Goal: Task Accomplishment & Management: Manage account settings

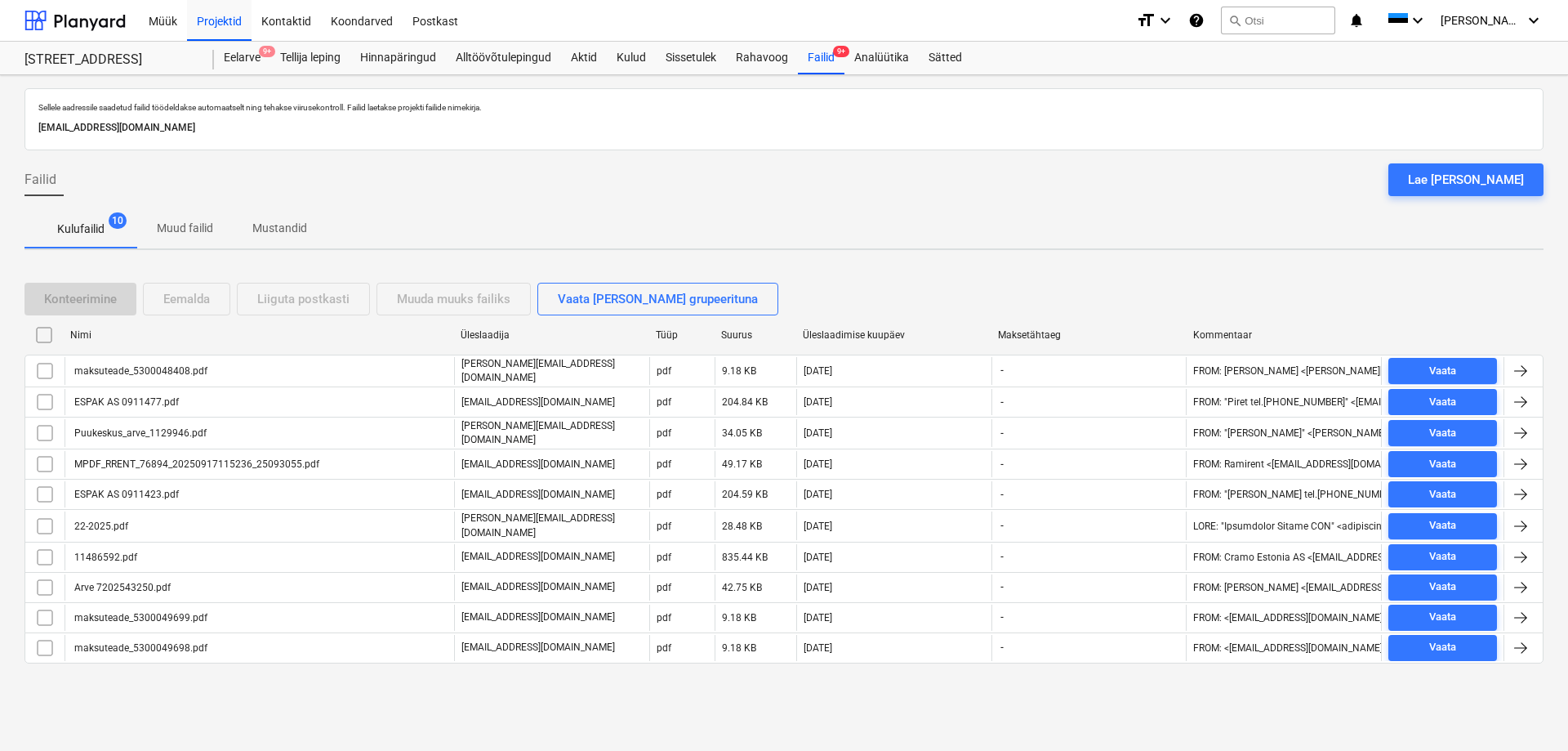
click at [870, 194] on div "Failid Lae [PERSON_NAME]" at bounding box center [784, 186] width 1519 height 46
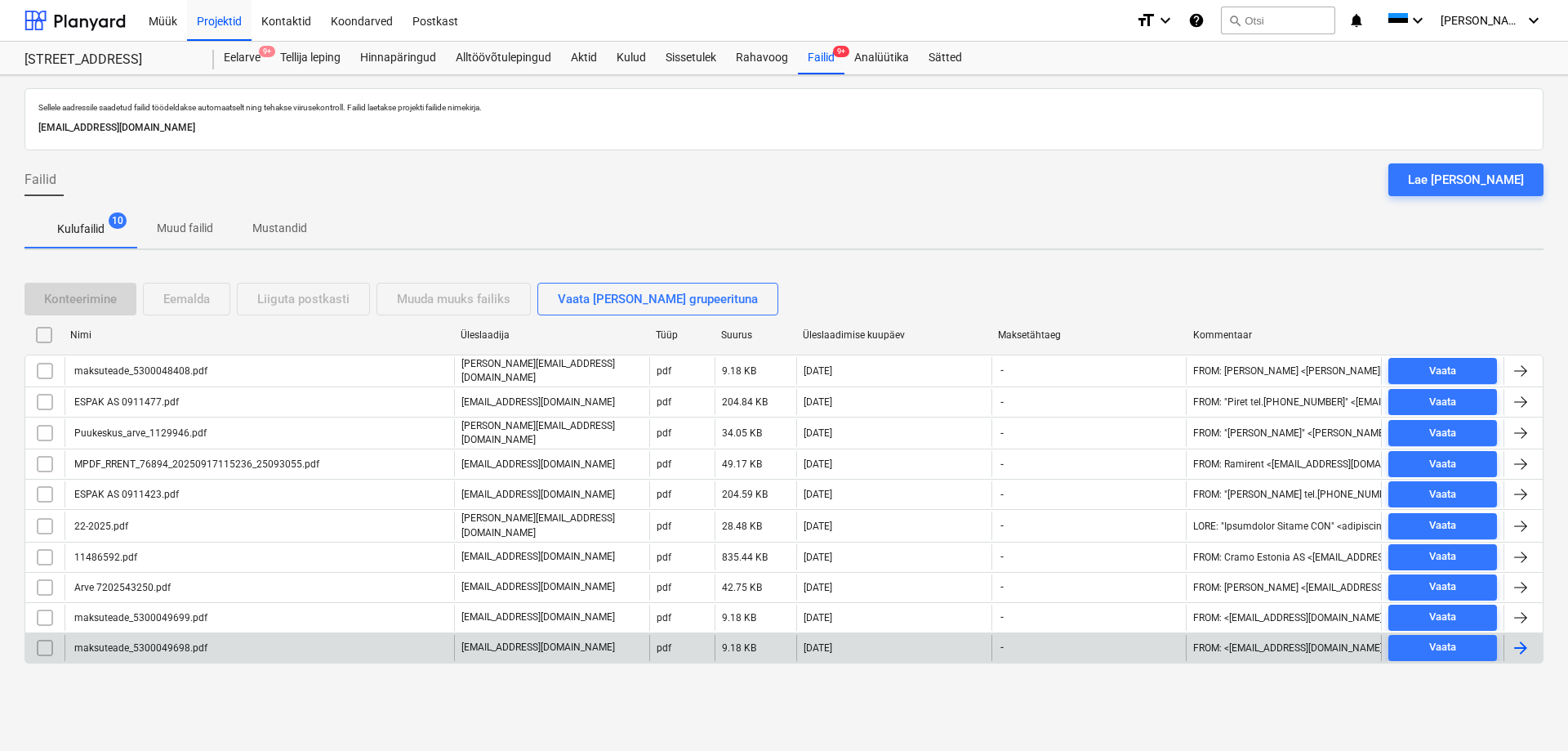
click at [130, 642] on div "maksuteade_5300049698.pdf" at bounding box center [139, 648] width 136 height 11
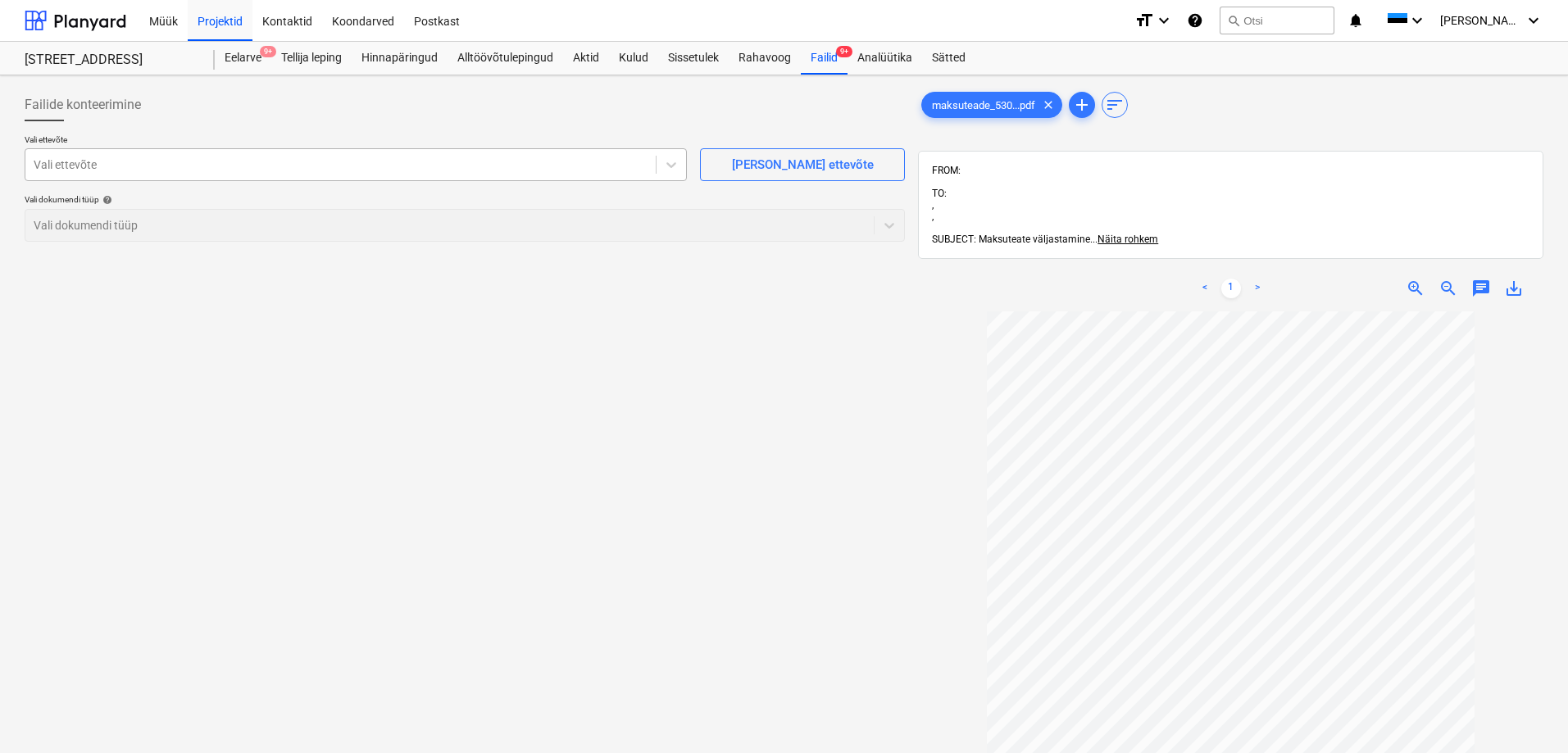
click at [139, 167] on div at bounding box center [340, 164] width 614 height 16
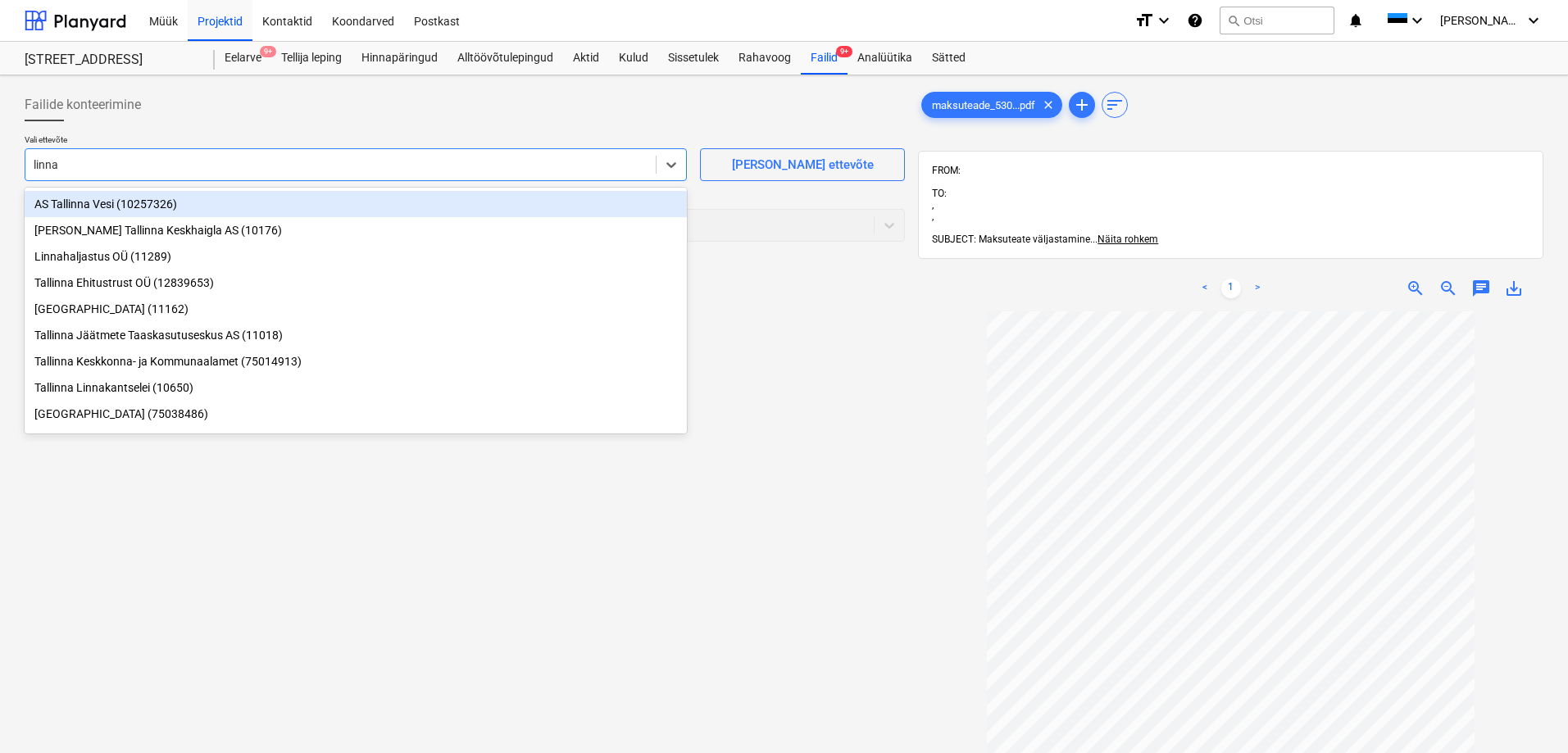
type input "linnak"
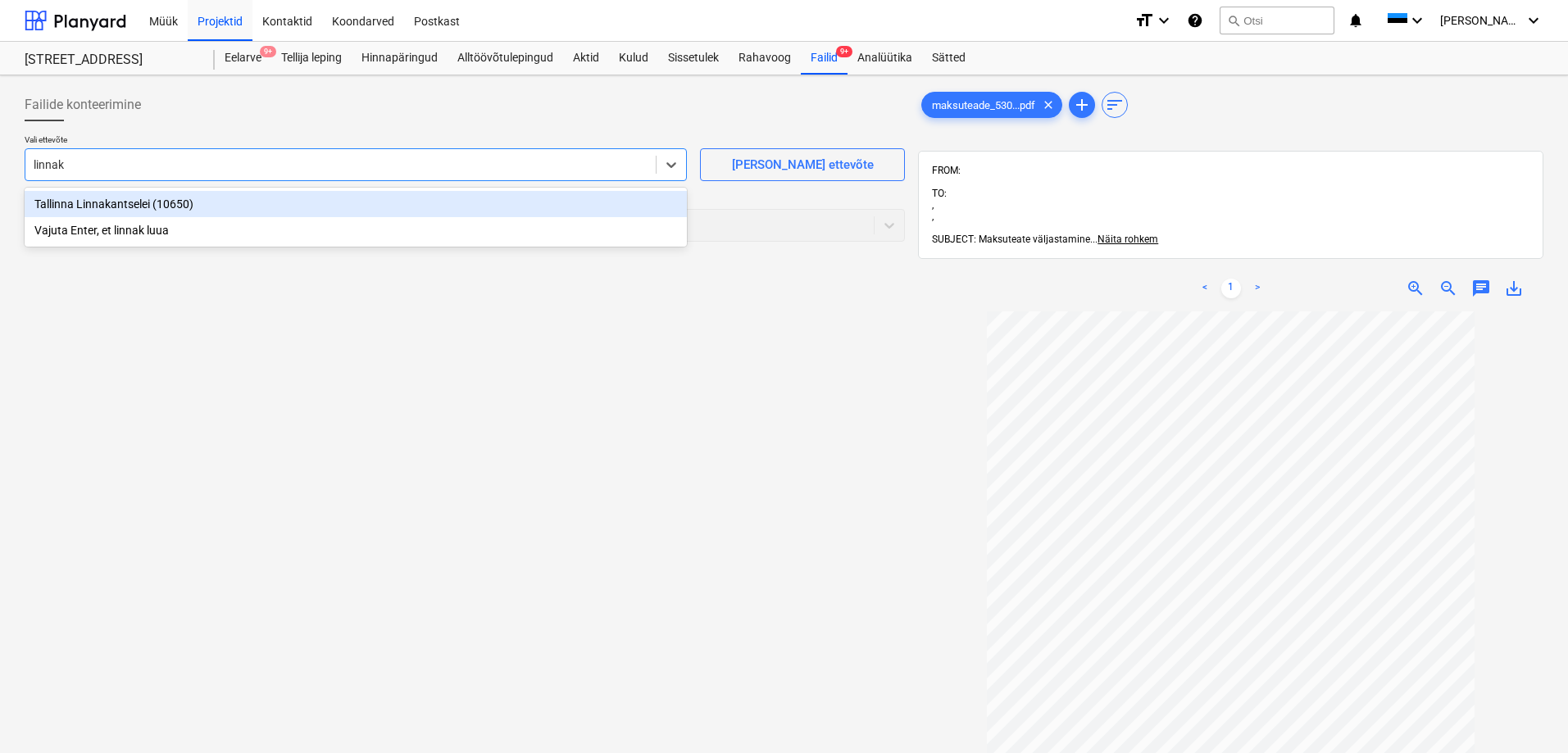
click at [94, 203] on div "Tallinna Linnakantselei (10650)" at bounding box center [356, 203] width 662 height 26
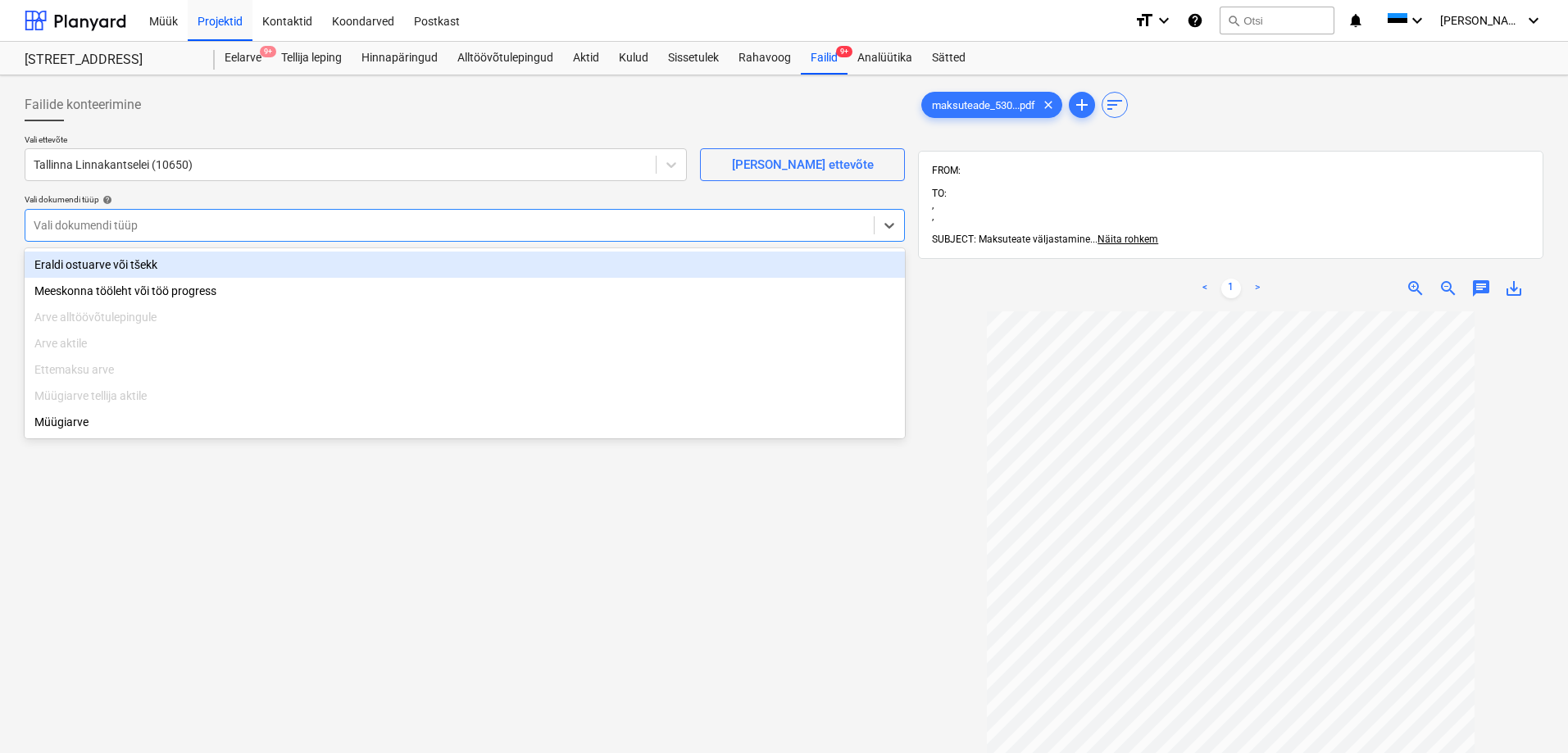
click at [93, 220] on div at bounding box center [450, 225] width 832 height 16
click at [86, 262] on div "Eraldi ostuarve või tšekk" at bounding box center [465, 264] width 881 height 26
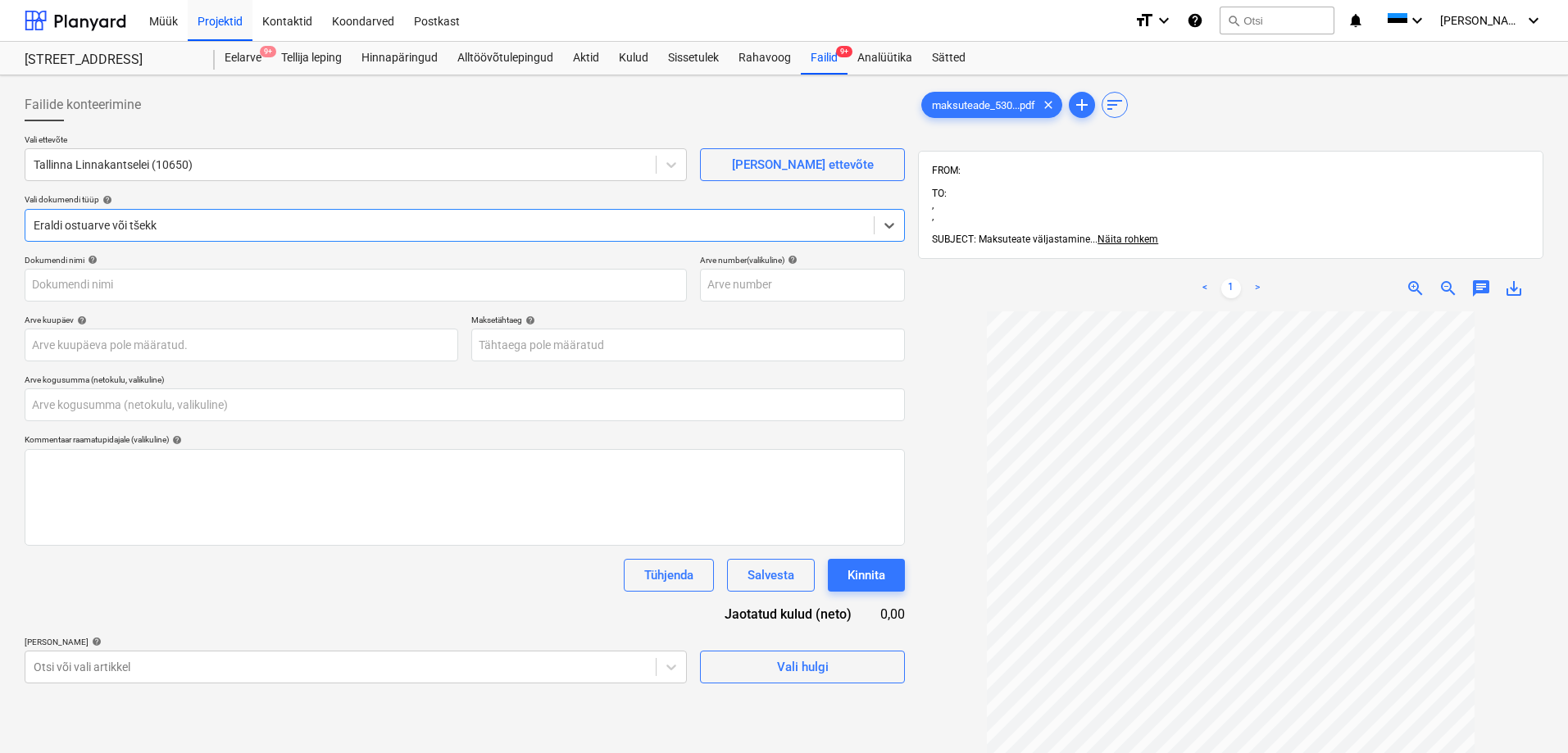
type input "maksuteade_5300049698.pdf"
type input "0,00"
click at [104, 344] on body "Müük Projektid Kontaktid Koondarved Postkast format_size keyboard_arrow_down he…" at bounding box center [784, 376] width 1568 height 753
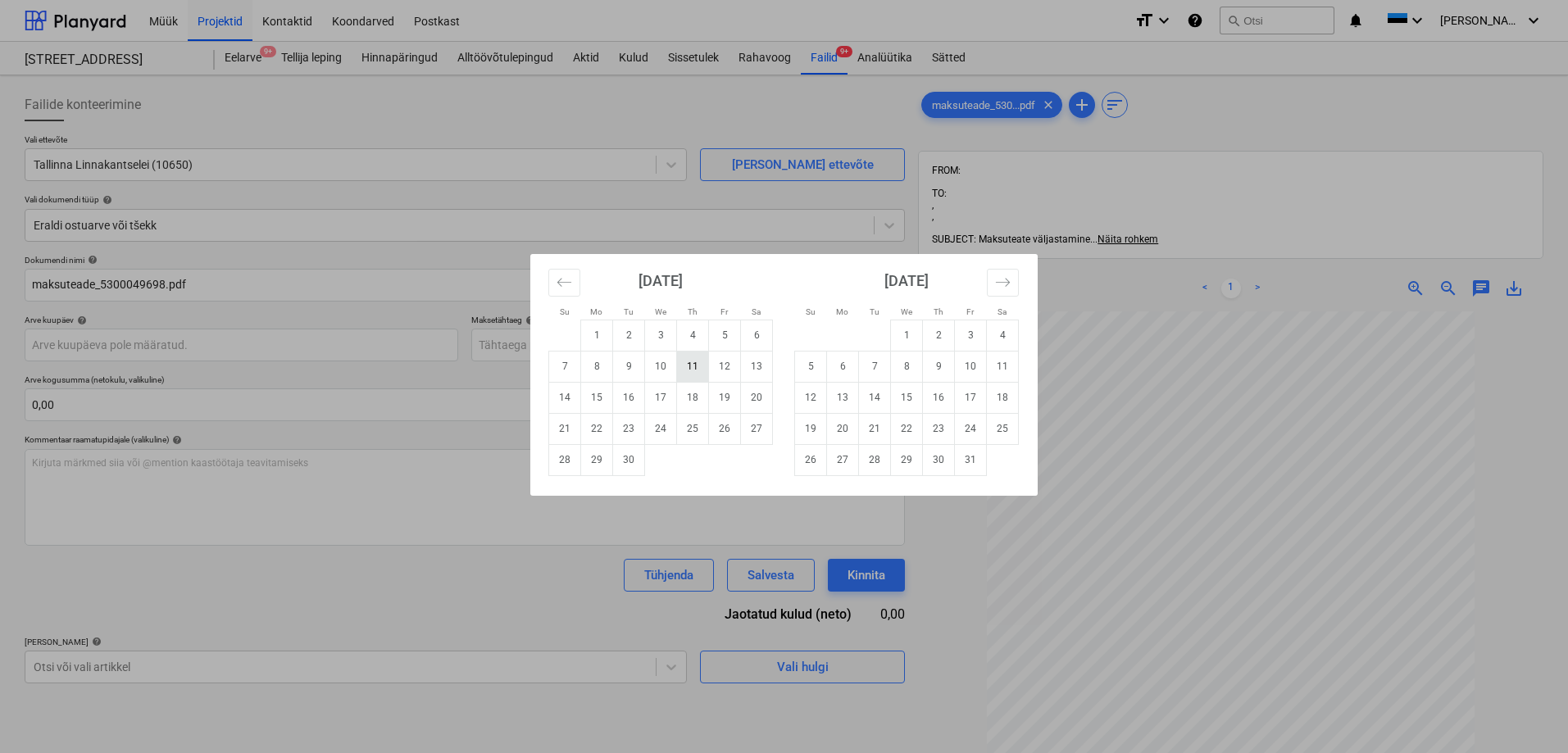
click at [695, 361] on td "11" at bounding box center [692, 366] width 32 height 31
type input "[DATE]"
click at [606, 337] on body "Müük Projektid Kontaktid Koondarved Postkast format_size keyboard_arrow_down he…" at bounding box center [784, 376] width 1568 height 753
click at [998, 364] on td "11" at bounding box center [1003, 366] width 32 height 31
type input "[DATE]"
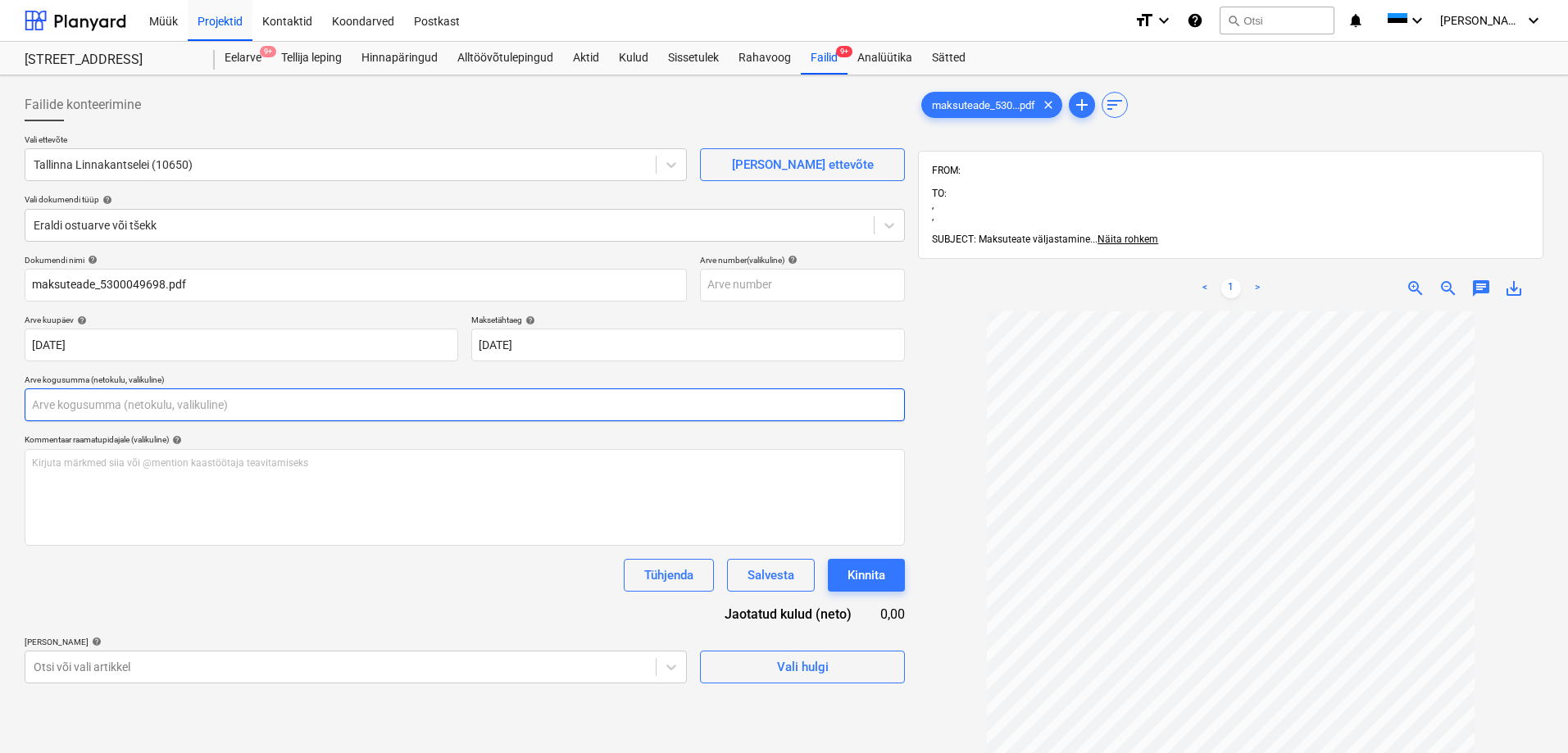
click at [307, 400] on input "text" at bounding box center [465, 404] width 881 height 33
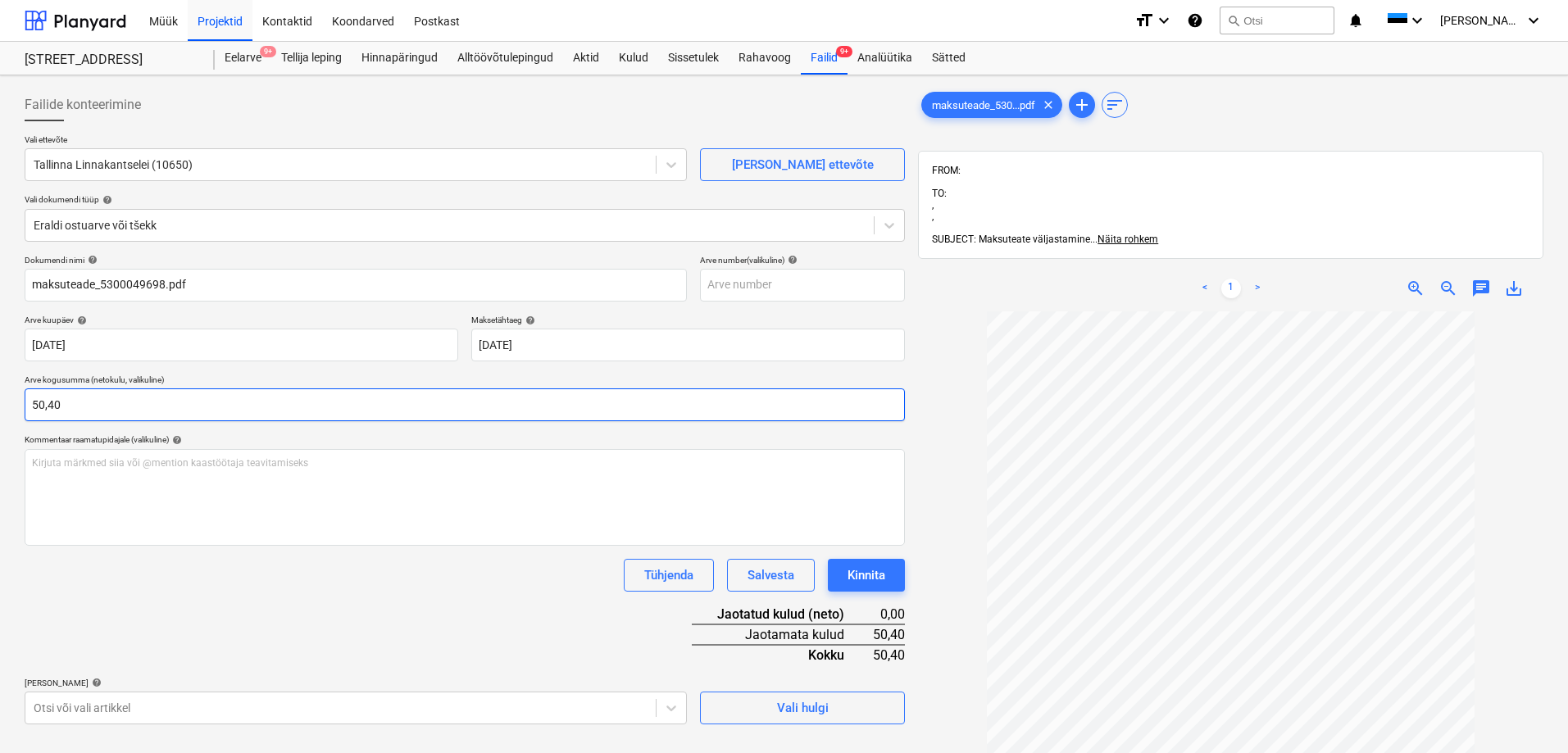
type input "50,40"
click at [251, 597] on div "Dokumendi nimi help maksuteade_5300049698.pdf Arve number (valikuline) help Arv…" at bounding box center [465, 490] width 881 height 469
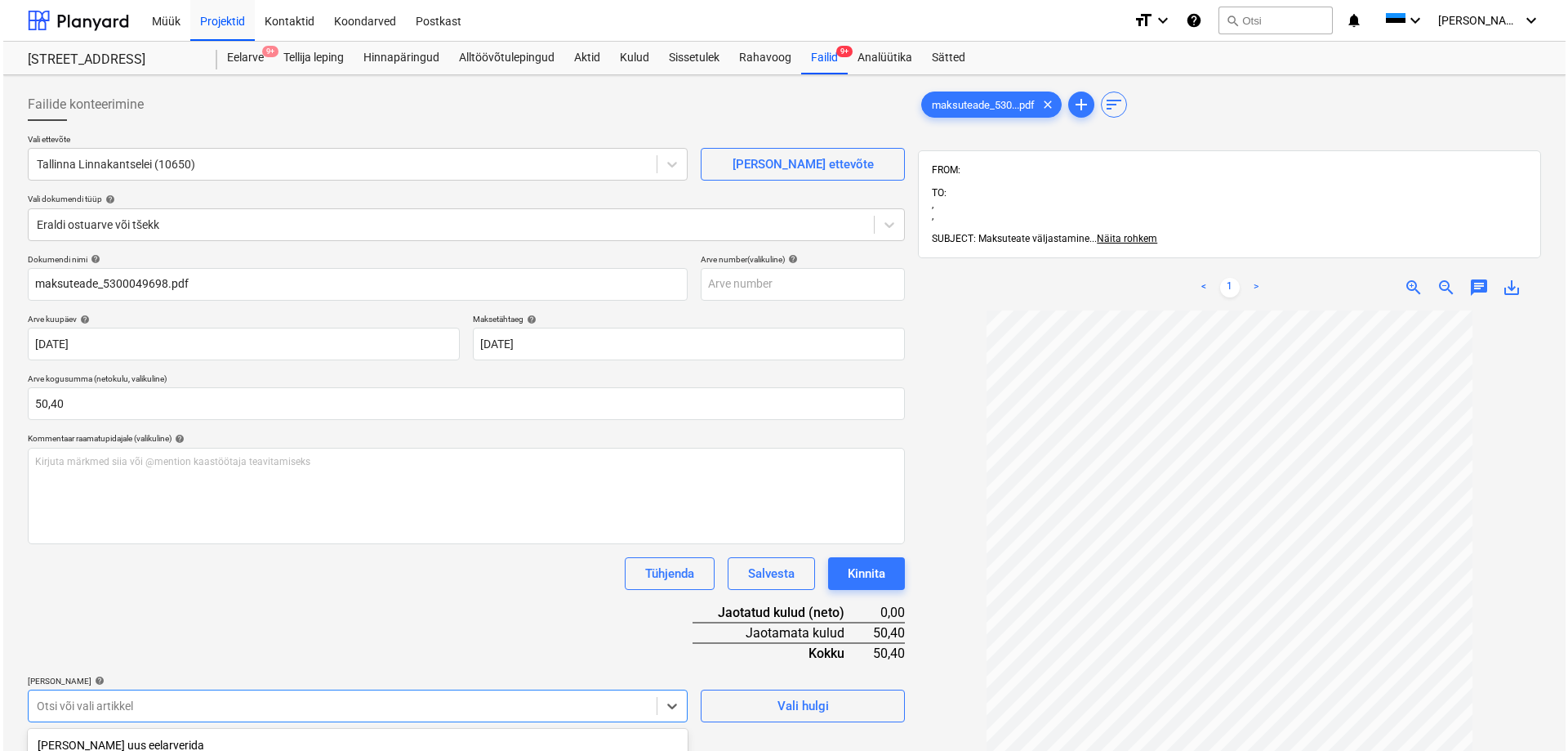
scroll to position [232, 0]
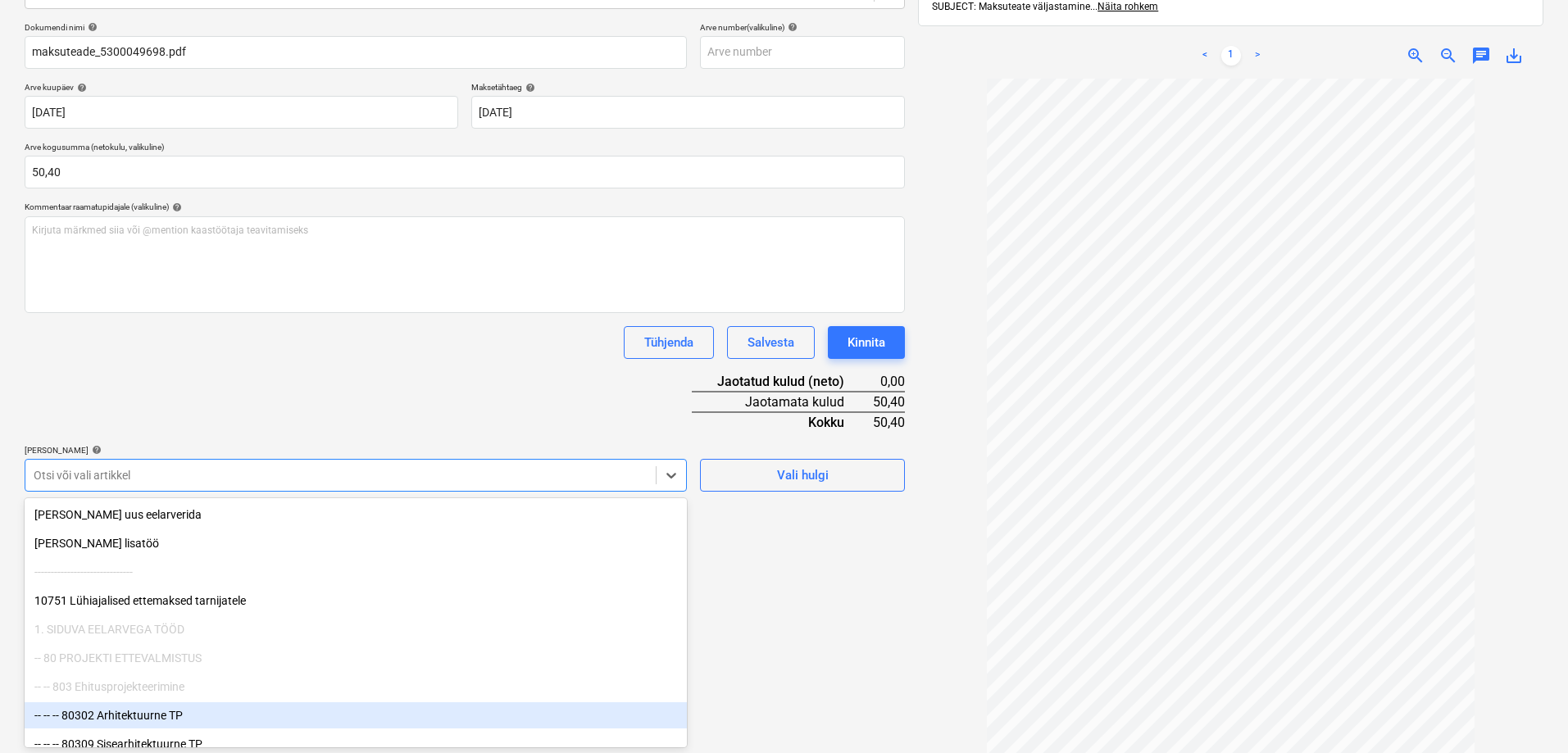
click at [470, 520] on body "Müük Projektid Kontaktid Koondarved Postkast format_size keyboard_arrow_down he…" at bounding box center [784, 144] width 1568 height 753
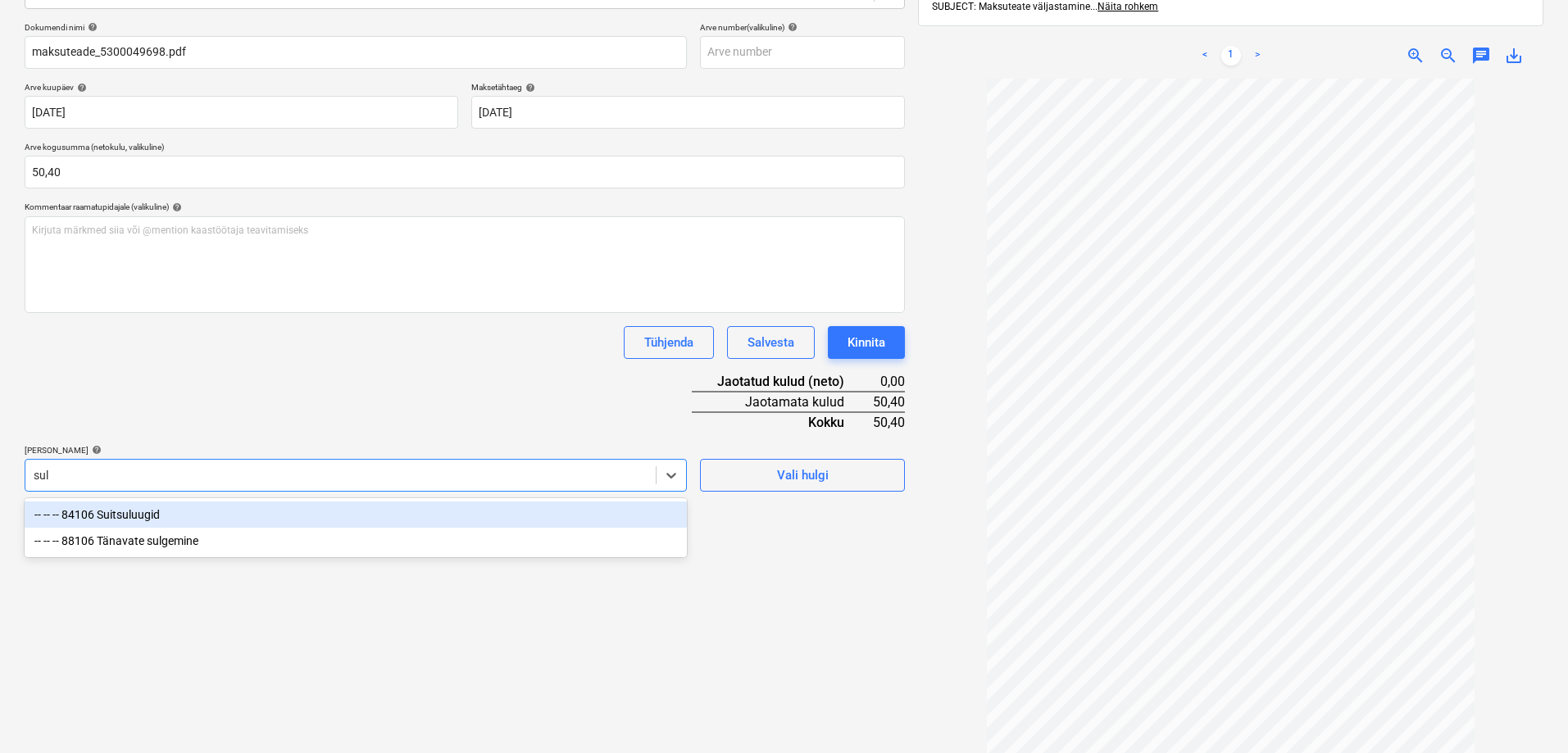
type input "sulg"
click at [464, 513] on div "-- -- -- 88106 Tänavate sulgemine" at bounding box center [356, 513] width 662 height 26
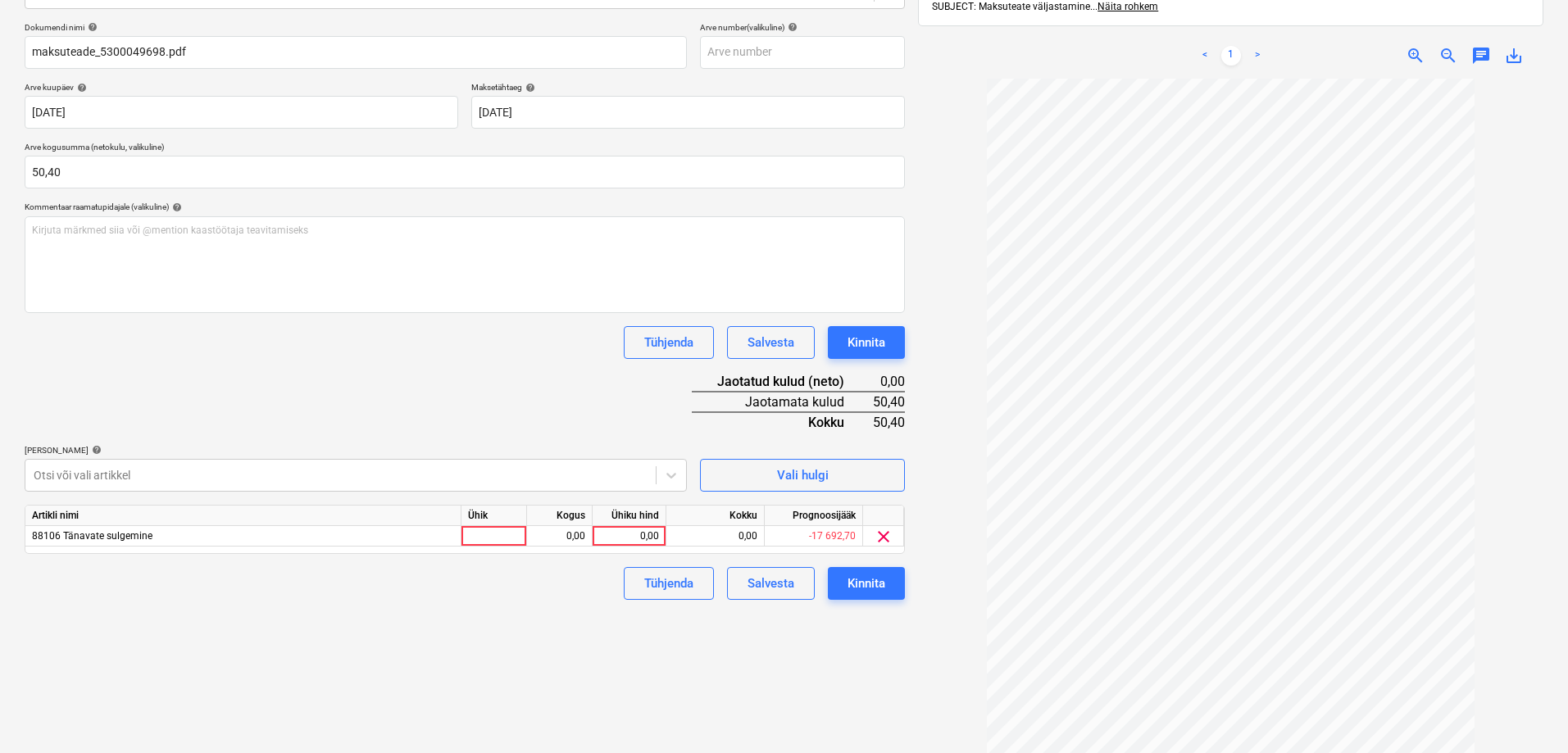
click at [795, 650] on div "Failide konteerimine Vali ettevõte Tallinna Linnakantselei (10650) [PERSON_NAME…" at bounding box center [465, 321] width 893 height 943
click at [640, 530] on div "0,00" at bounding box center [629, 536] width 59 height 20
type input "50,40"
click at [576, 614] on div "Failide konteerimine Vali ettevõte Tallinna Linnakantselei (10650) [PERSON_NAME…" at bounding box center [465, 321] width 893 height 943
click at [860, 583] on div "Kinnita" at bounding box center [865, 583] width 37 height 21
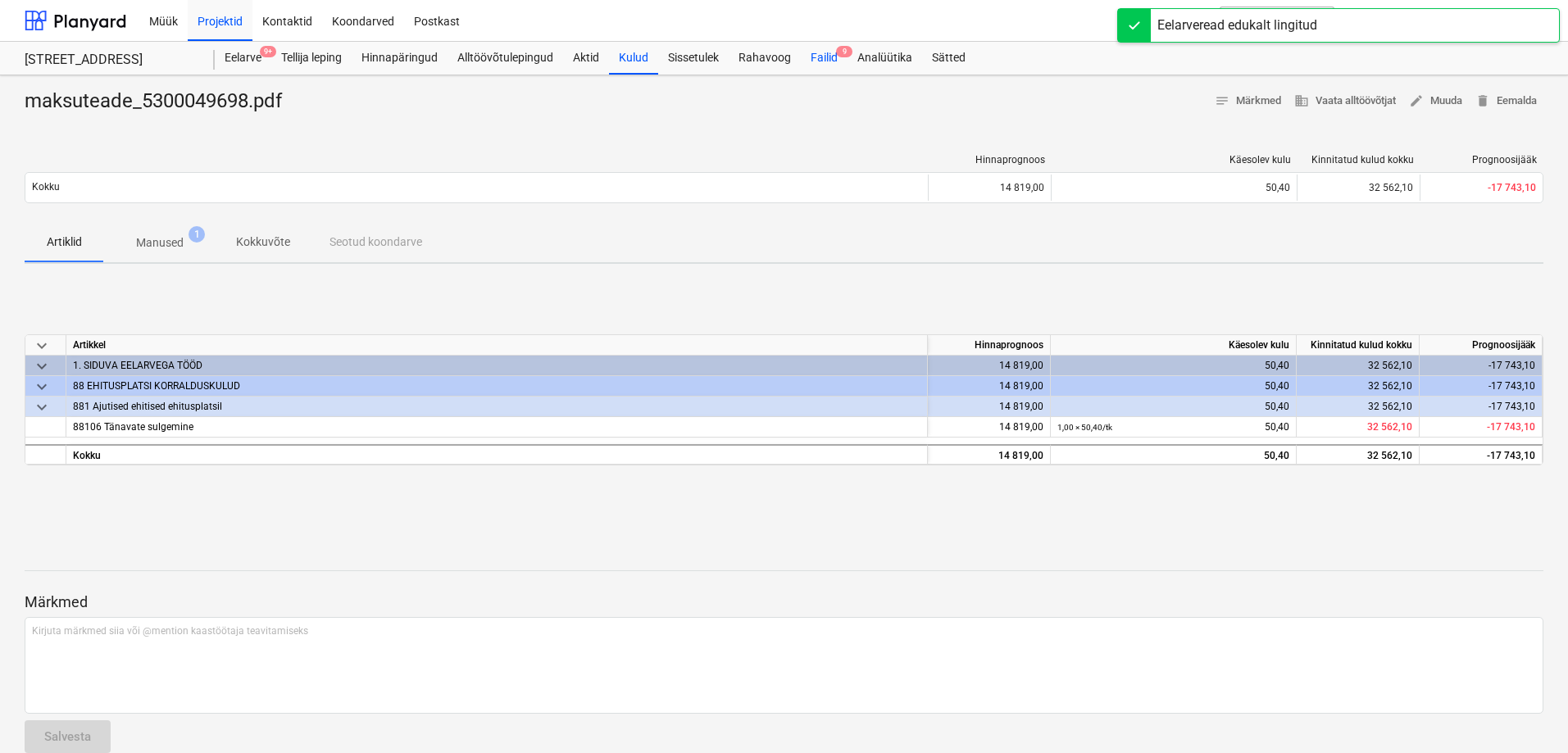
click at [826, 56] on div "Failid 9" at bounding box center [824, 58] width 47 height 33
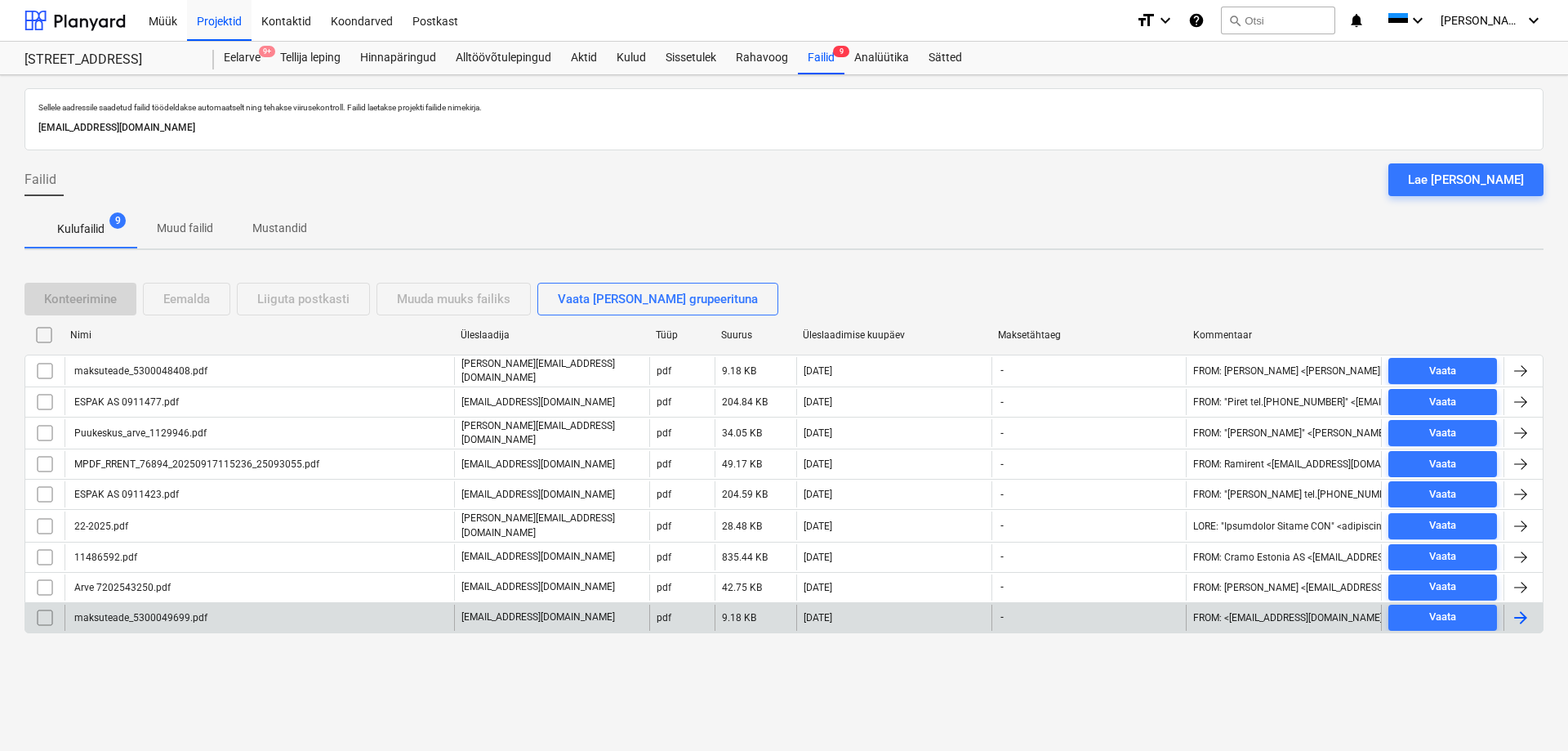
click at [160, 612] on div "maksuteade_5300049699.pdf" at bounding box center [139, 618] width 136 height 11
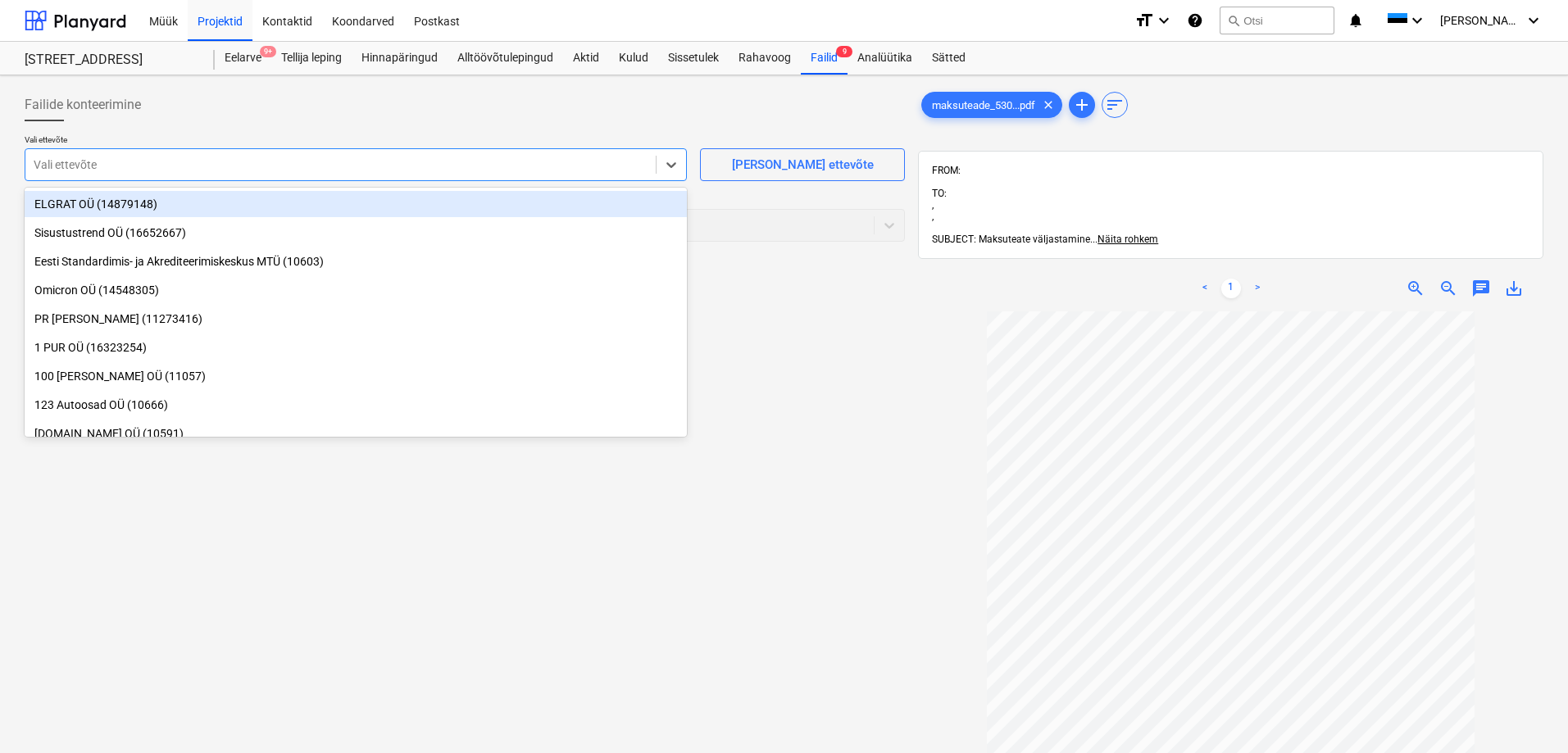
click at [164, 169] on div at bounding box center [340, 164] width 614 height 16
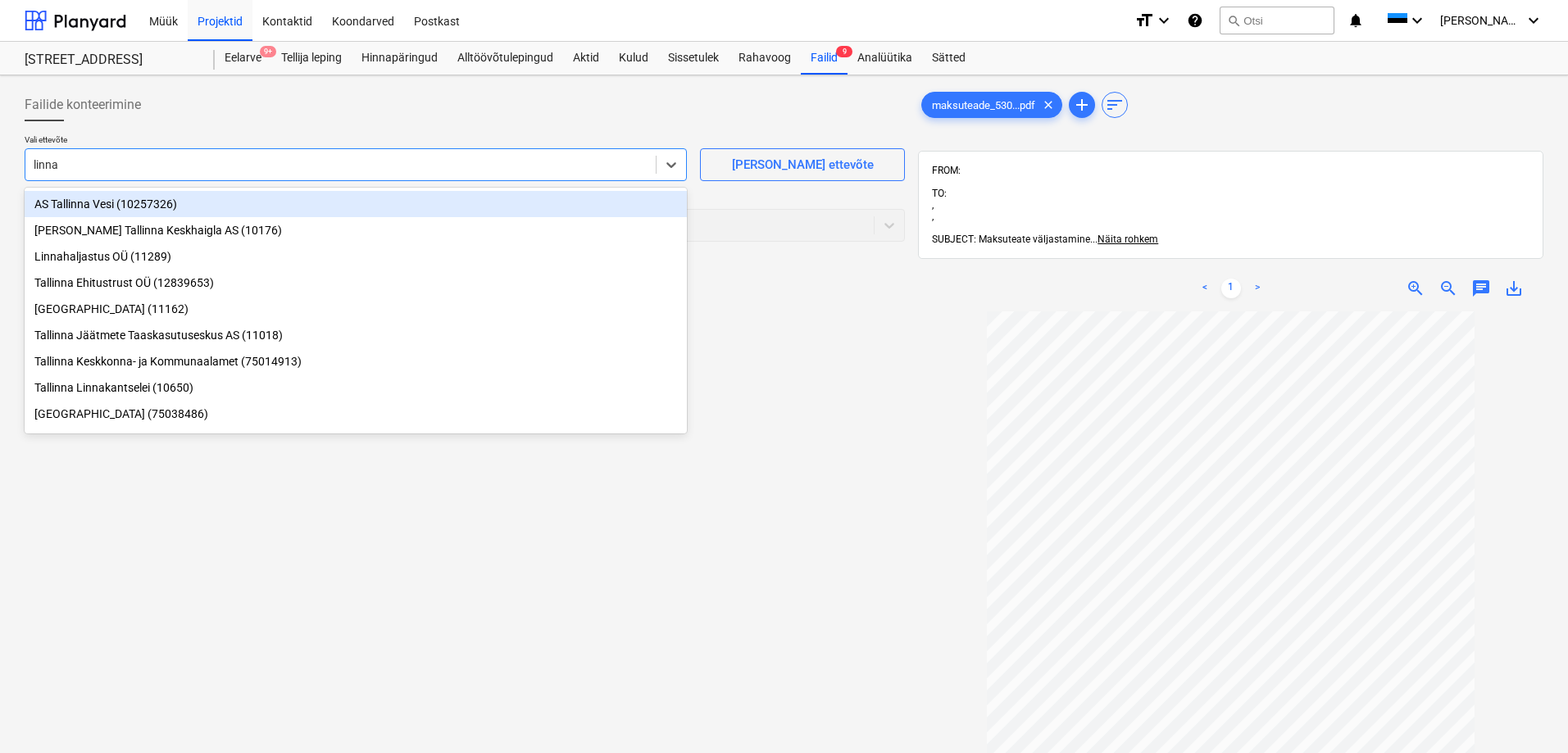
type input "linnak"
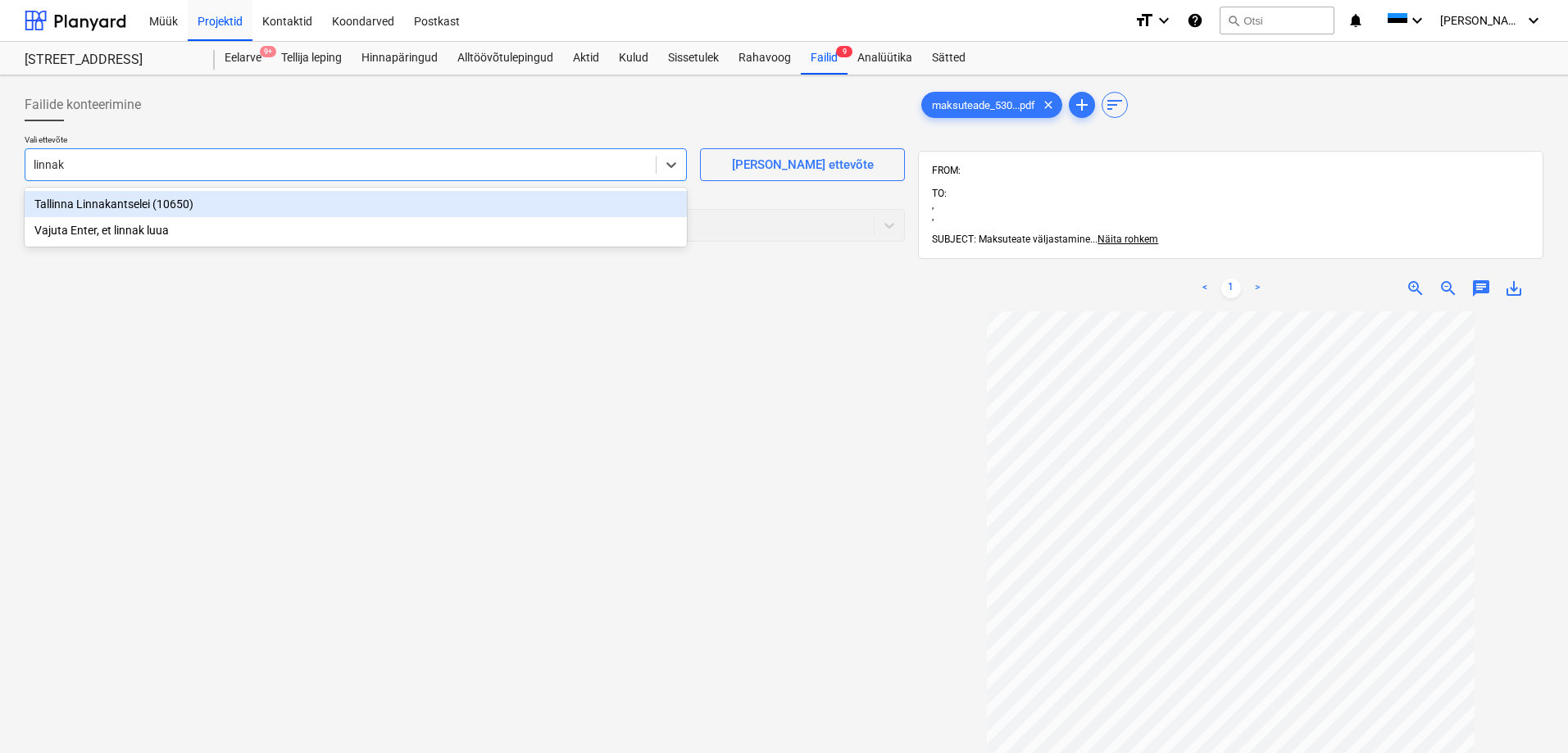
click at [106, 204] on div "Tallinna Linnakantselei (10650)" at bounding box center [356, 203] width 662 height 26
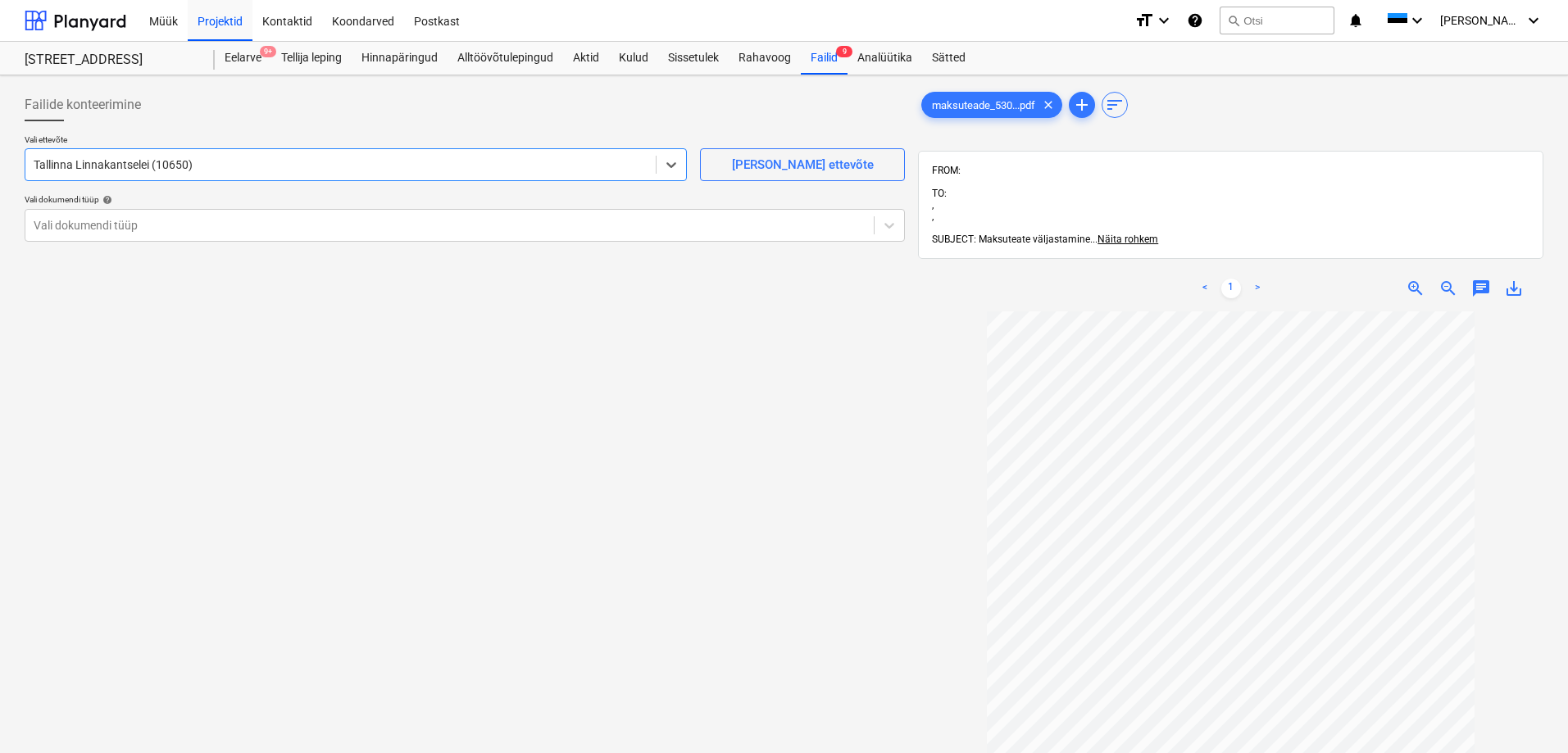
click at [269, 325] on div "Failide konteerimine Vali ettevõte option Tallinna Linnakantselei (10650) , sel…" at bounding box center [465, 554] width 893 height 943
click at [115, 221] on div at bounding box center [450, 225] width 832 height 16
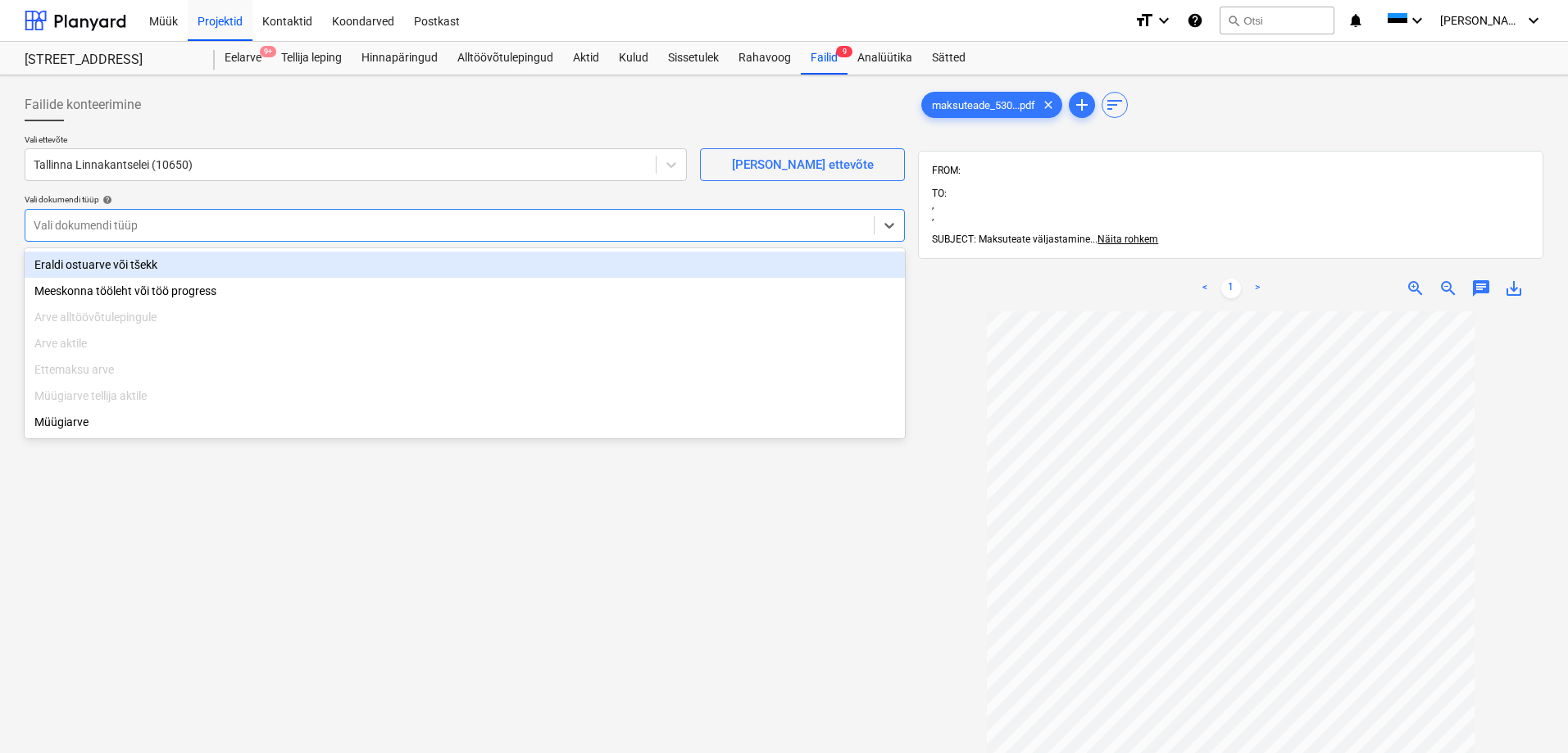
click at [120, 262] on div "Eraldi ostuarve või tšekk" at bounding box center [465, 264] width 881 height 26
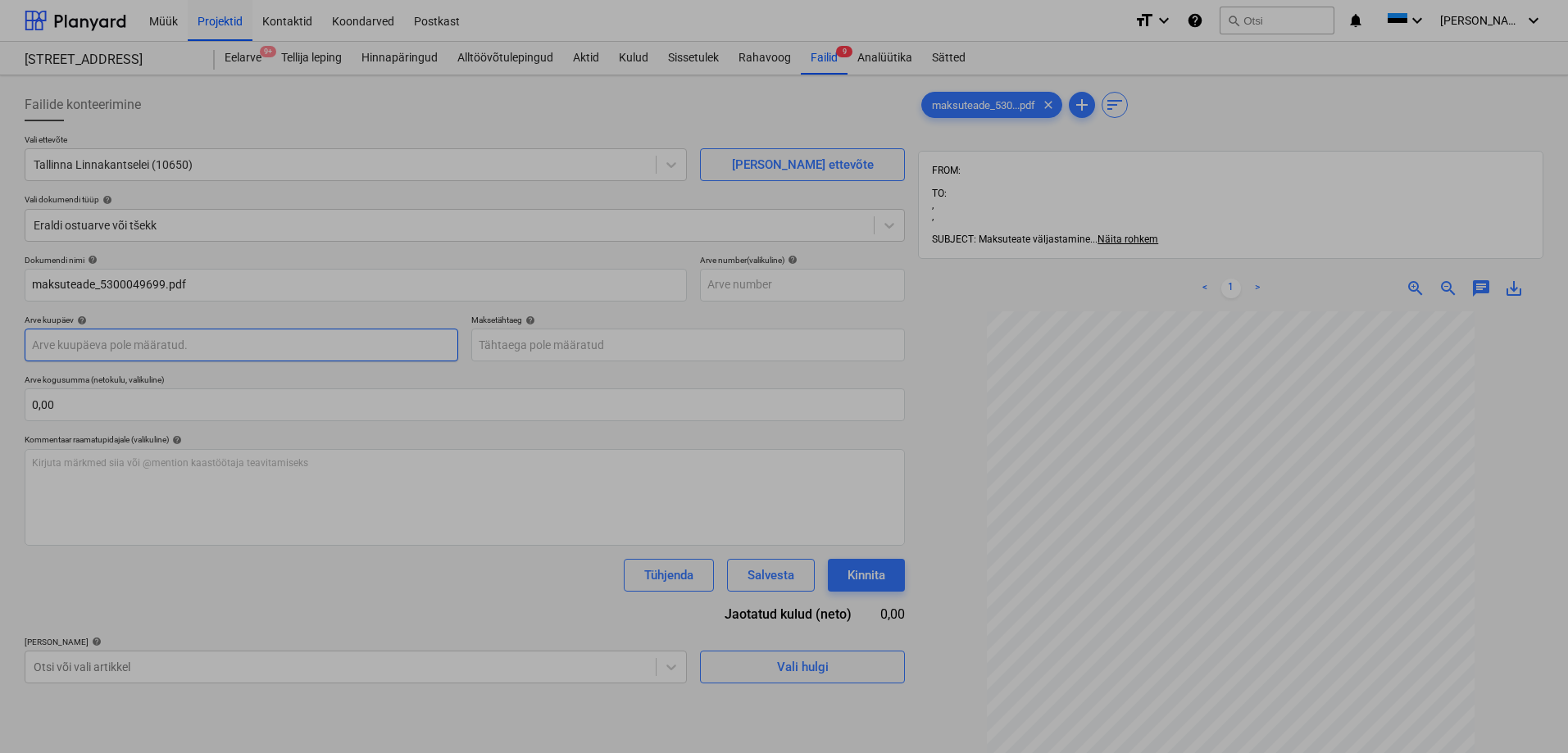
click at [127, 335] on body "Müük Projektid Kontaktid Koondarved Postkast format_size keyboard_arrow_down he…" at bounding box center [784, 376] width 1568 height 753
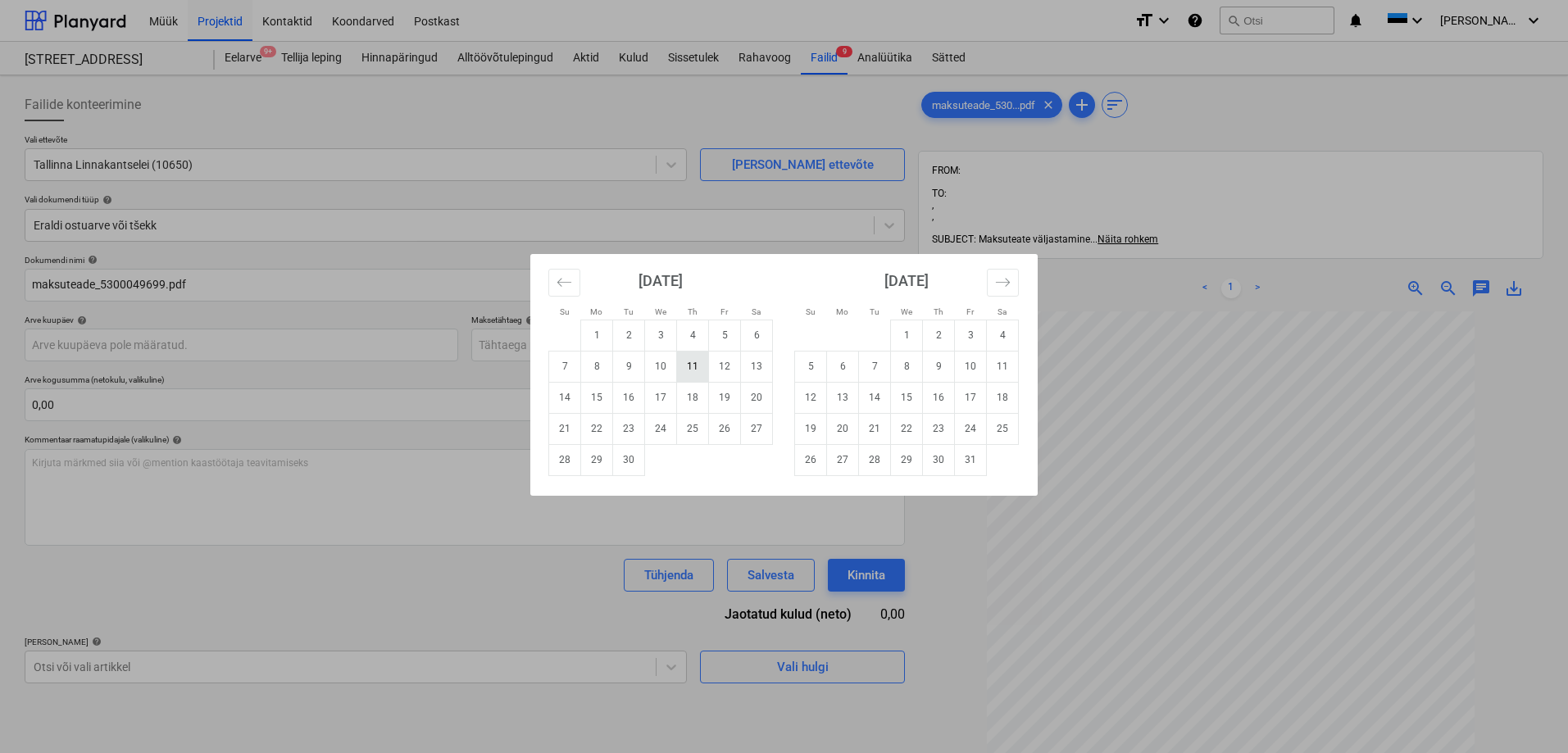
click at [695, 369] on td "11" at bounding box center [692, 366] width 32 height 31
type input "[DATE]"
click at [697, 352] on body "Müük Projektid Kontaktid Koondarved Postkast format_size keyboard_arrow_down he…" at bounding box center [784, 376] width 1568 height 753
click at [996, 367] on td "11" at bounding box center [1003, 366] width 32 height 31
type input "[DATE]"
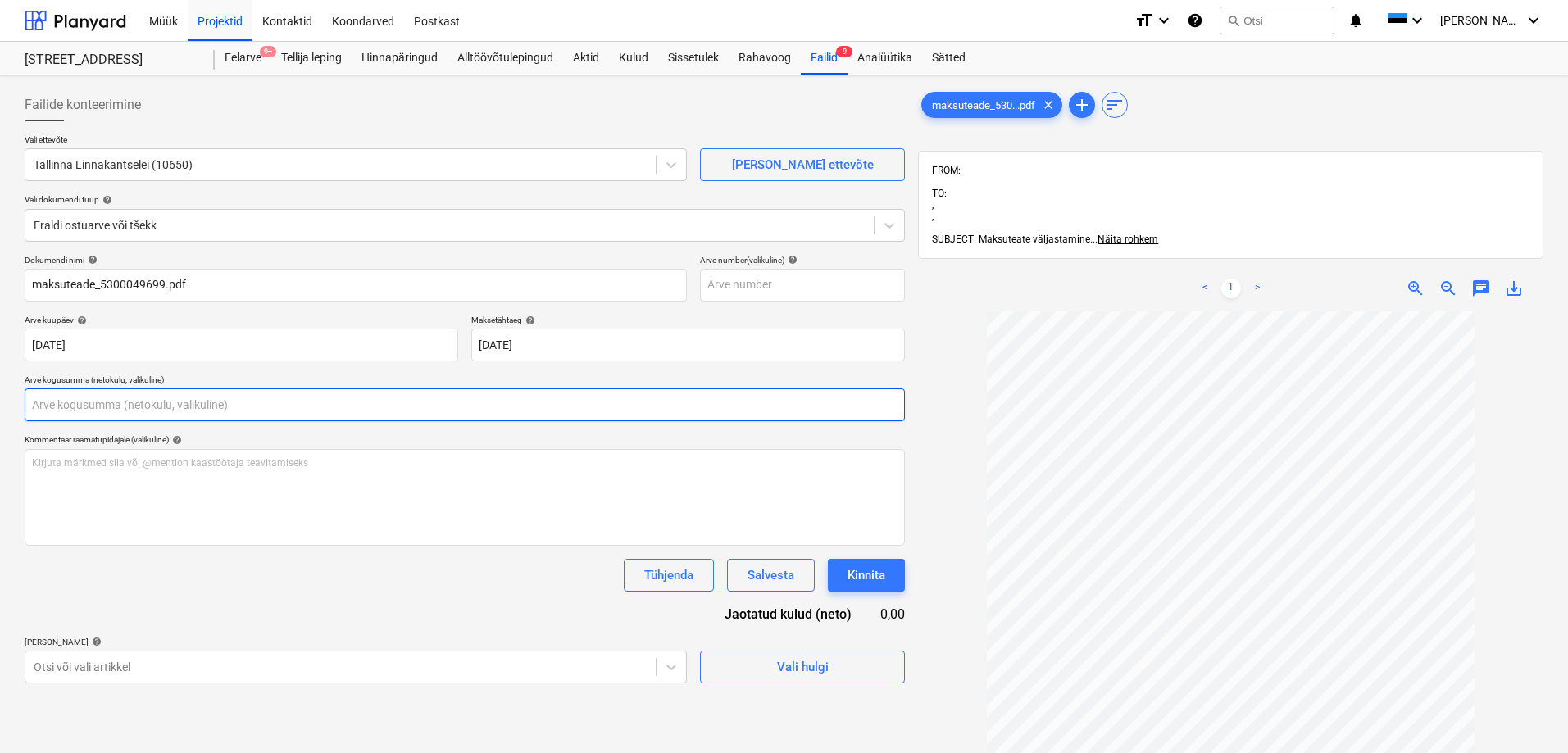
click at [416, 397] on input "text" at bounding box center [465, 404] width 881 height 33
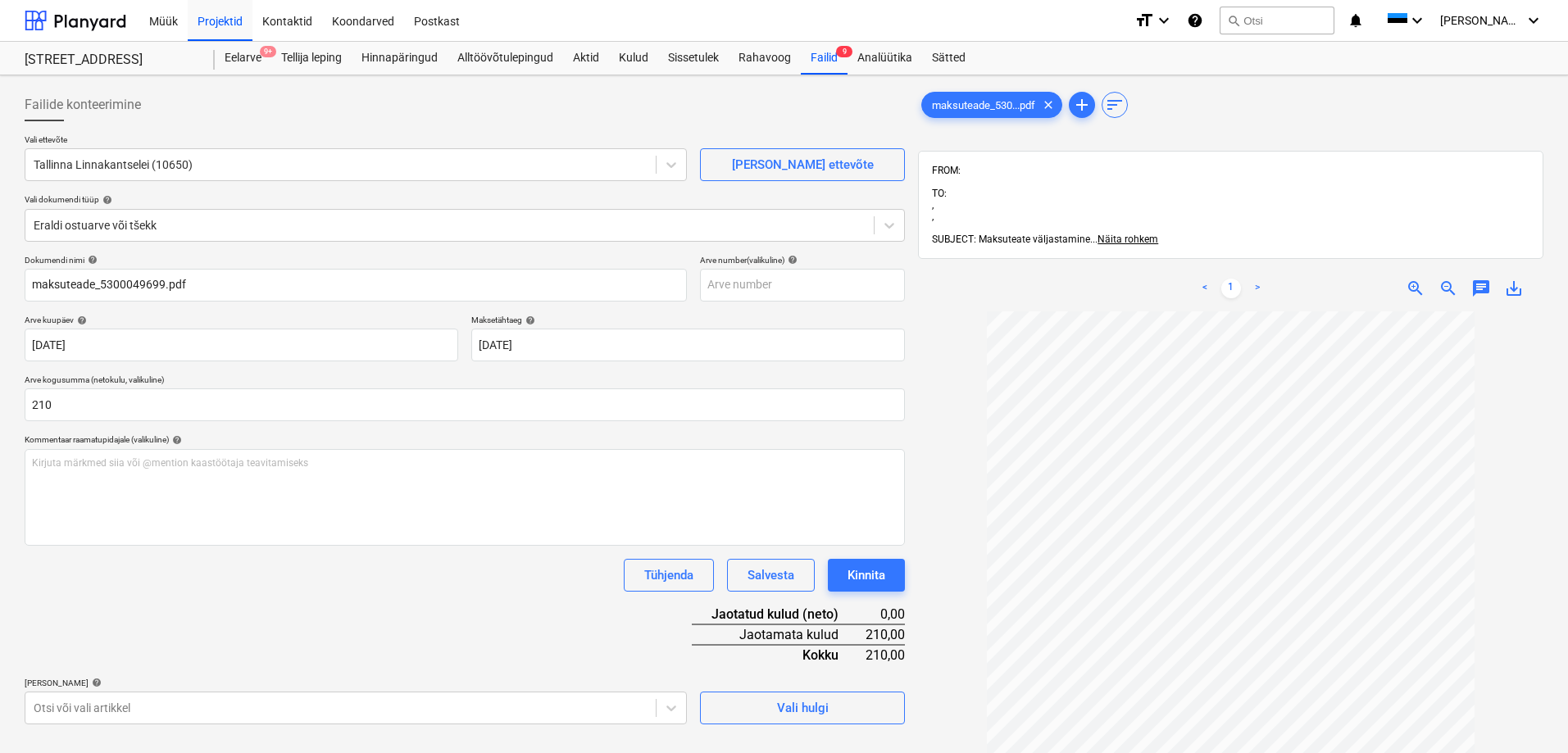
type input "210,00"
click at [358, 606] on div "Dokumendi nimi help maksuteade_5300049699.pdf Arve number (valikuline) help Arv…" at bounding box center [465, 490] width 881 height 469
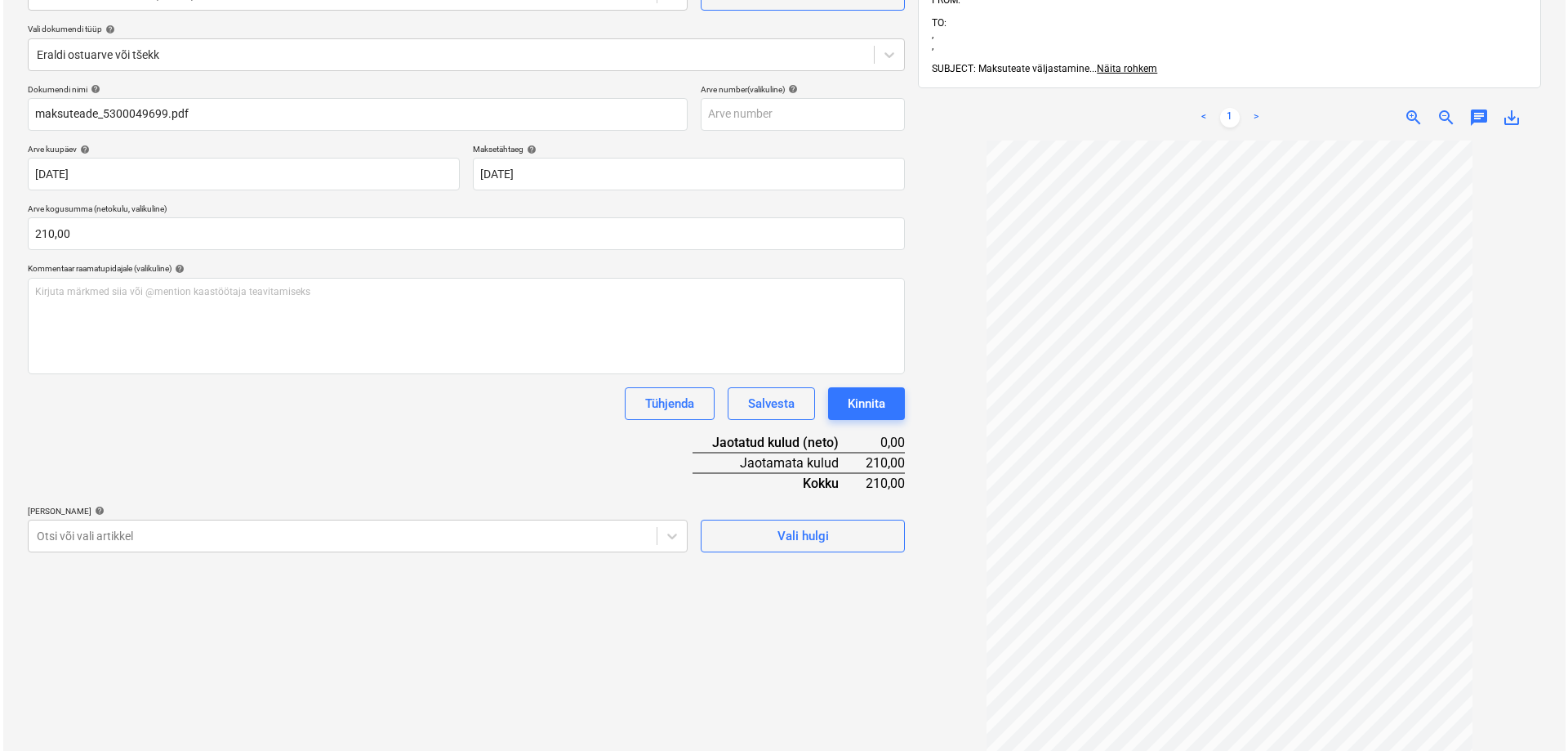
scroll to position [232, 0]
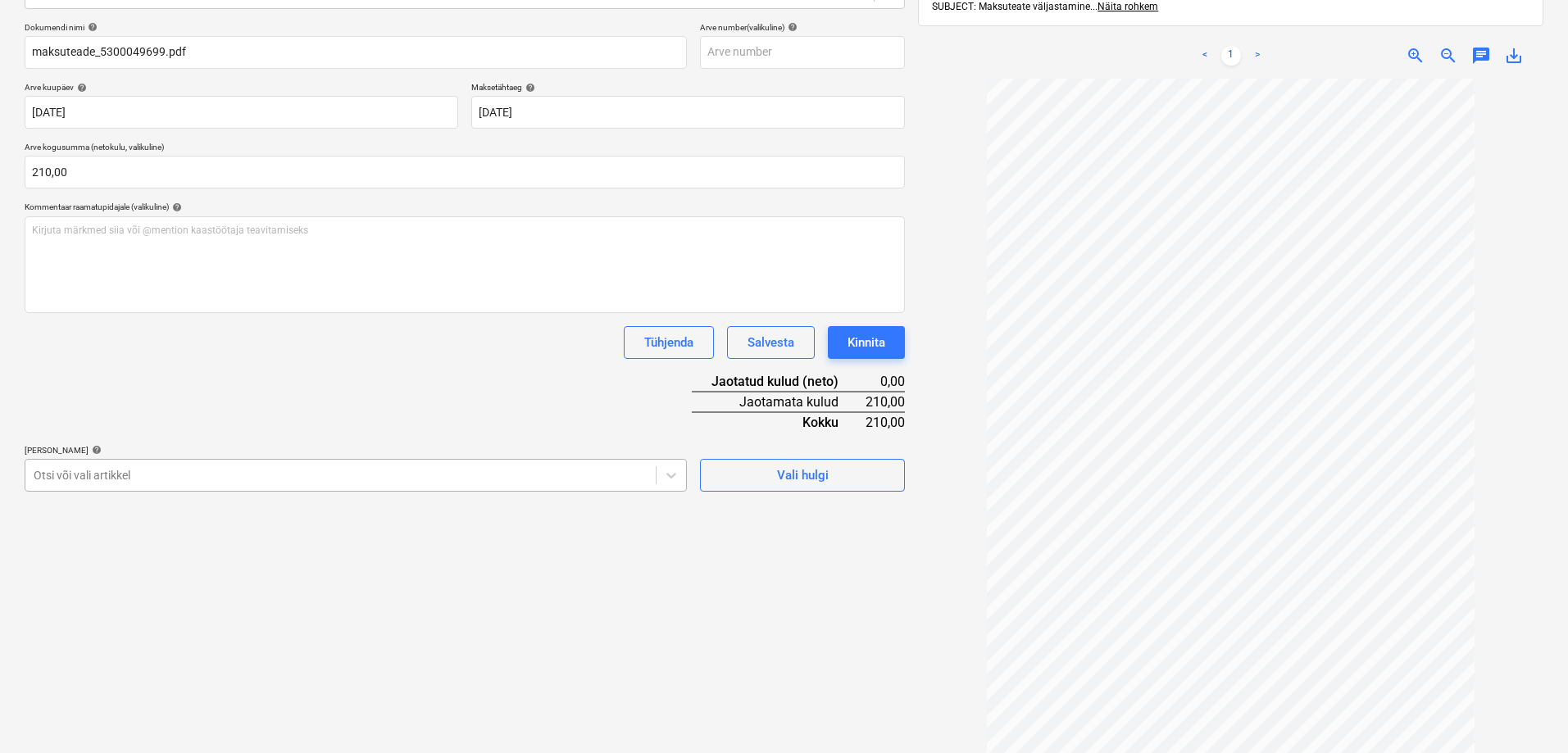
click at [127, 477] on div at bounding box center [340, 474] width 614 height 16
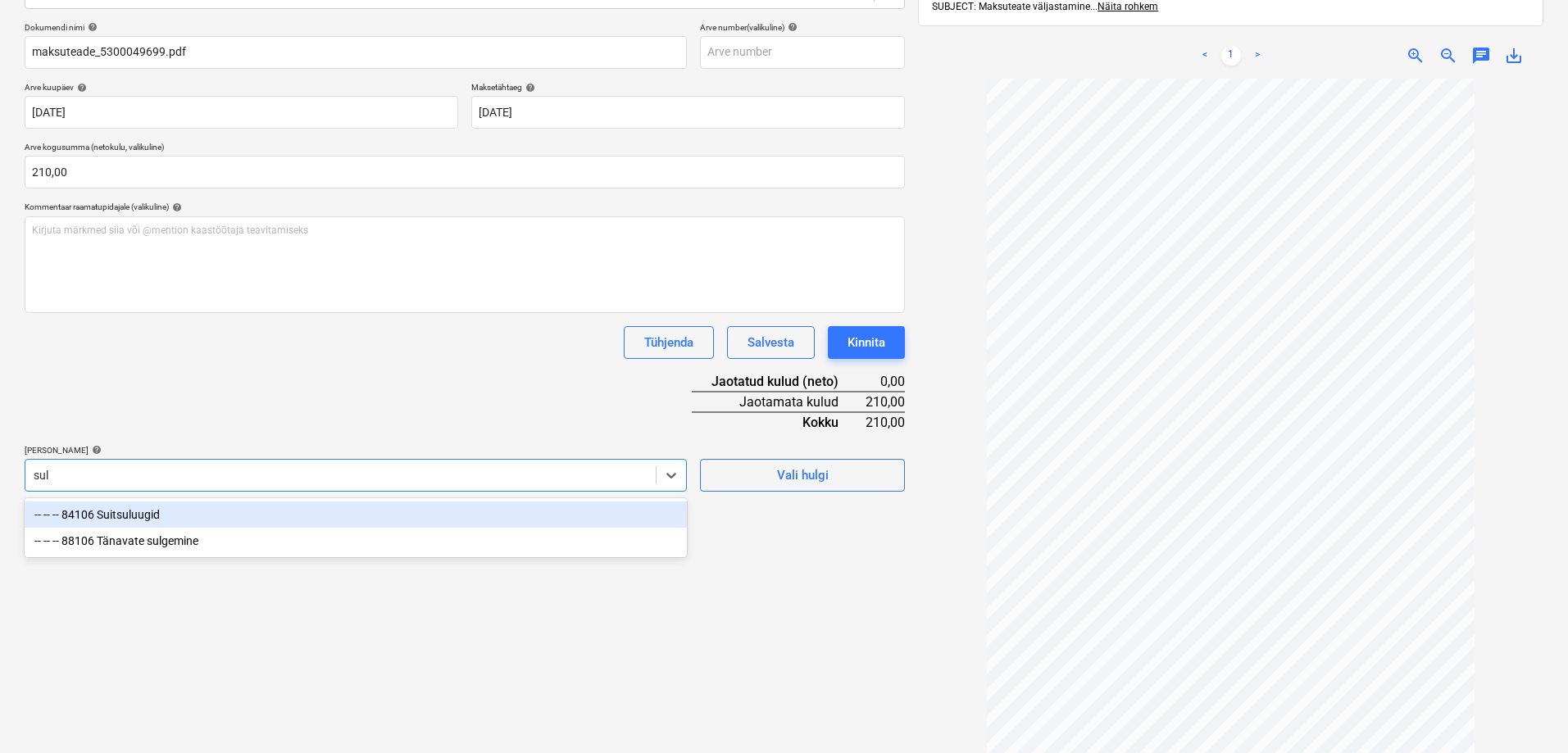
type input "sulg"
click at [145, 515] on div "-- -- -- 88106 Tänavate sulgemine" at bounding box center [356, 513] width 662 height 26
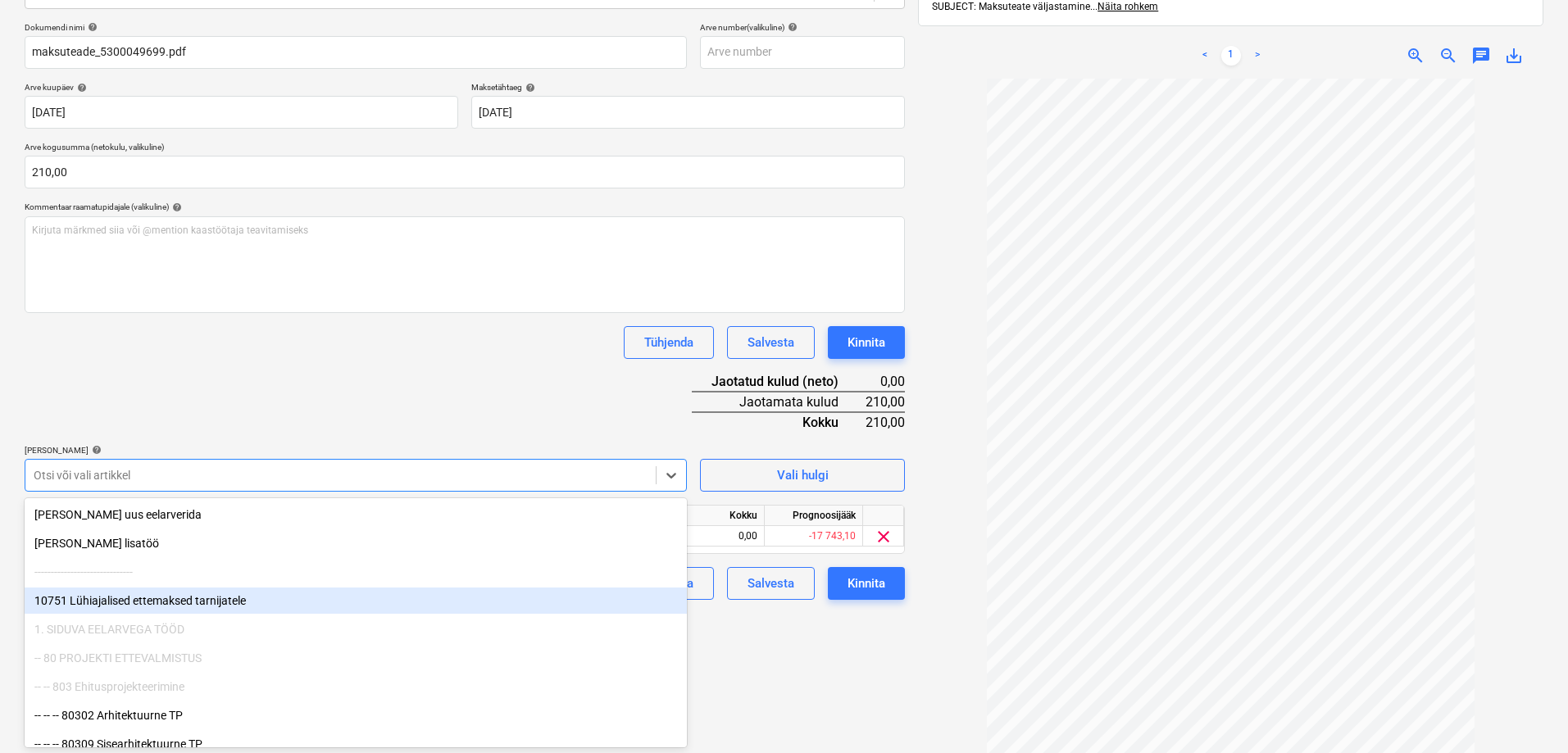
click at [768, 653] on div "Failide konteerimine Vali ettevõte Tallinna Linnakantselei (10650) [PERSON_NAME…" at bounding box center [465, 321] width 893 height 943
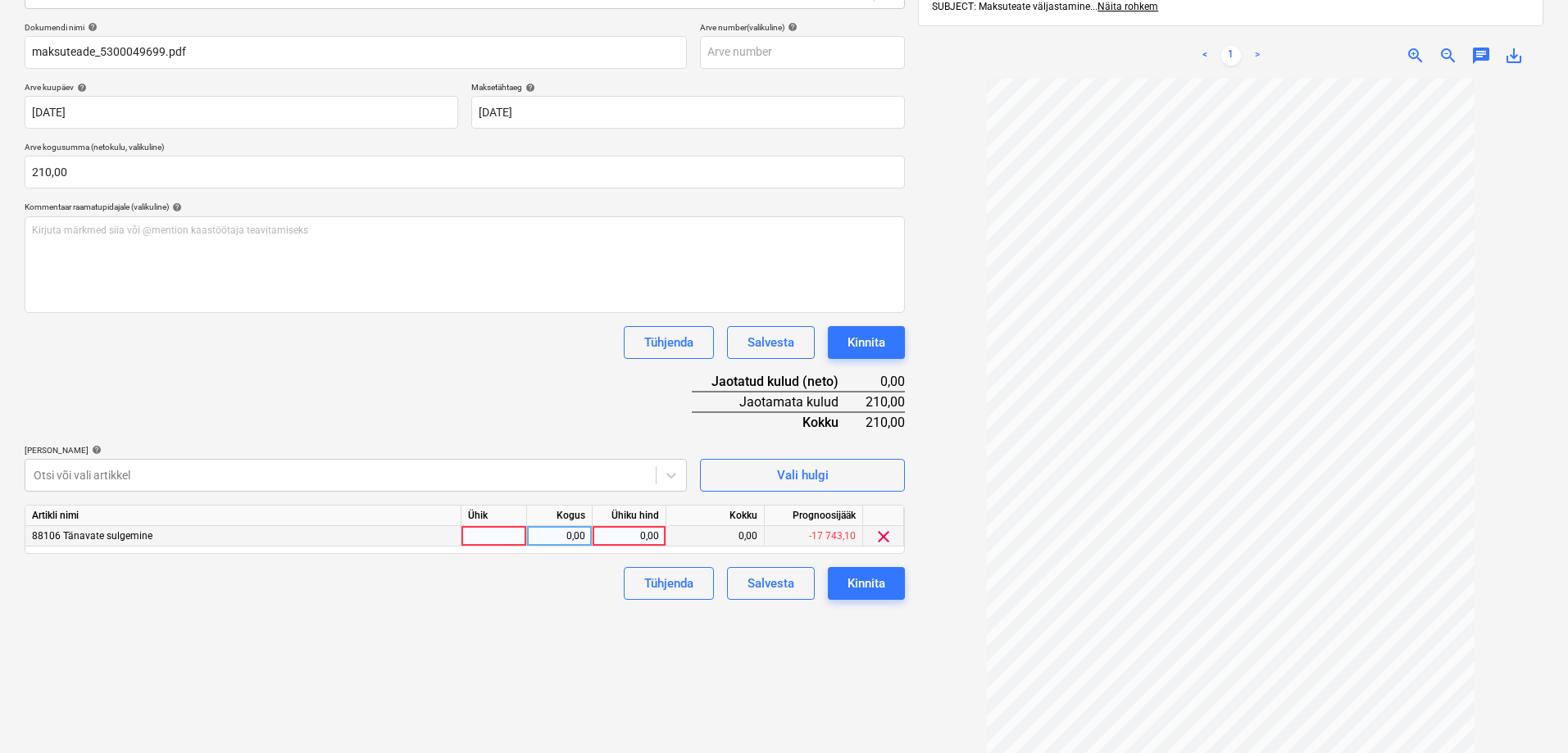
click at [620, 540] on div "0,00" at bounding box center [629, 536] width 59 height 20
type input "210"
click at [588, 598] on div "Tühjenda Salvesta Kinnita" at bounding box center [465, 583] width 881 height 33
click at [851, 580] on div "Kinnita" at bounding box center [865, 583] width 37 height 21
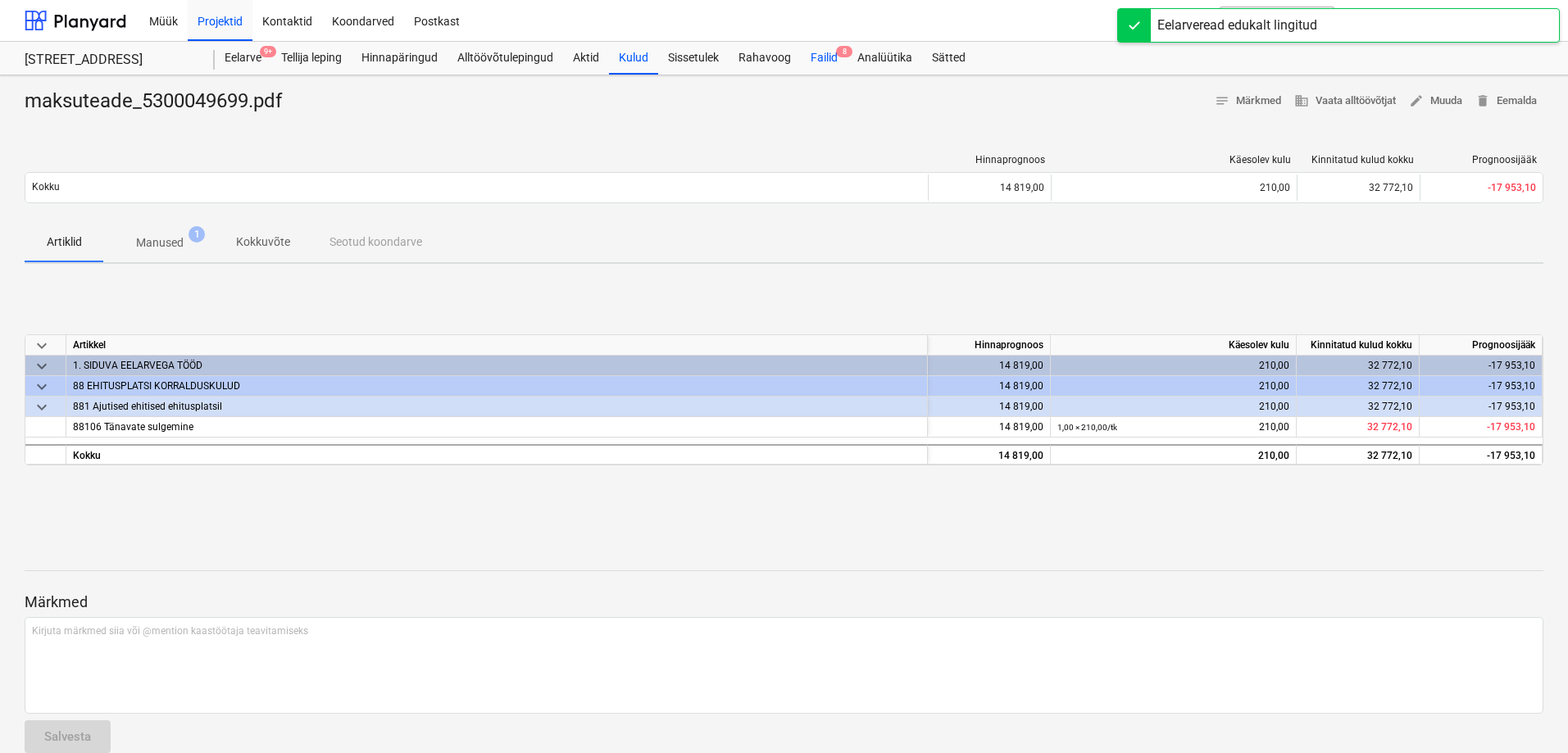
click at [826, 59] on div "Failid 8" at bounding box center [824, 58] width 47 height 33
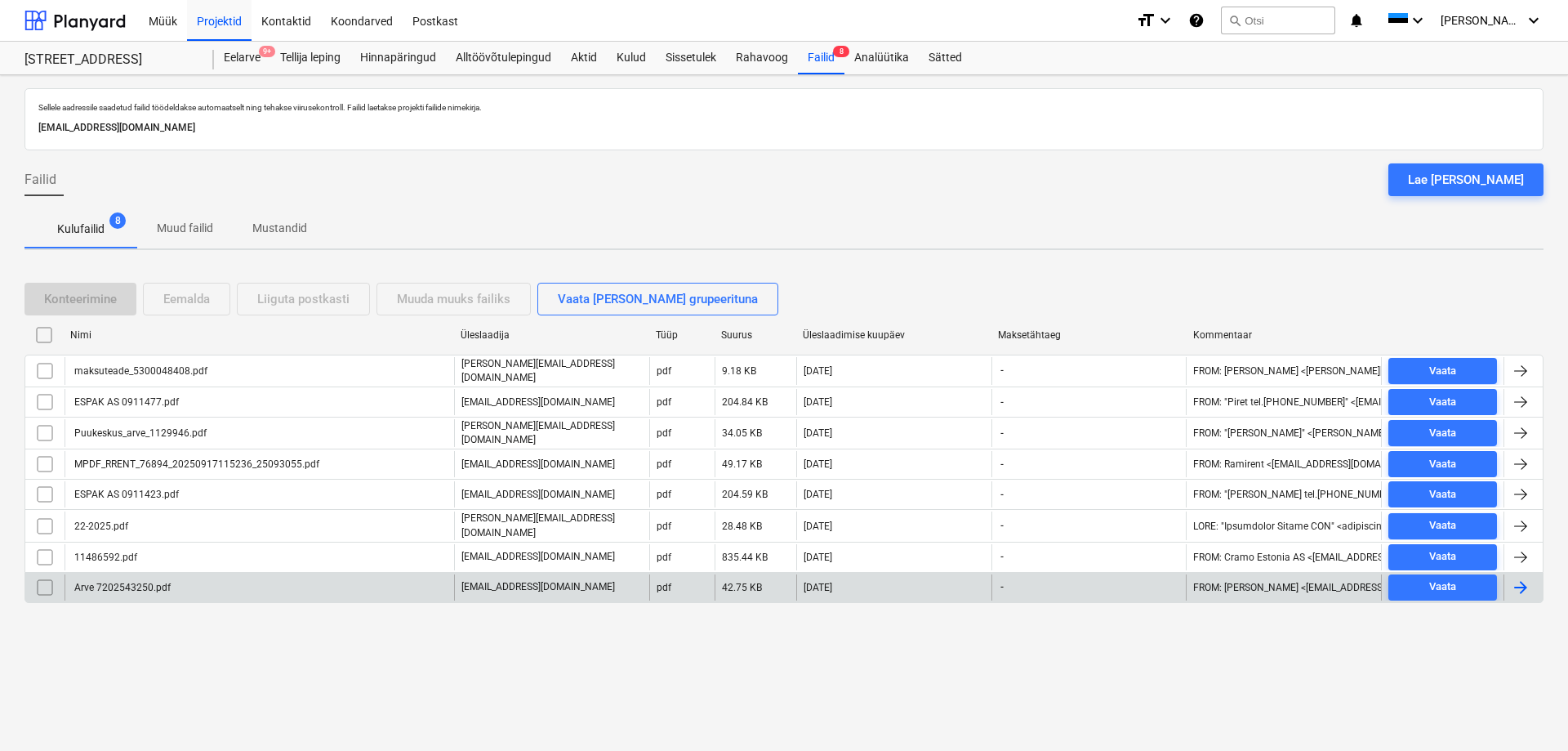
click at [132, 582] on div "Arve 7202543250.pdf" at bounding box center [120, 588] width 98 height 11
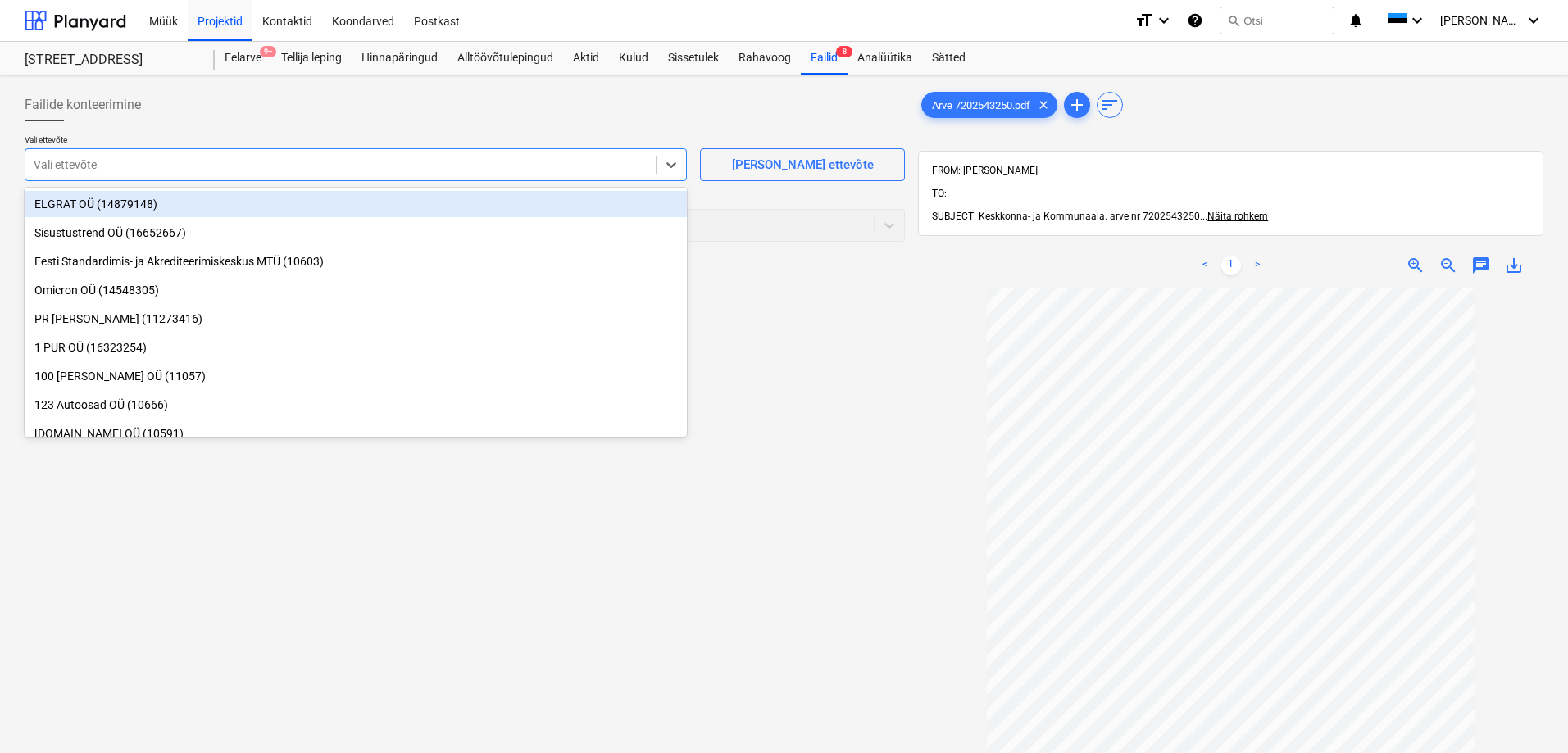
click at [162, 159] on div at bounding box center [340, 164] width 614 height 16
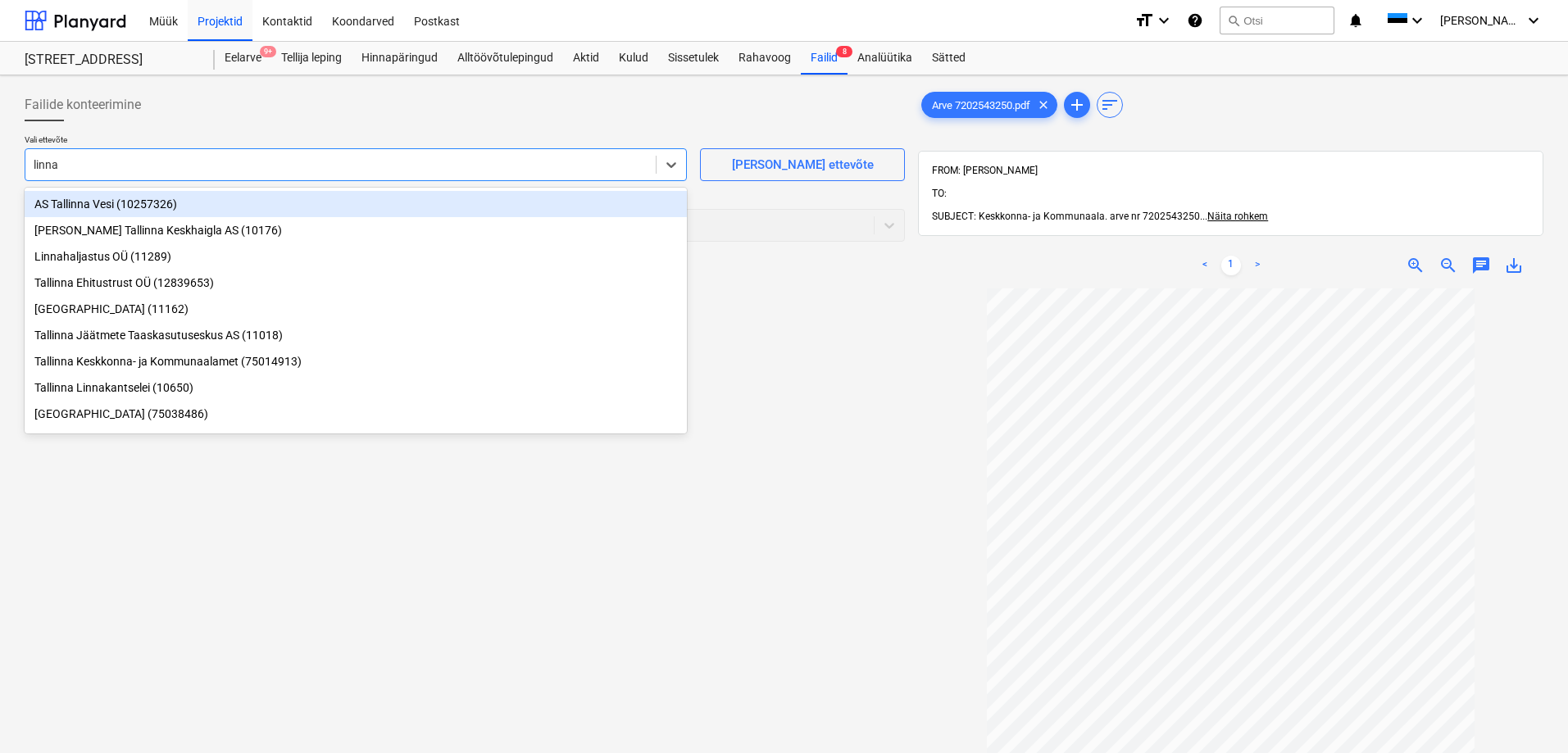
type input "linnak"
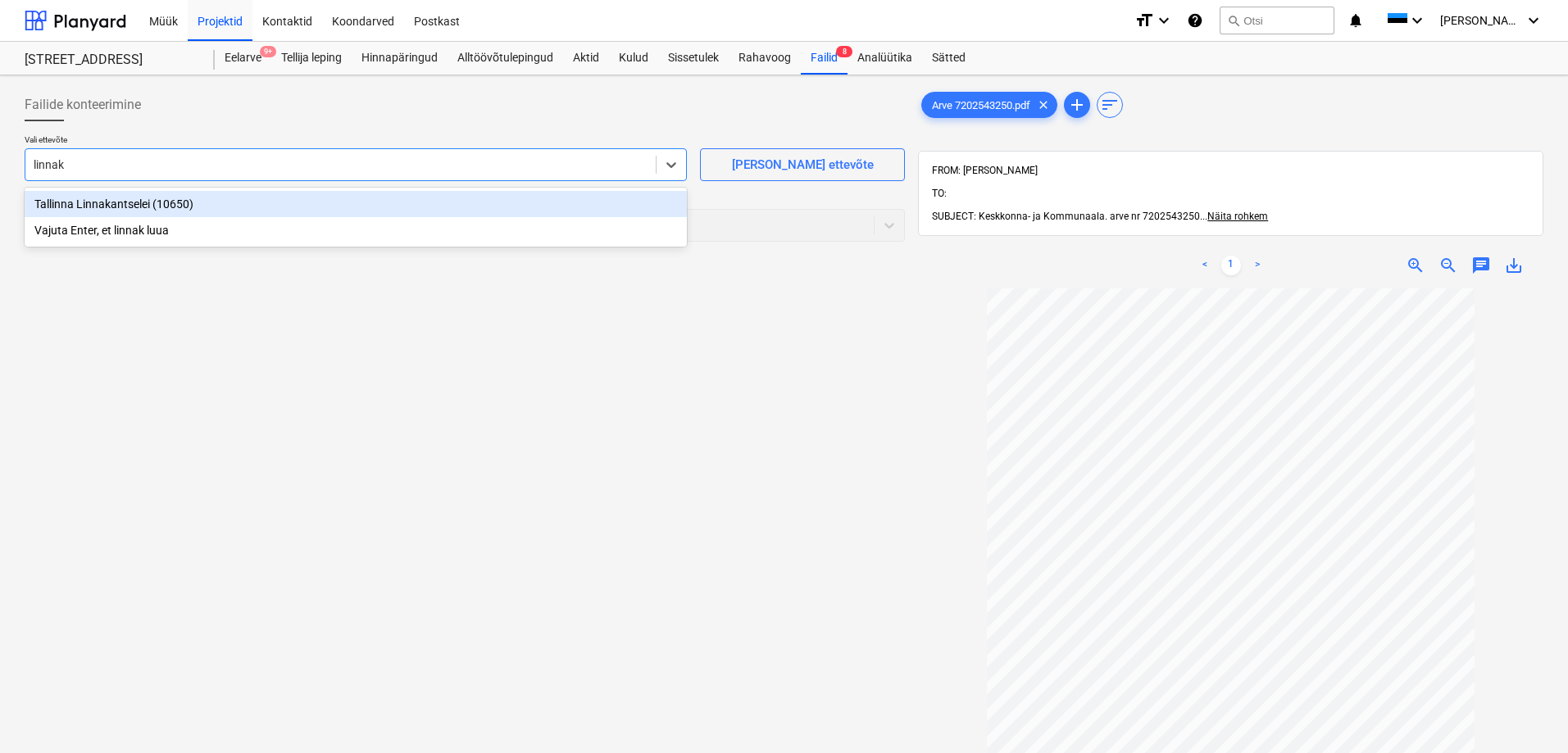
click at [72, 204] on div "Tallinna Linnakantselei (10650)" at bounding box center [356, 203] width 662 height 26
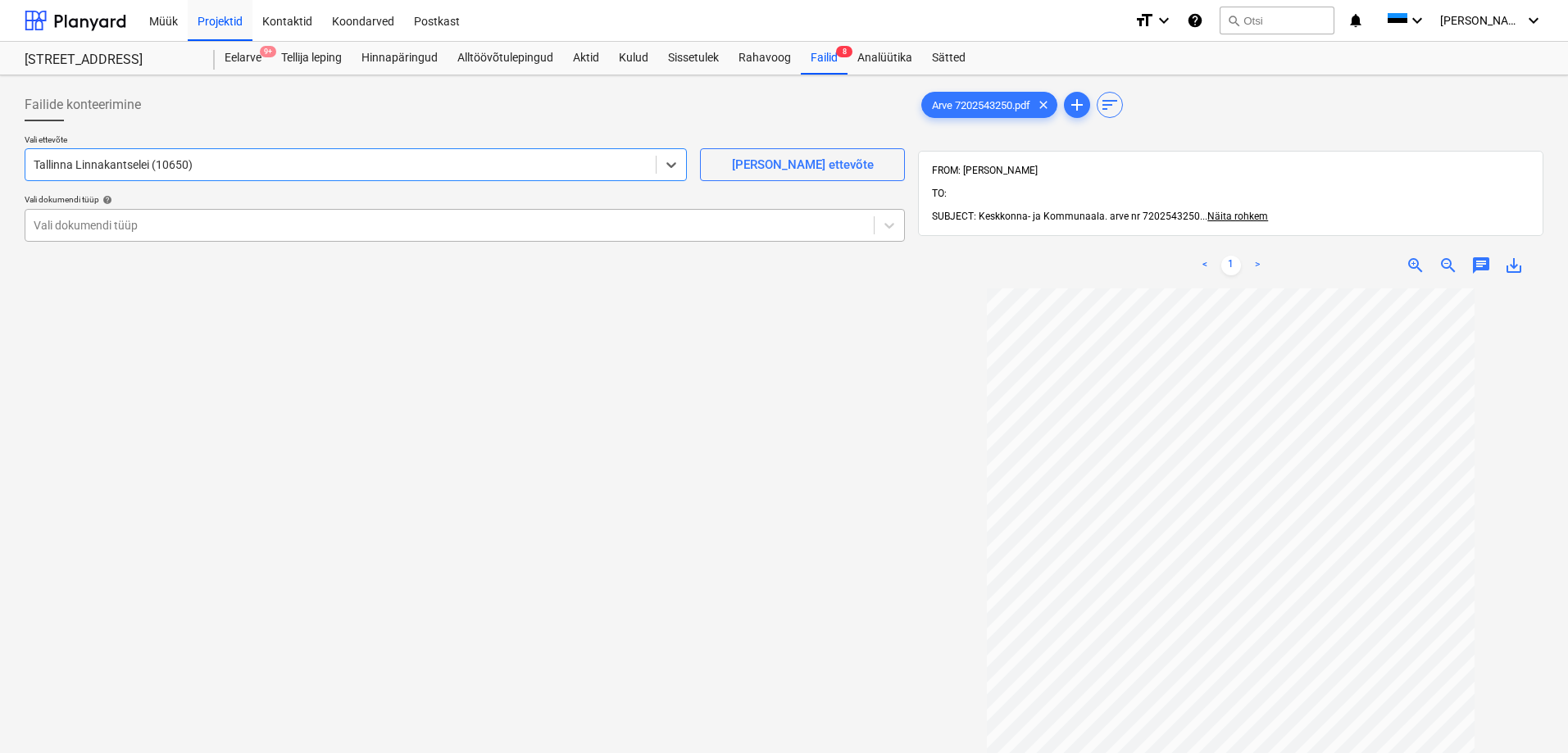
click at [78, 222] on div at bounding box center [450, 225] width 832 height 16
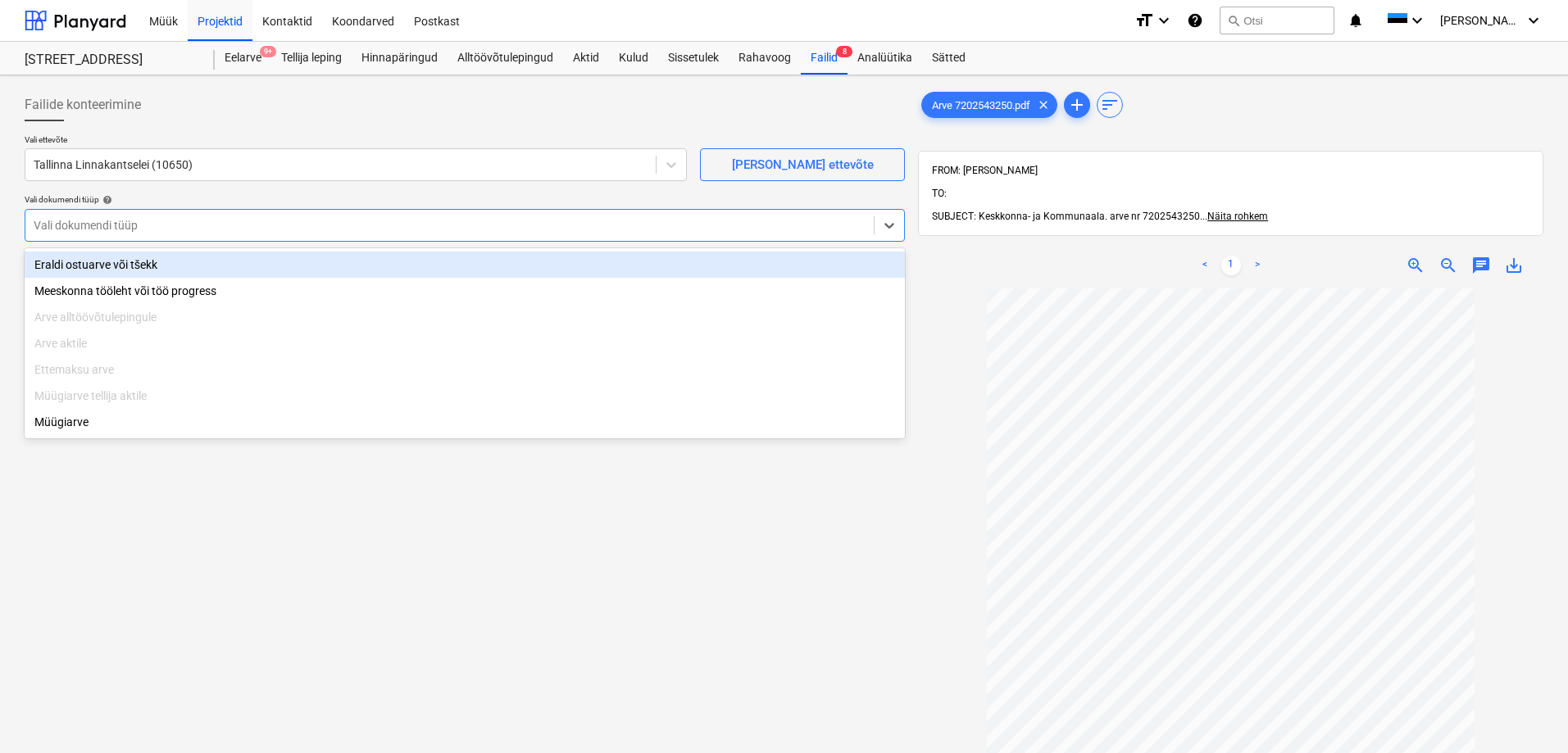
click at [74, 263] on div "Eraldi ostuarve või tšekk" at bounding box center [465, 264] width 881 height 26
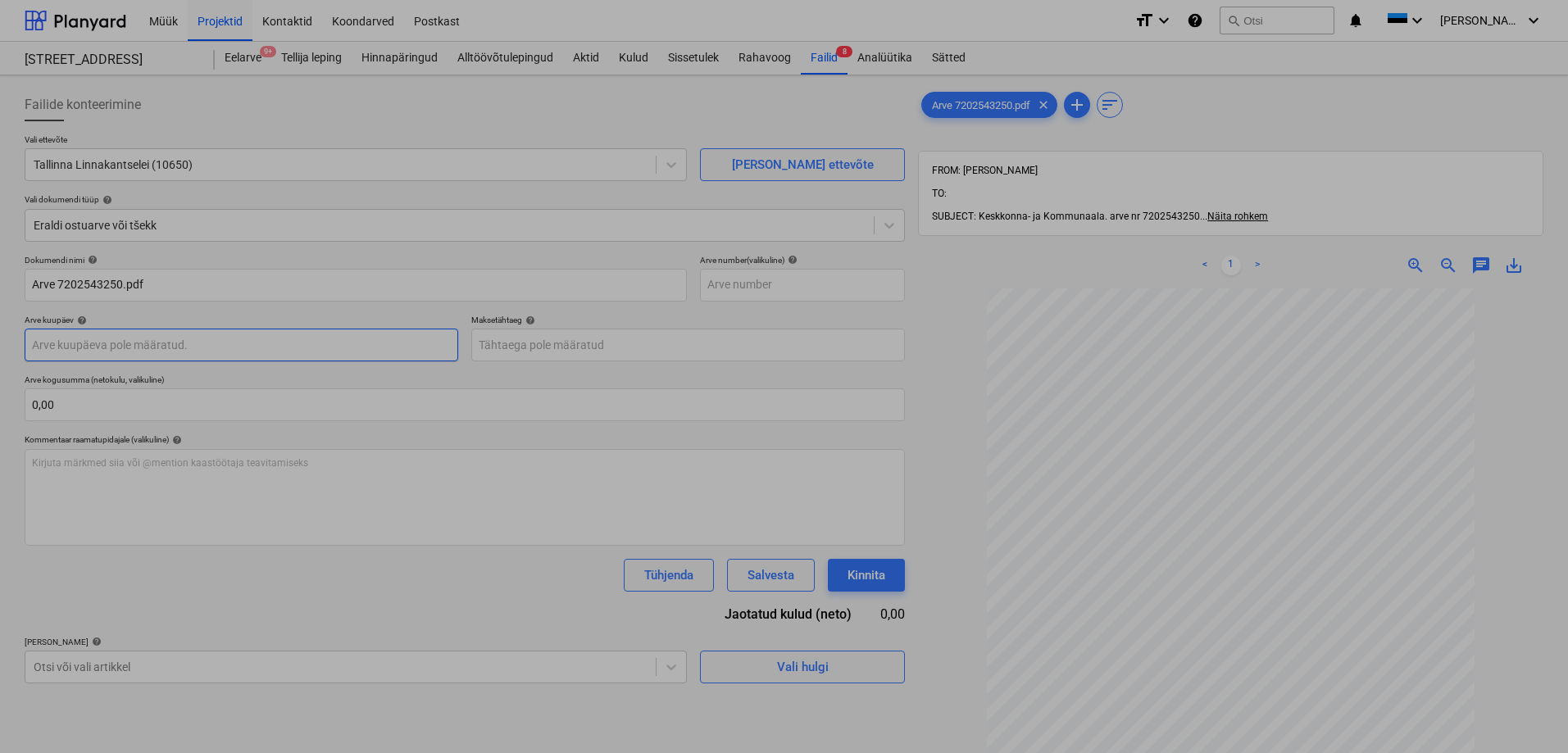
click at [176, 343] on body "Müük Projektid Kontaktid Koondarved Postkast format_size keyboard_arrow_down he…" at bounding box center [784, 376] width 1568 height 753
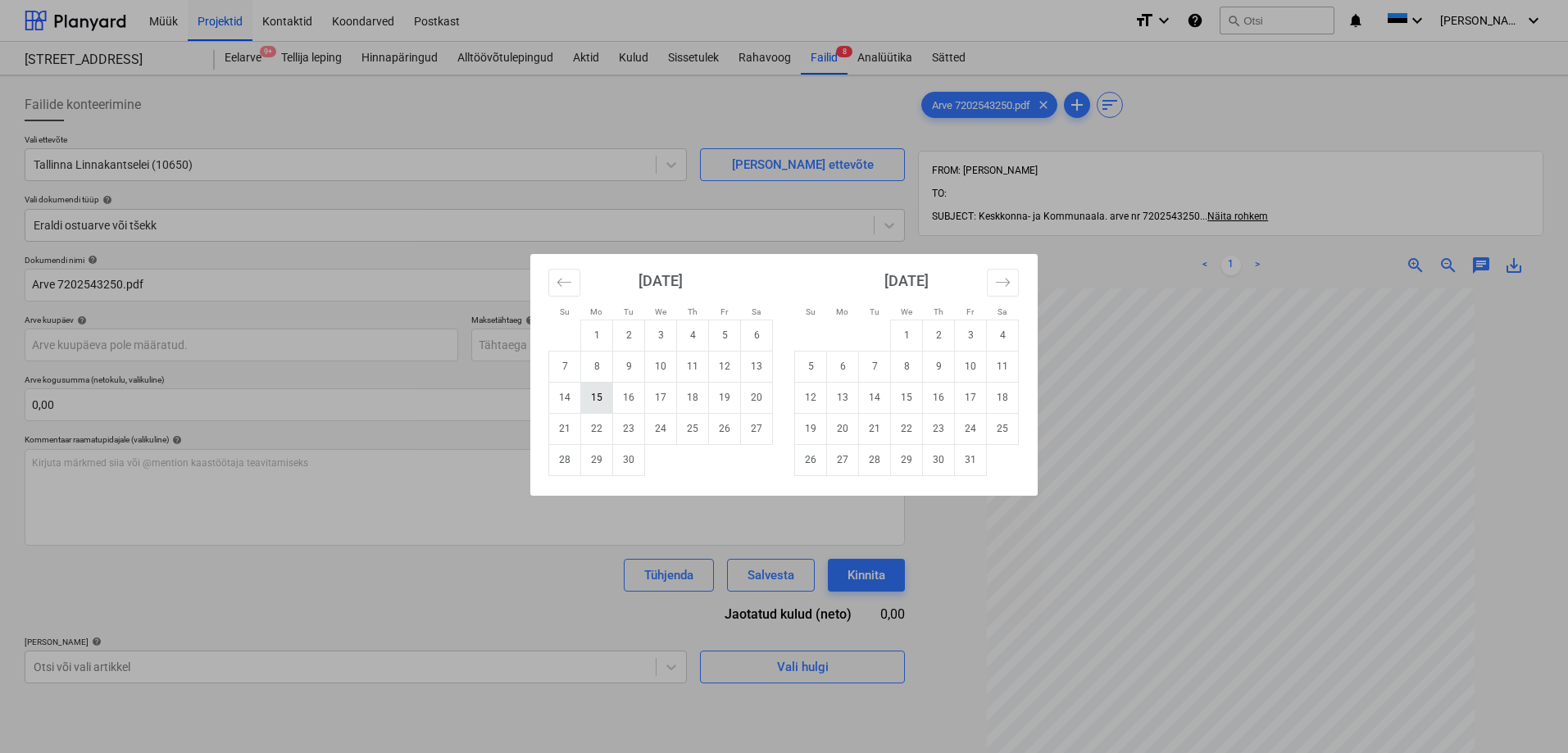
click at [595, 399] on td "15" at bounding box center [596, 398] width 32 height 31
type input "[DATE]"
click at [561, 346] on body "Müük Projektid Kontaktid Koondarved Postkast format_size keyboard_arrow_down he…" at bounding box center [784, 376] width 1568 height 753
click at [626, 456] on td "30" at bounding box center [629, 460] width 32 height 31
type input "[DATE]"
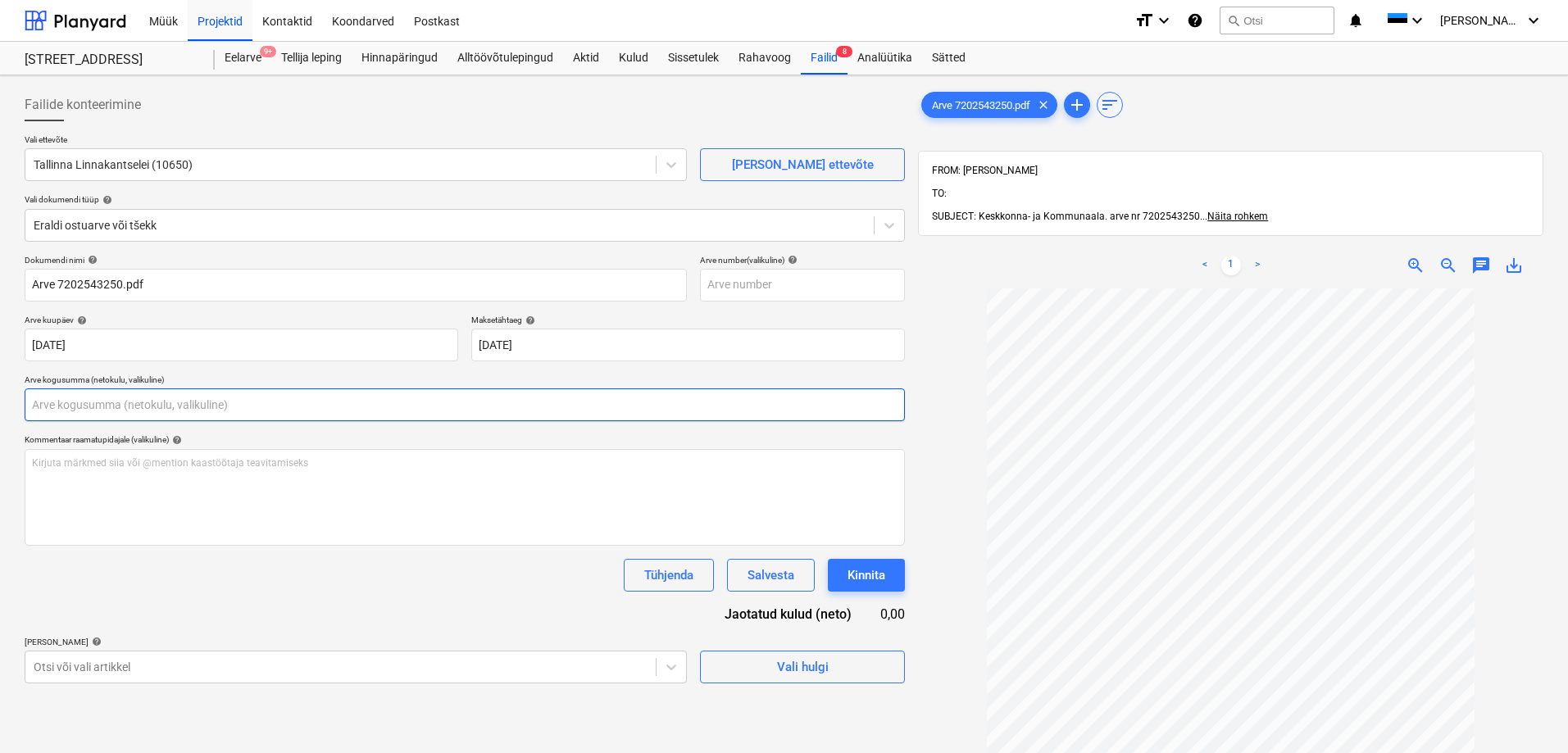
click at [408, 405] on input "text" at bounding box center [465, 404] width 881 height 33
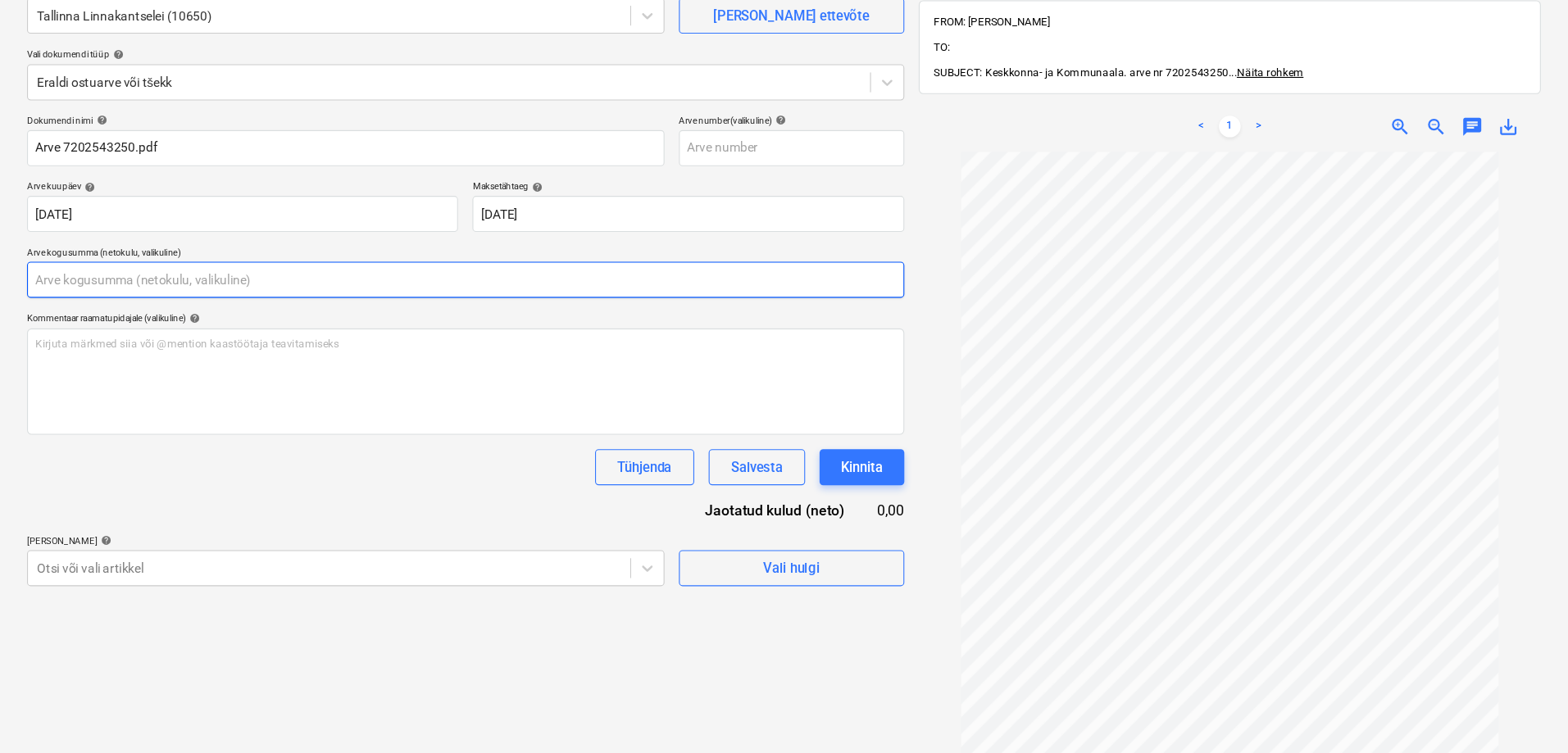
scroll to position [151, 0]
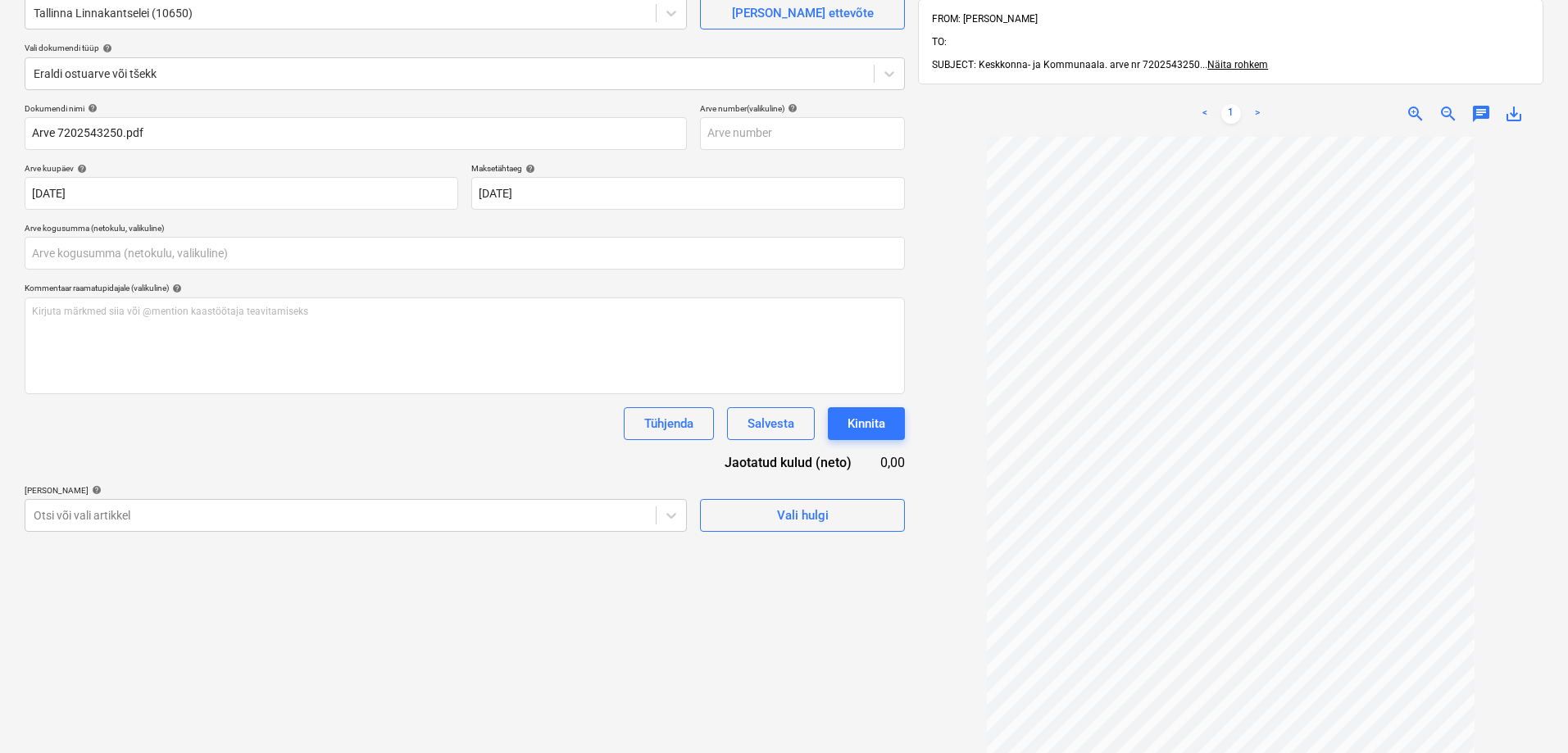
type input "0,00"
click at [1413, 104] on span "zoom_in" at bounding box center [1416, 114] width 20 height 20
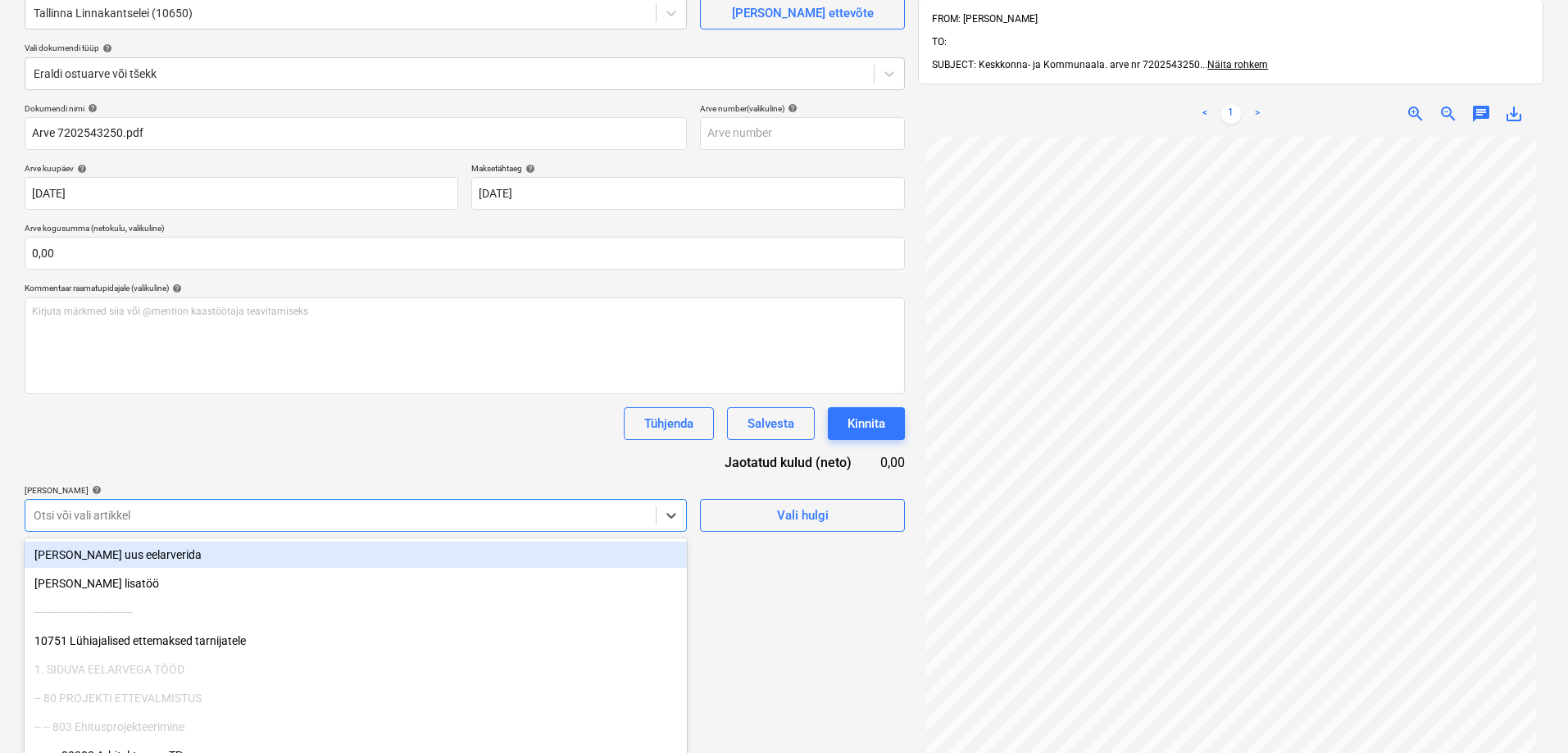
scroll to position [193, 0]
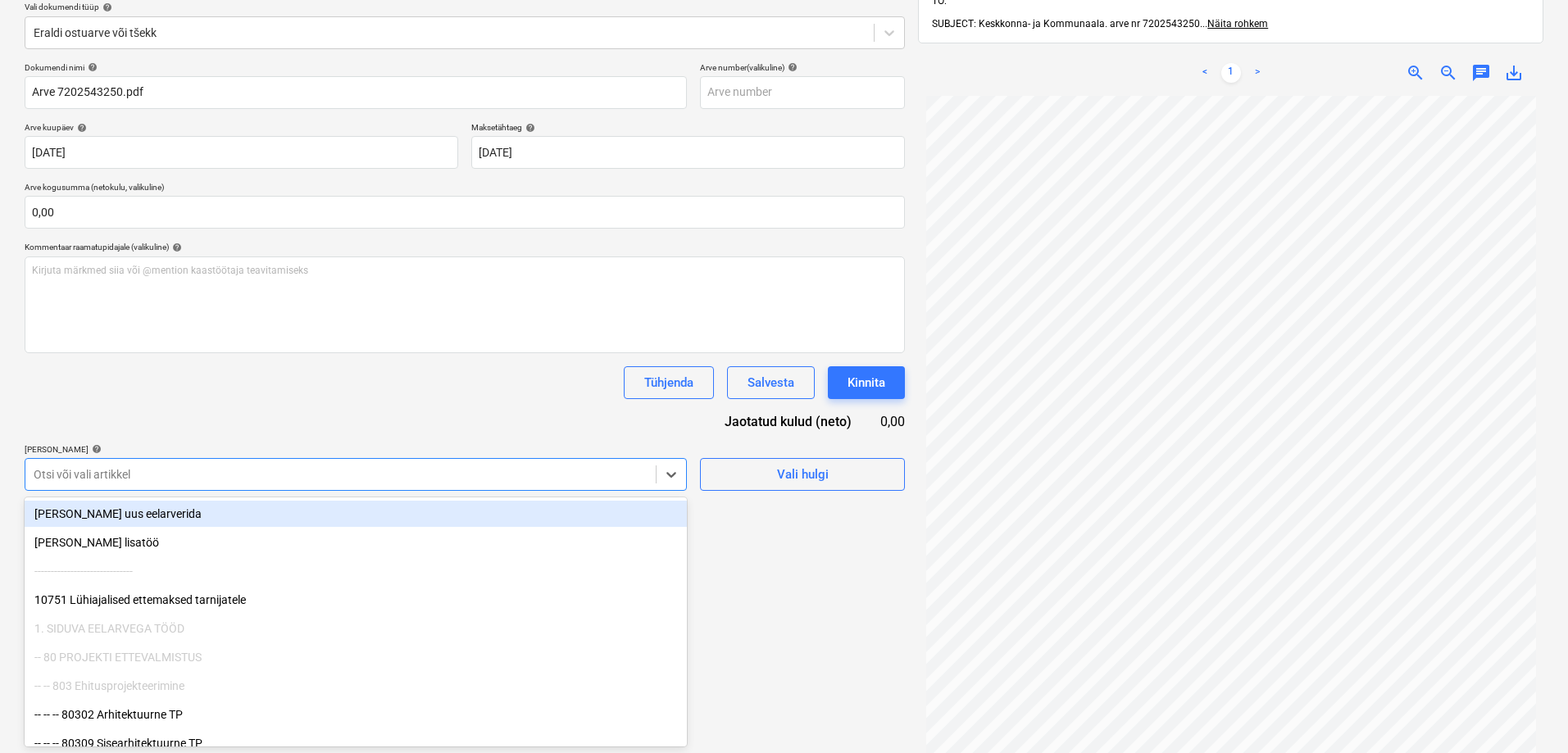
click at [426, 519] on body "Müük Projektid Kontaktid Koondarved Postkast format_size keyboard_arrow_down he…" at bounding box center [784, 184] width 1568 height 753
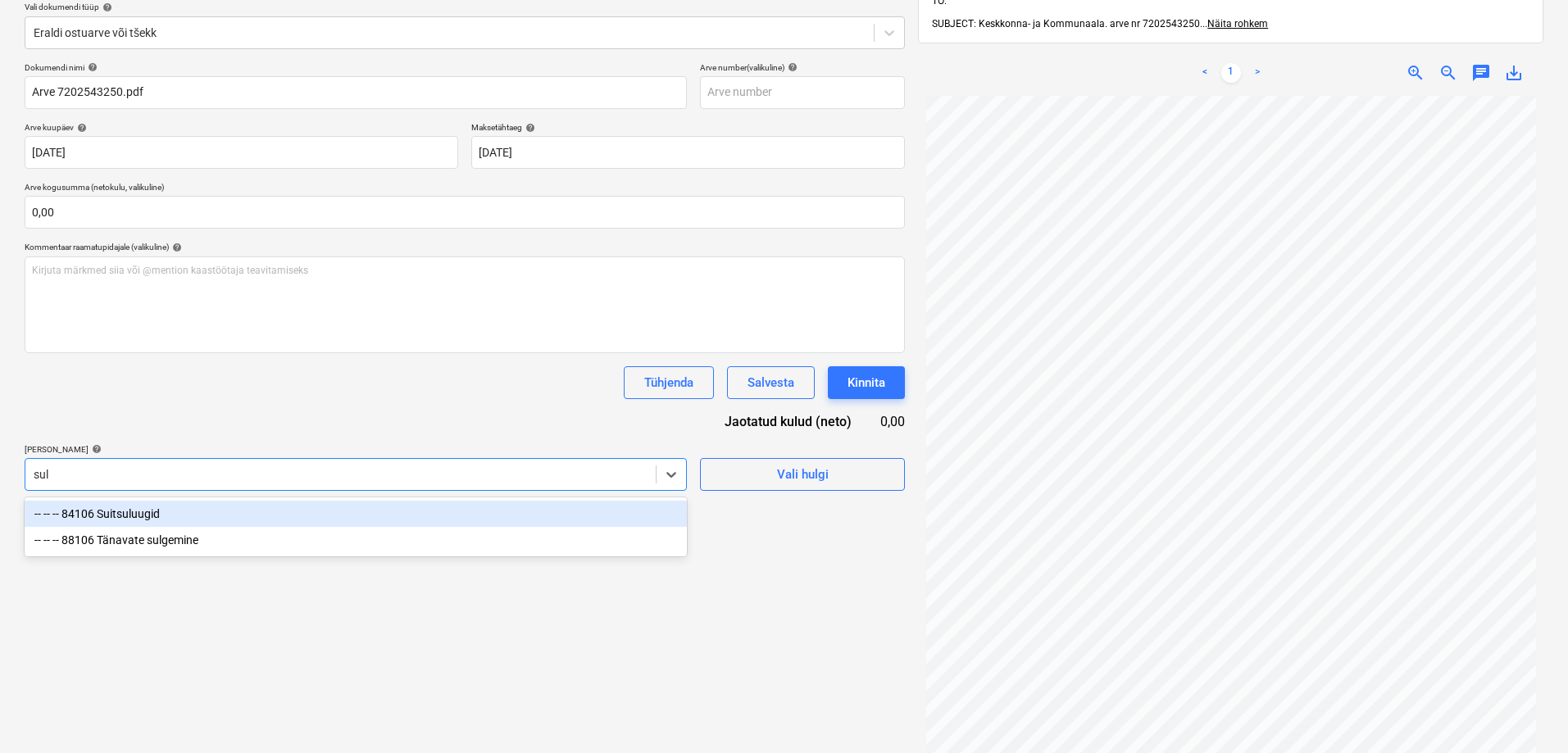
type input "sulg"
click at [200, 516] on div "-- -- -- 88106 Tänavate sulgemine" at bounding box center [356, 513] width 662 height 26
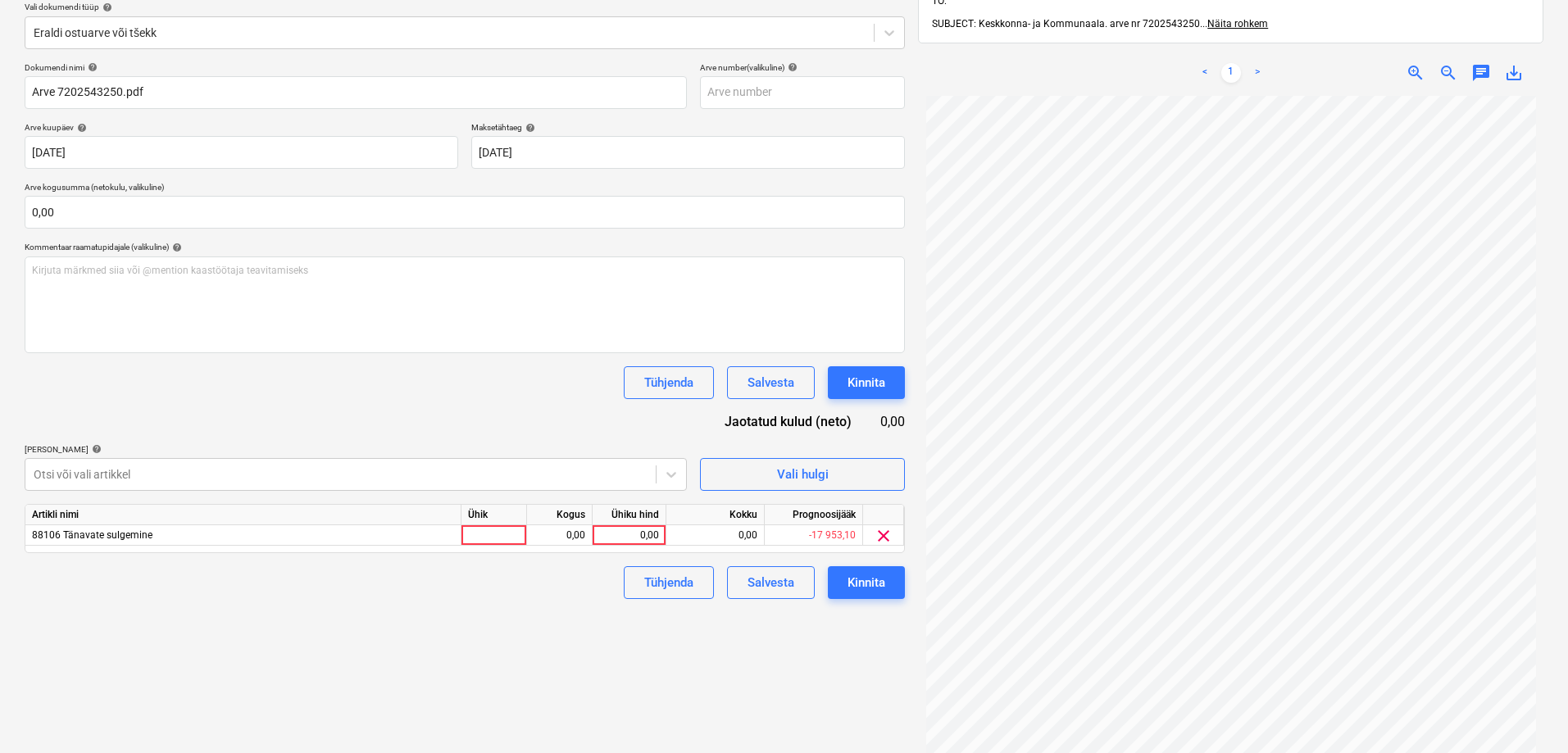
click at [759, 661] on div "Failide konteerimine Vali ettevõte Tallinna Linnakantselei (10650) [PERSON_NAME…" at bounding box center [465, 350] width 893 height 920
click at [626, 532] on div "0,00" at bounding box center [629, 535] width 59 height 20
type input "0"
click at [598, 624] on div "Failide konteerimine Vali ettevõte Tallinna Linnakantselei (10650) [PERSON_NAME…" at bounding box center [465, 350] width 893 height 920
click at [859, 581] on div "Kinnita" at bounding box center [865, 582] width 37 height 21
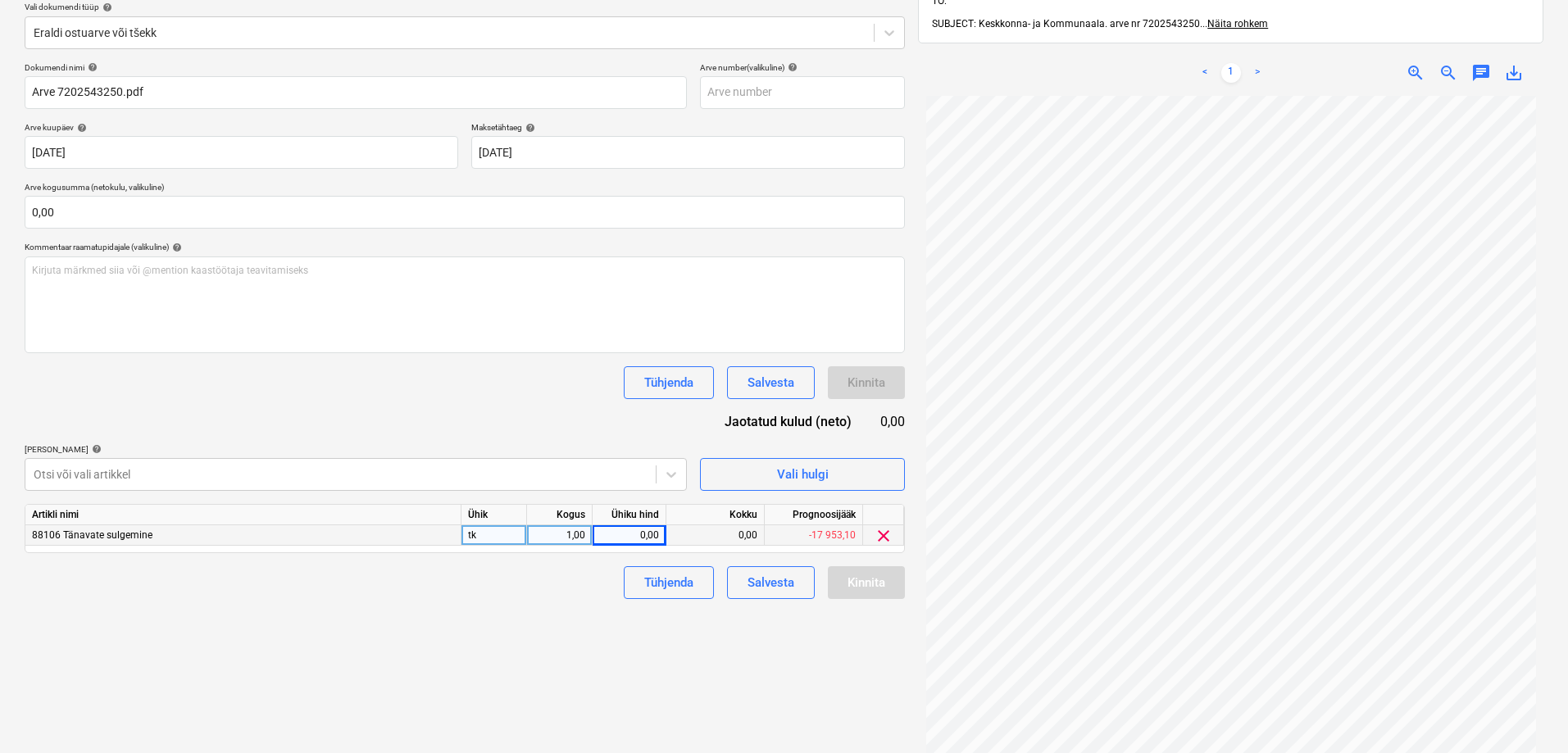
click at [859, 581] on div "Kinnita" at bounding box center [866, 582] width 77 height 33
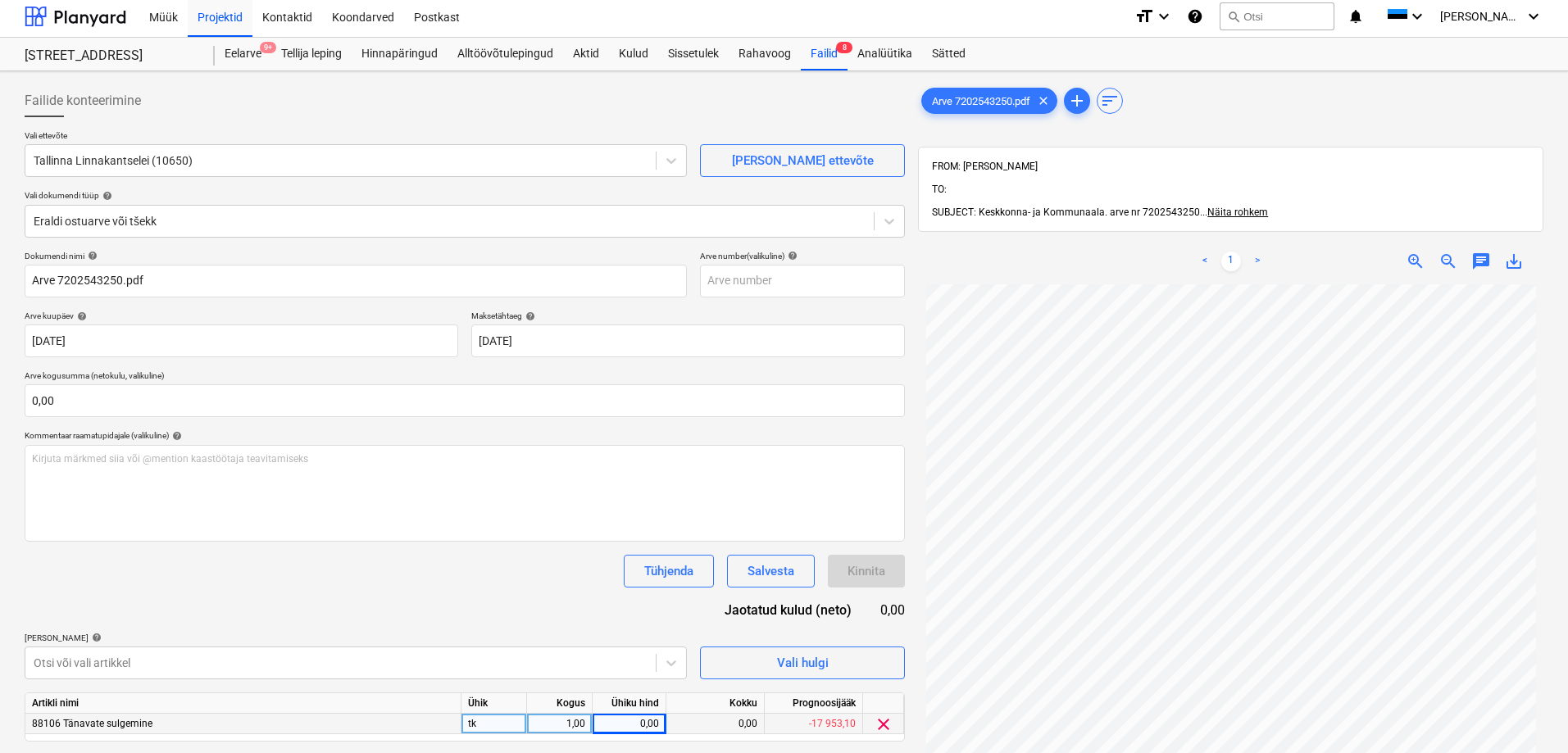
scroll to position [0, 0]
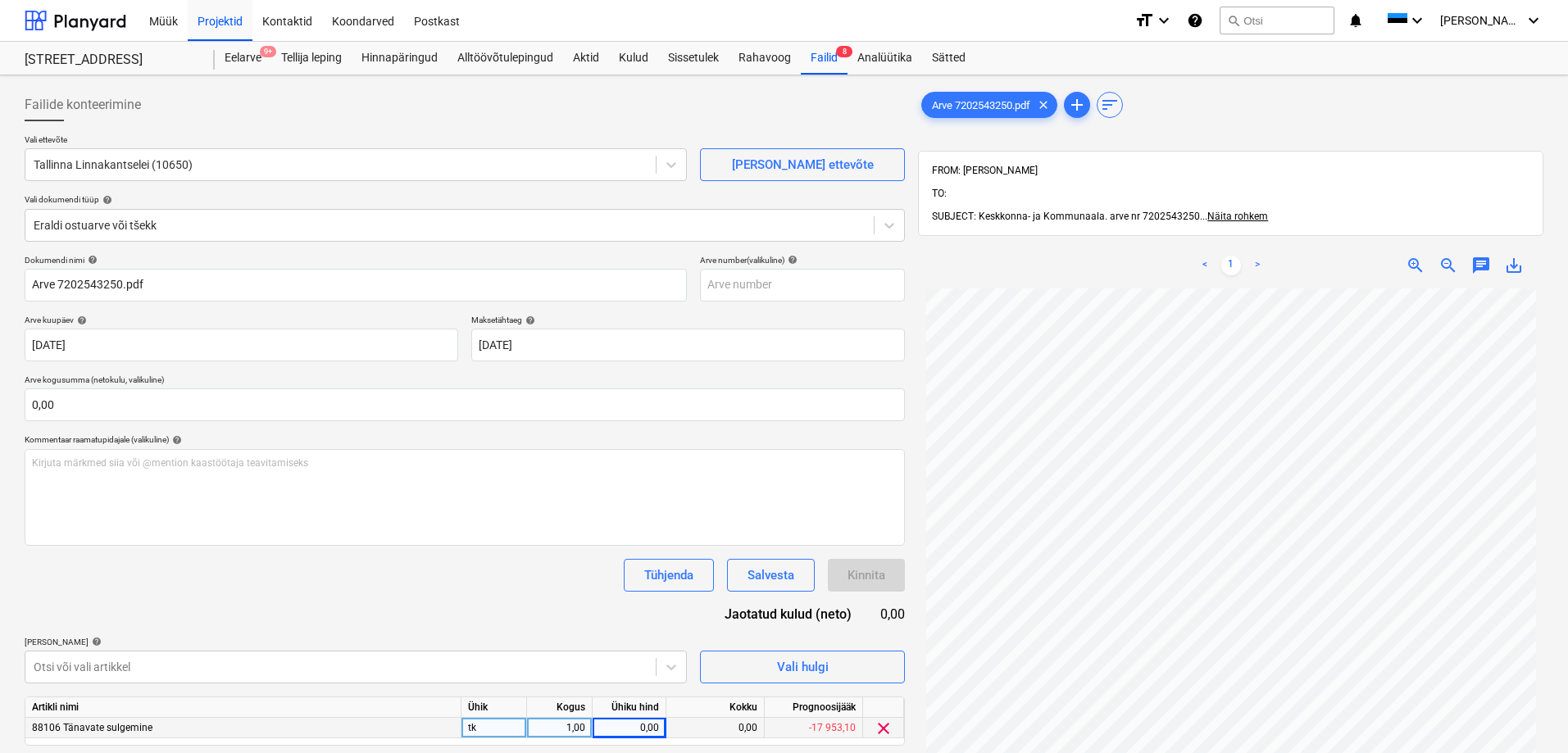
click at [1513, 256] on span "save_alt" at bounding box center [1513, 265] width 20 height 20
click at [829, 58] on div "Failid 8" at bounding box center [824, 58] width 47 height 33
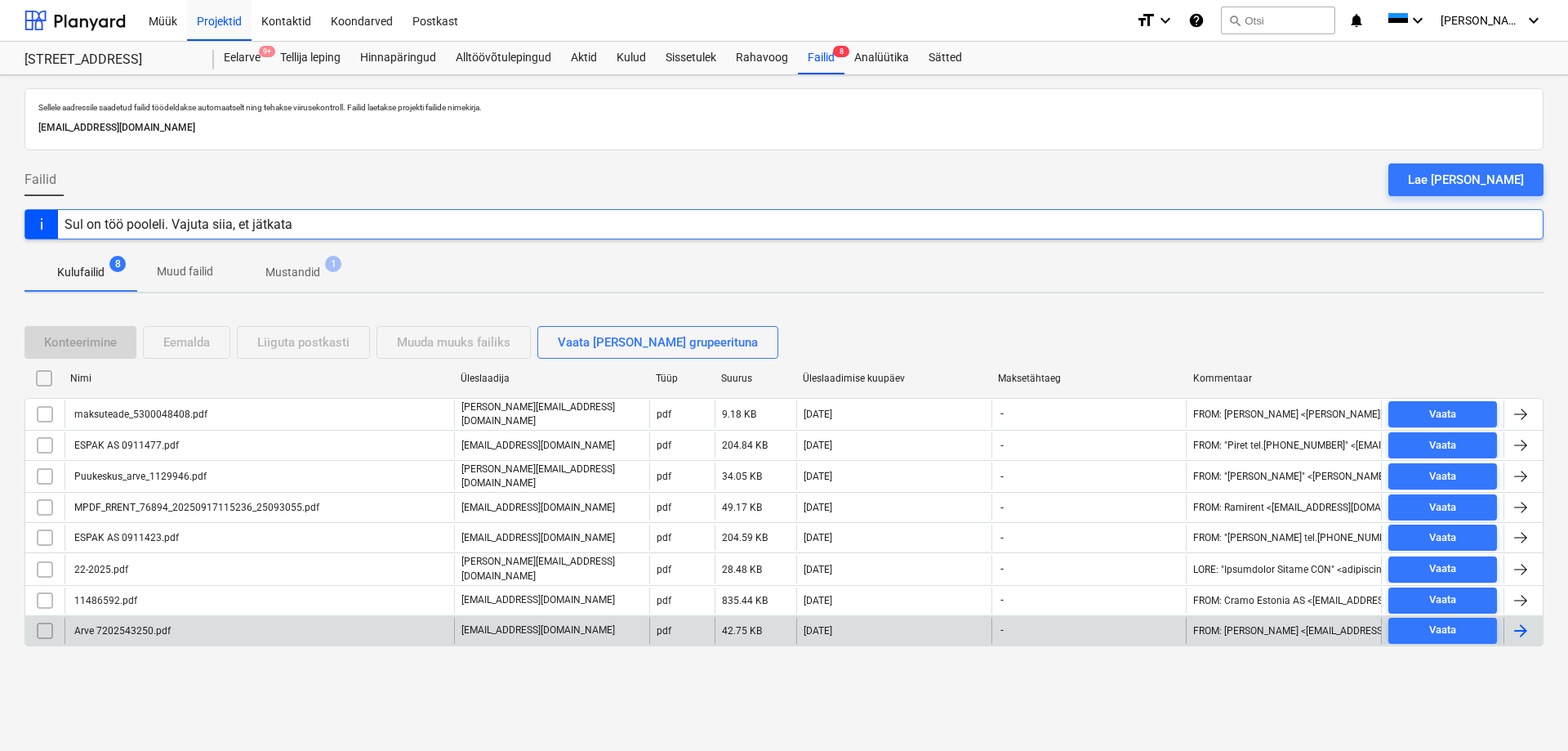
click at [126, 625] on div "Arve 7202543250.pdf" at bounding box center [120, 631] width 98 height 11
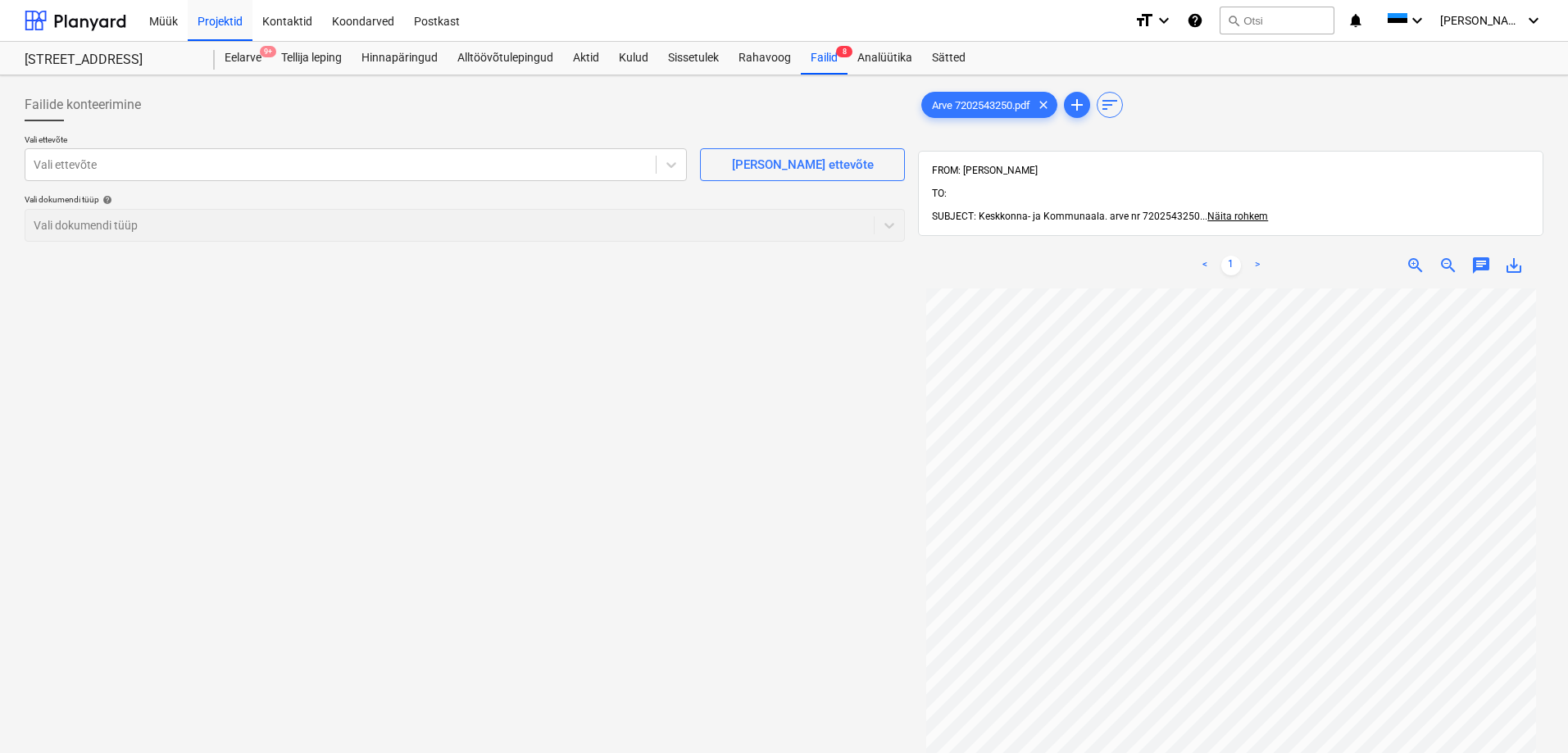
click at [677, 439] on div "Failide konteerimine Vali ettevõte Vali ettevõte [PERSON_NAME] uus ettevõte Val…" at bounding box center [465, 542] width 893 height 920
click at [827, 57] on div "Failid 8" at bounding box center [824, 58] width 47 height 33
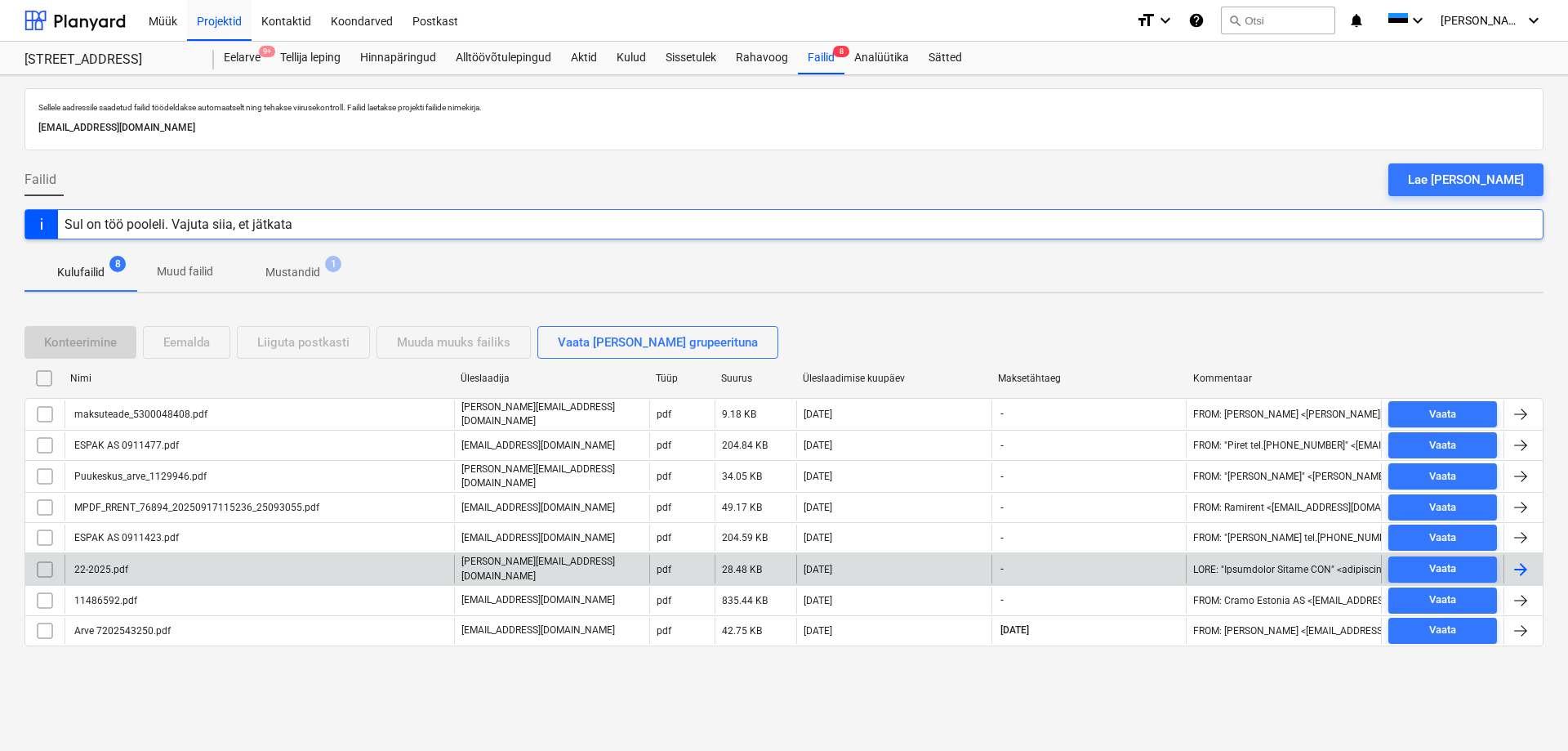
click at [99, 564] on div "22-2025.pdf" at bounding box center [99, 569] width 56 height 11
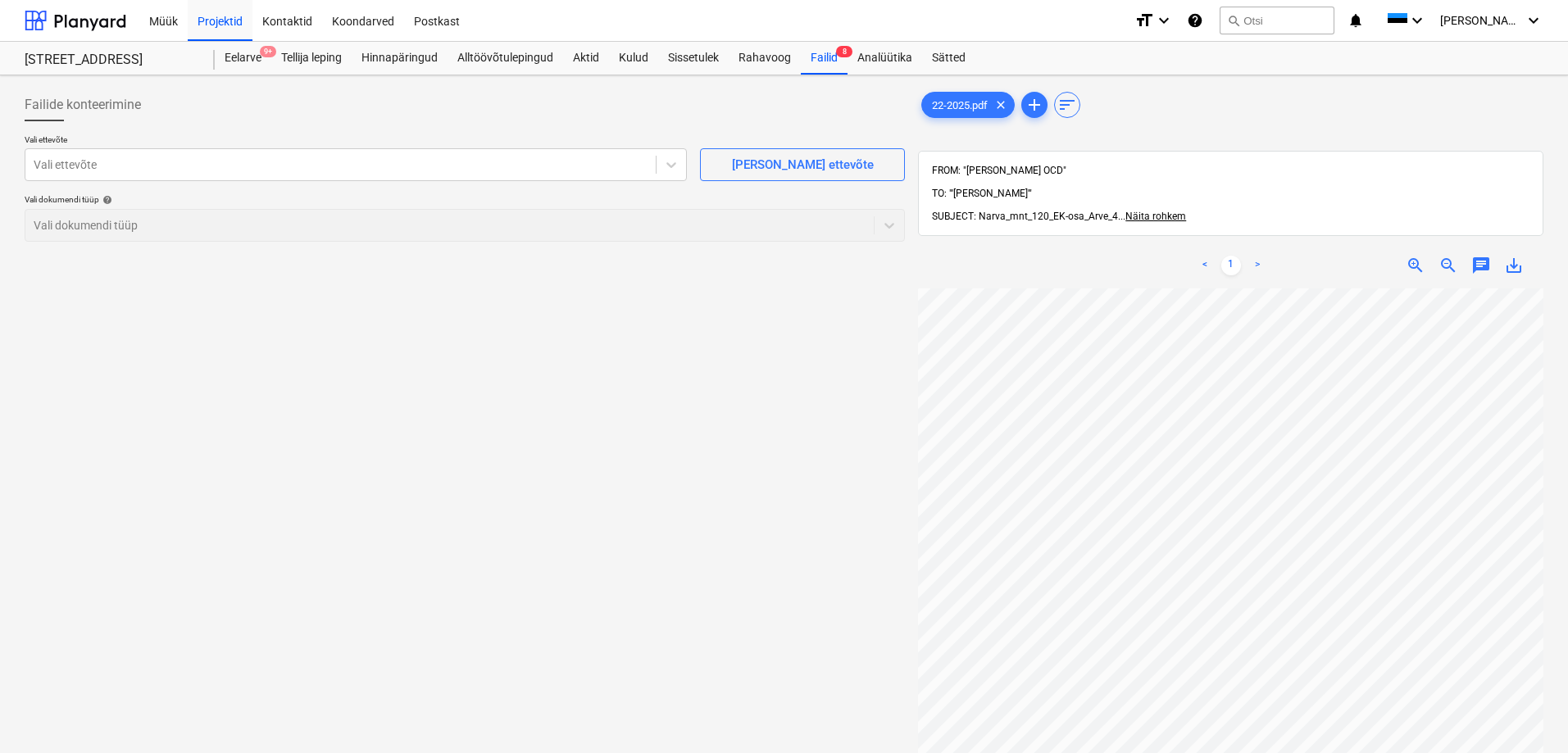
scroll to position [82, 0]
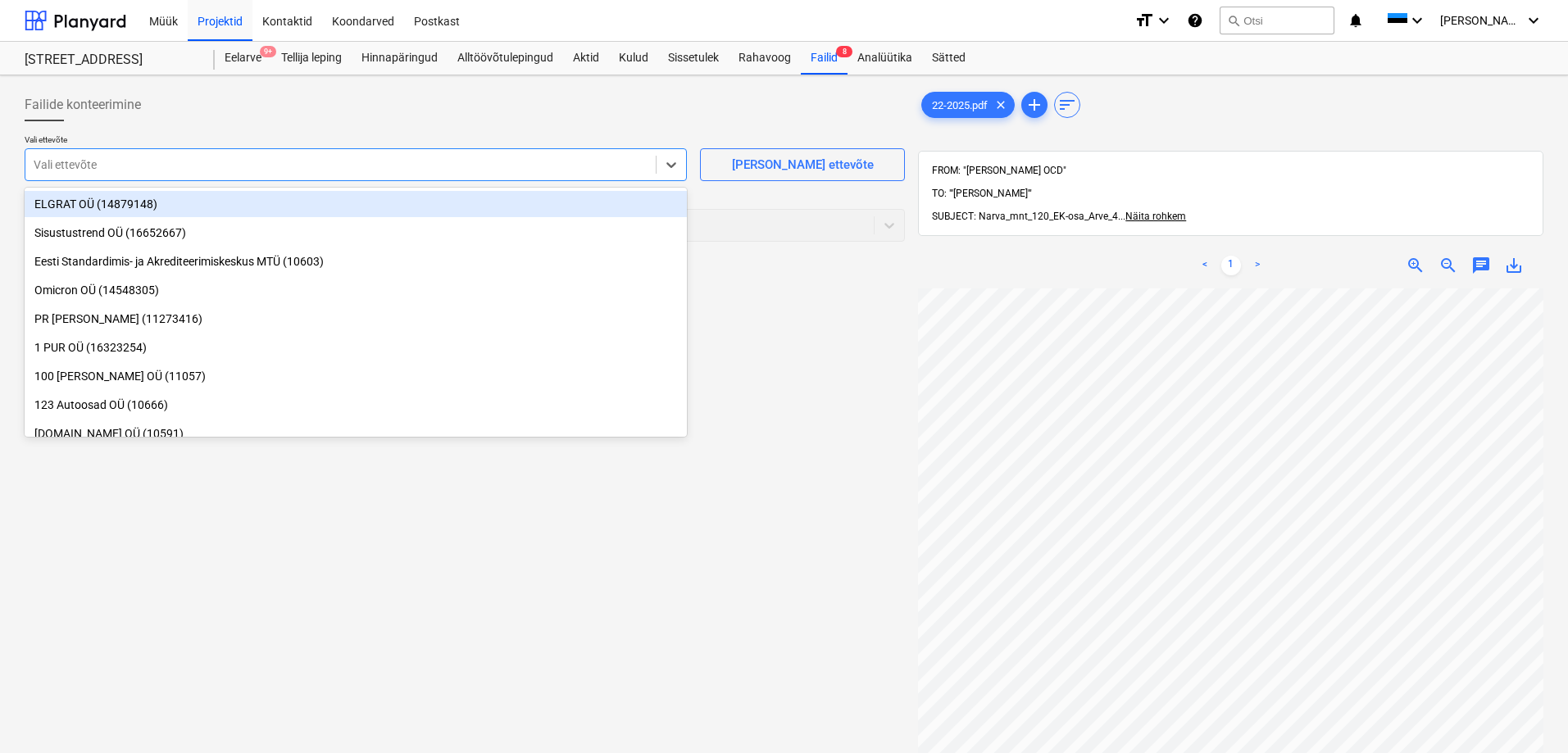
click at [295, 168] on div at bounding box center [340, 164] width 614 height 16
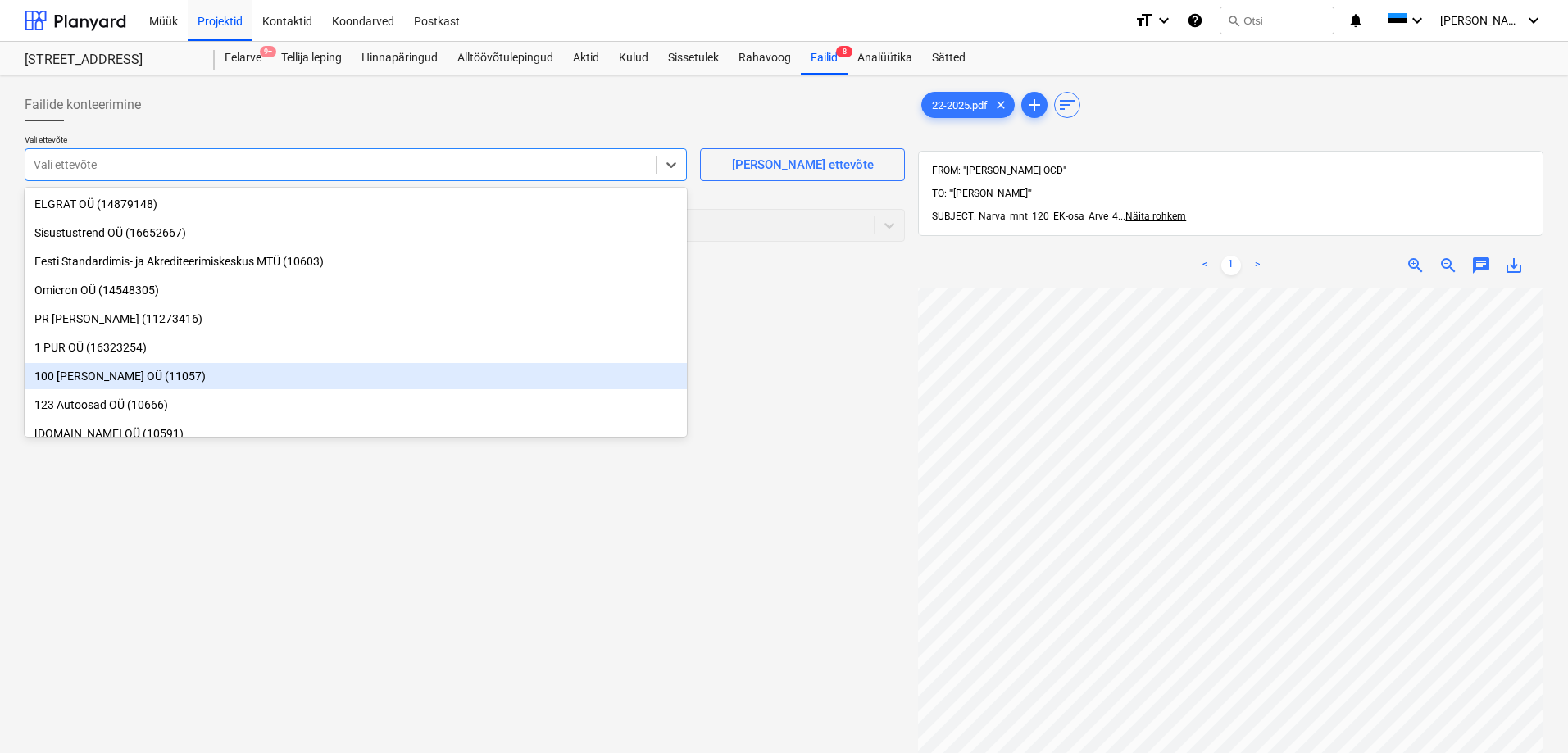
scroll to position [116, 0]
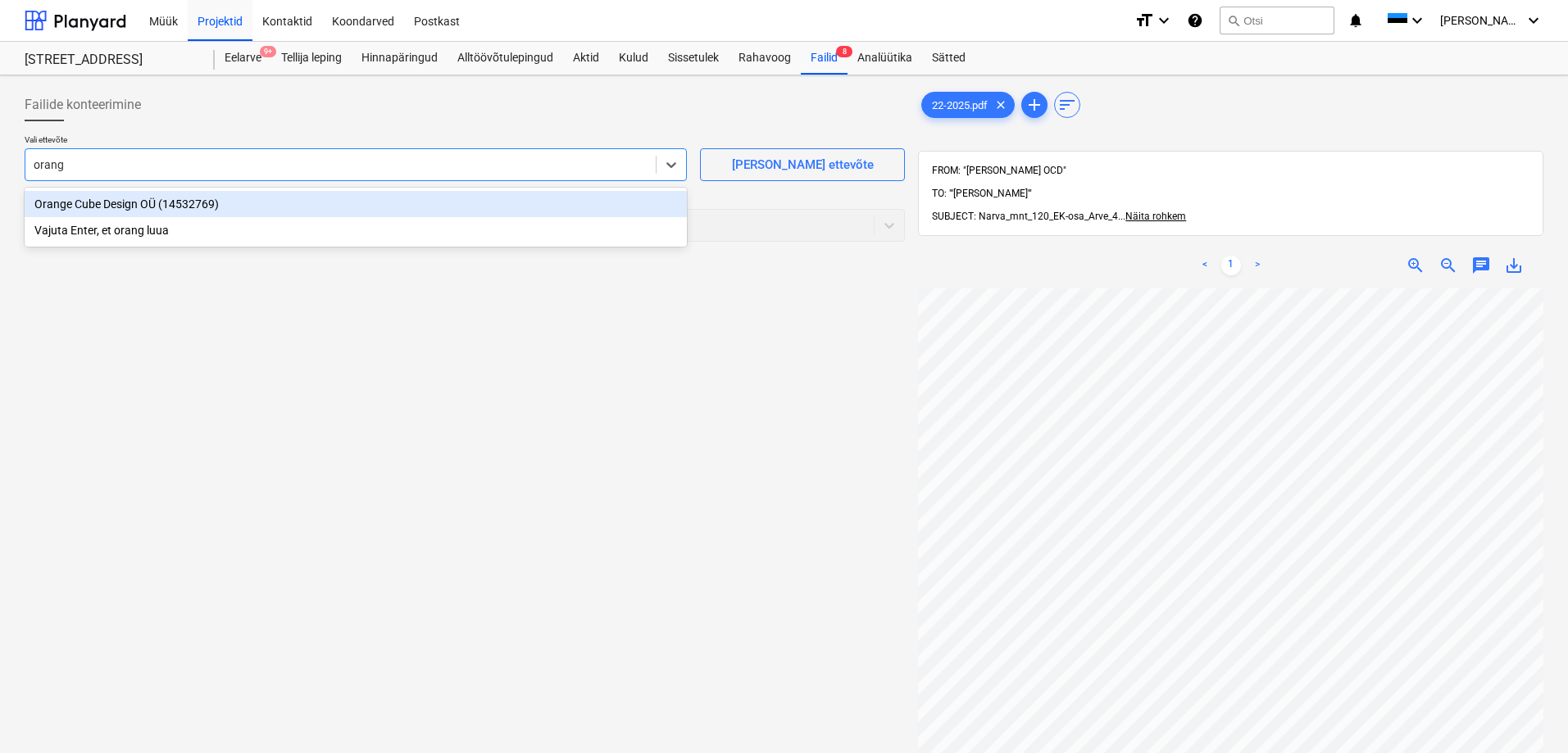
type input "orange"
click at [121, 204] on div "Orange Cube Design OÜ (14532769)" at bounding box center [356, 203] width 662 height 26
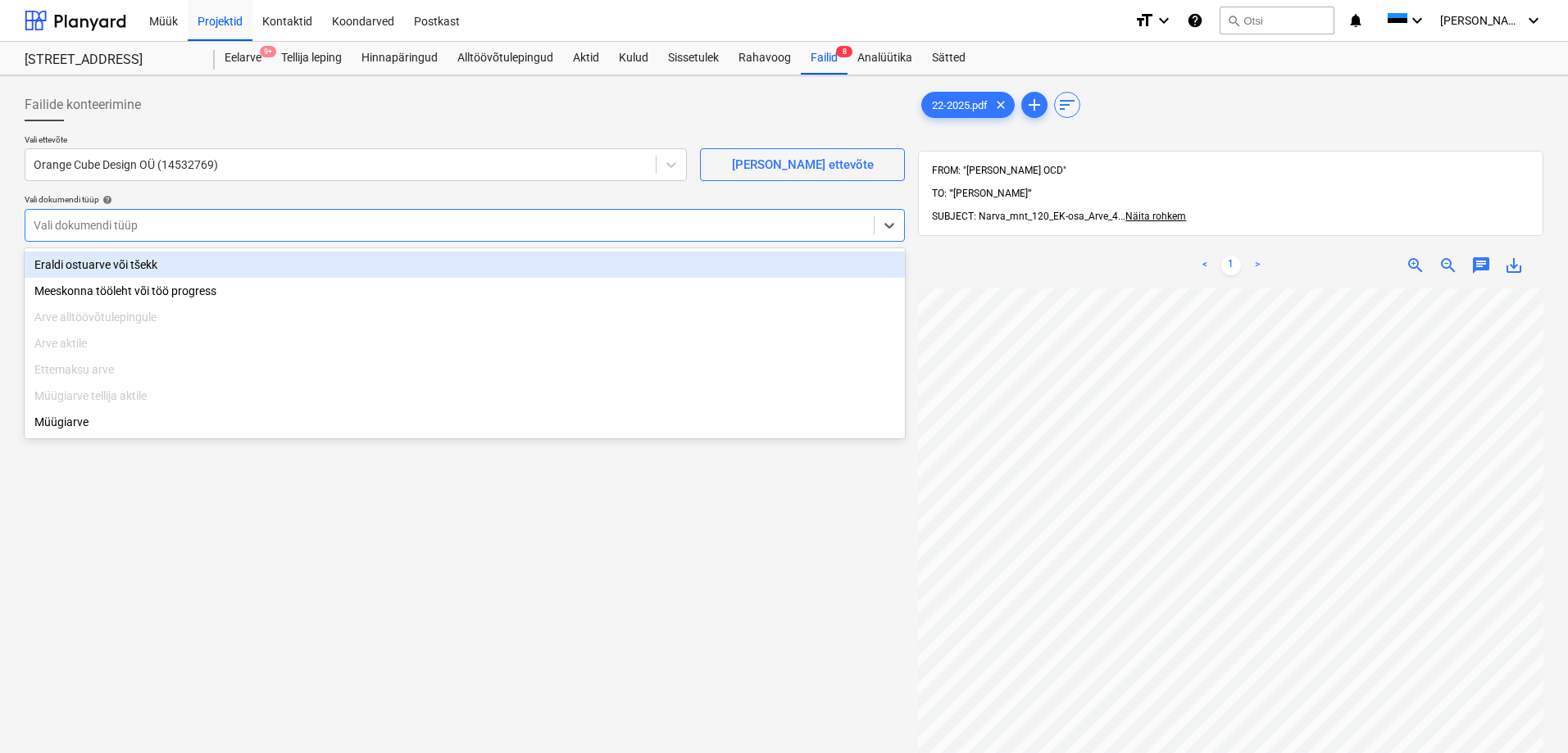
click at [120, 217] on div at bounding box center [450, 225] width 832 height 16
click at [122, 269] on div "Eraldi ostuarve või tšekk" at bounding box center [465, 264] width 881 height 26
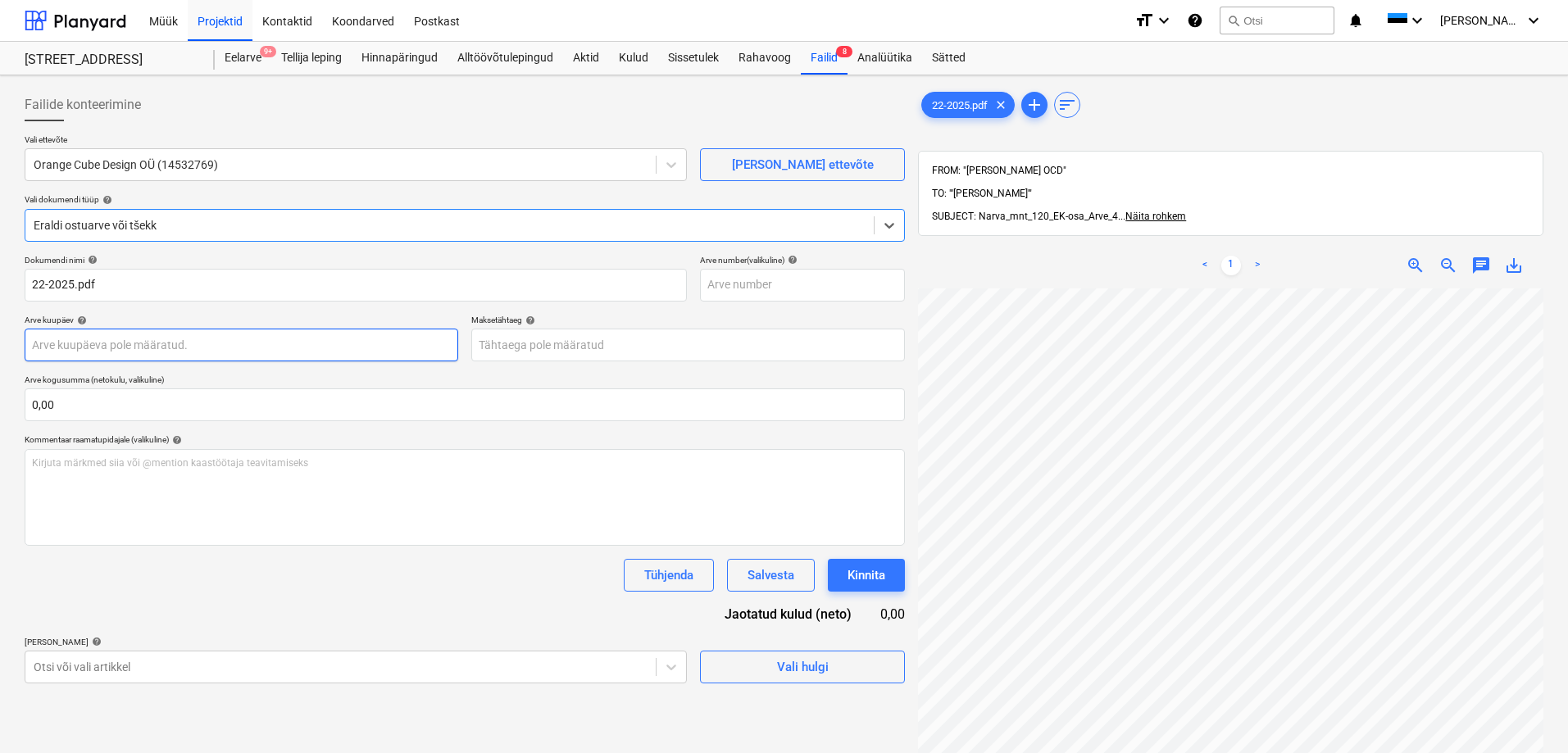
click at [107, 337] on body "Müük Projektid Kontaktid Koondarved Postkast format_size keyboard_arrow_down he…" at bounding box center [784, 376] width 1568 height 753
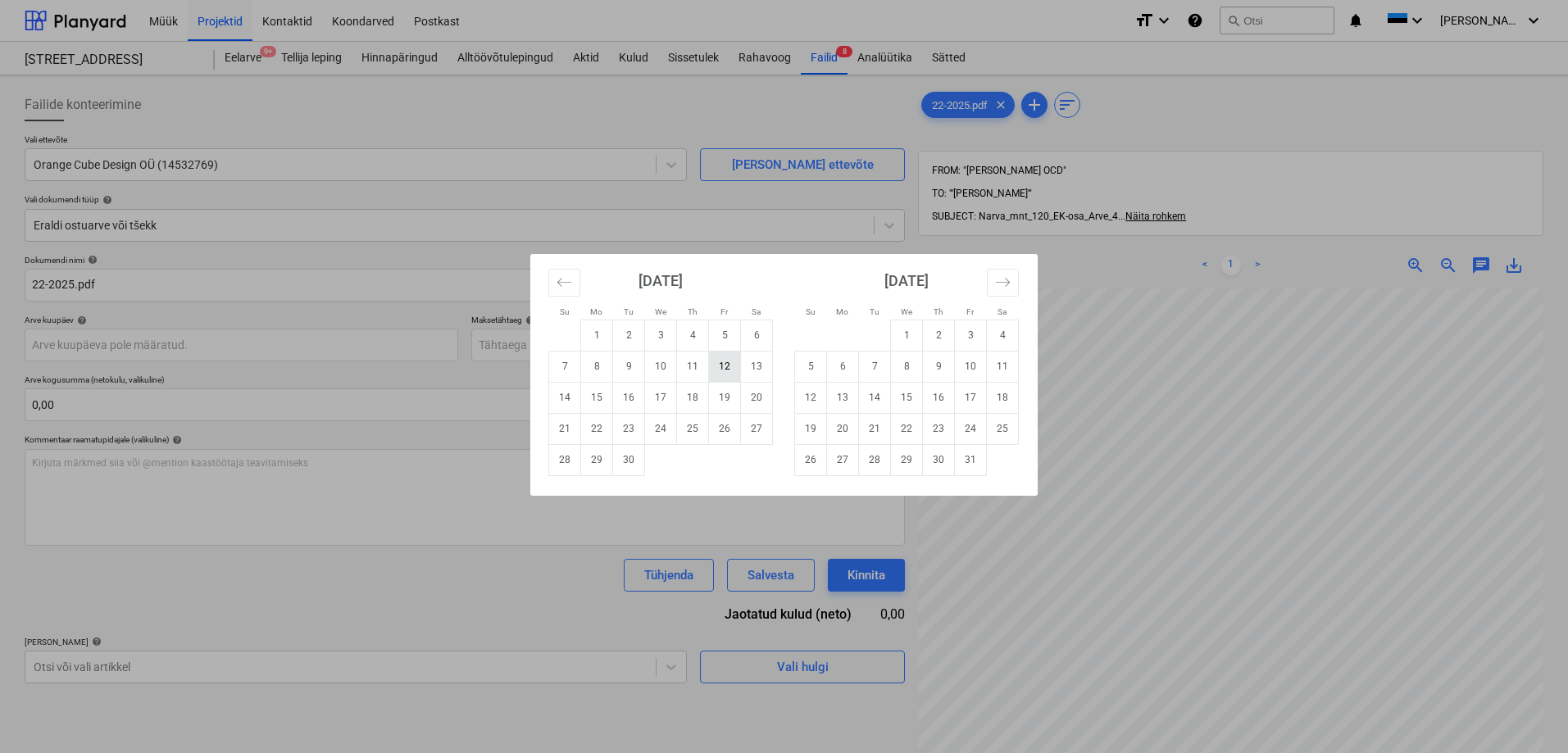
click at [723, 365] on td "12" at bounding box center [725, 366] width 32 height 31
type input "[DATE]"
click at [569, 342] on body "Müük Projektid Kontaktid Koondarved Postkast format_size keyboard_arrow_down he…" at bounding box center [784, 376] width 1568 height 753
click at [594, 427] on td "22" at bounding box center [596, 428] width 32 height 31
type input "[DATE]"
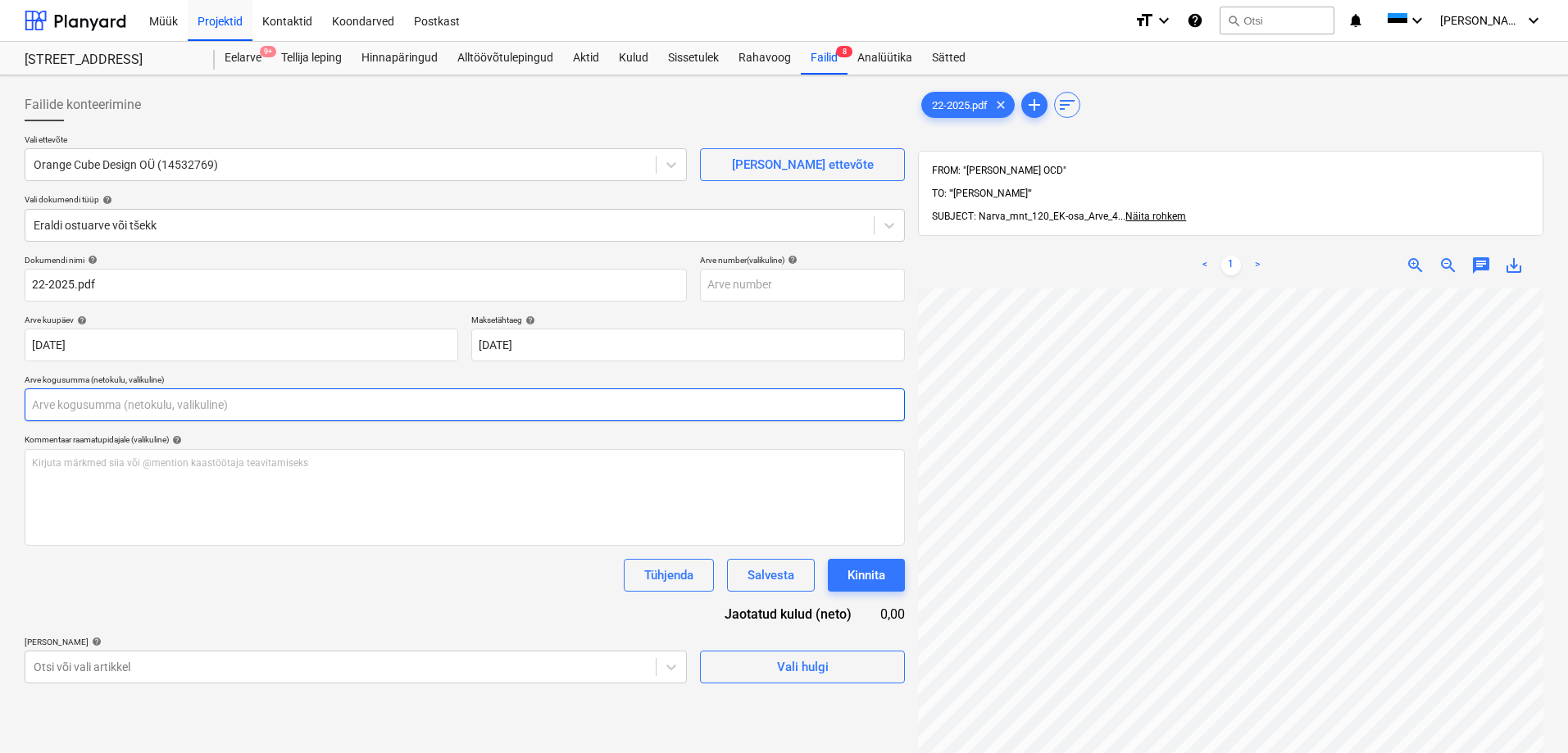
click at [427, 406] on input "text" at bounding box center [465, 404] width 881 height 33
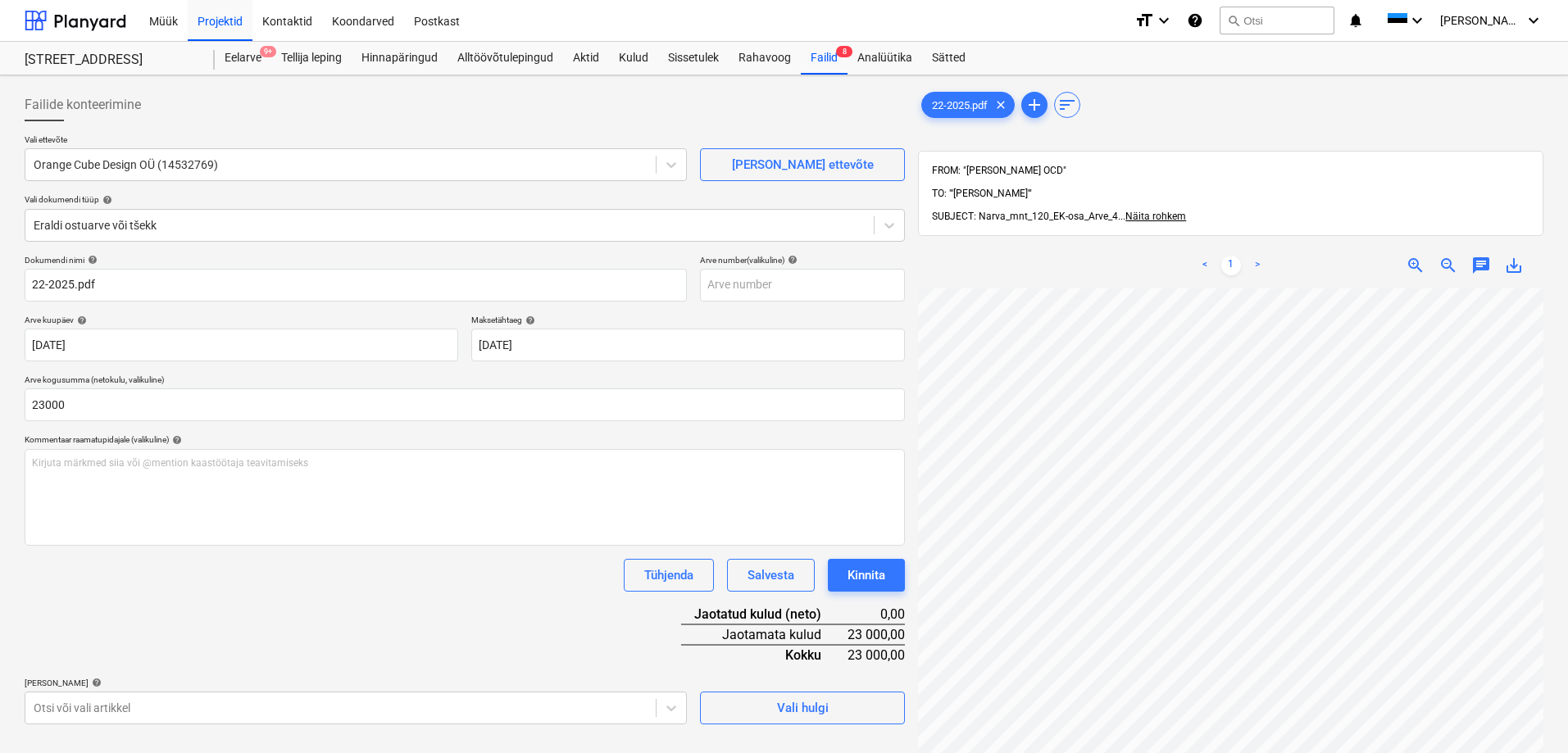
type input "23 000,00"
click at [303, 580] on div "Tühjenda Salvesta Kinnita" at bounding box center [465, 575] width 881 height 33
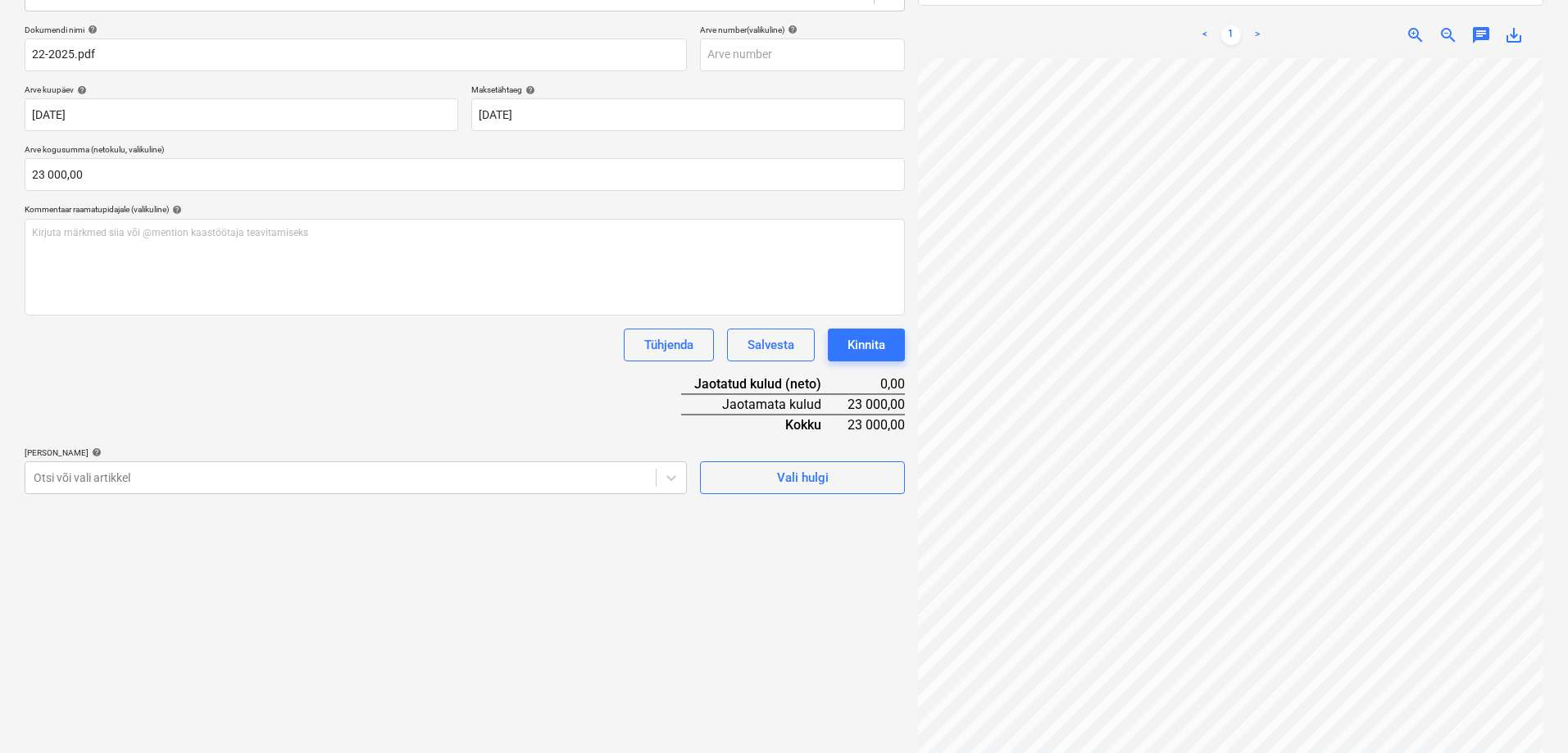
scroll to position [233, 0]
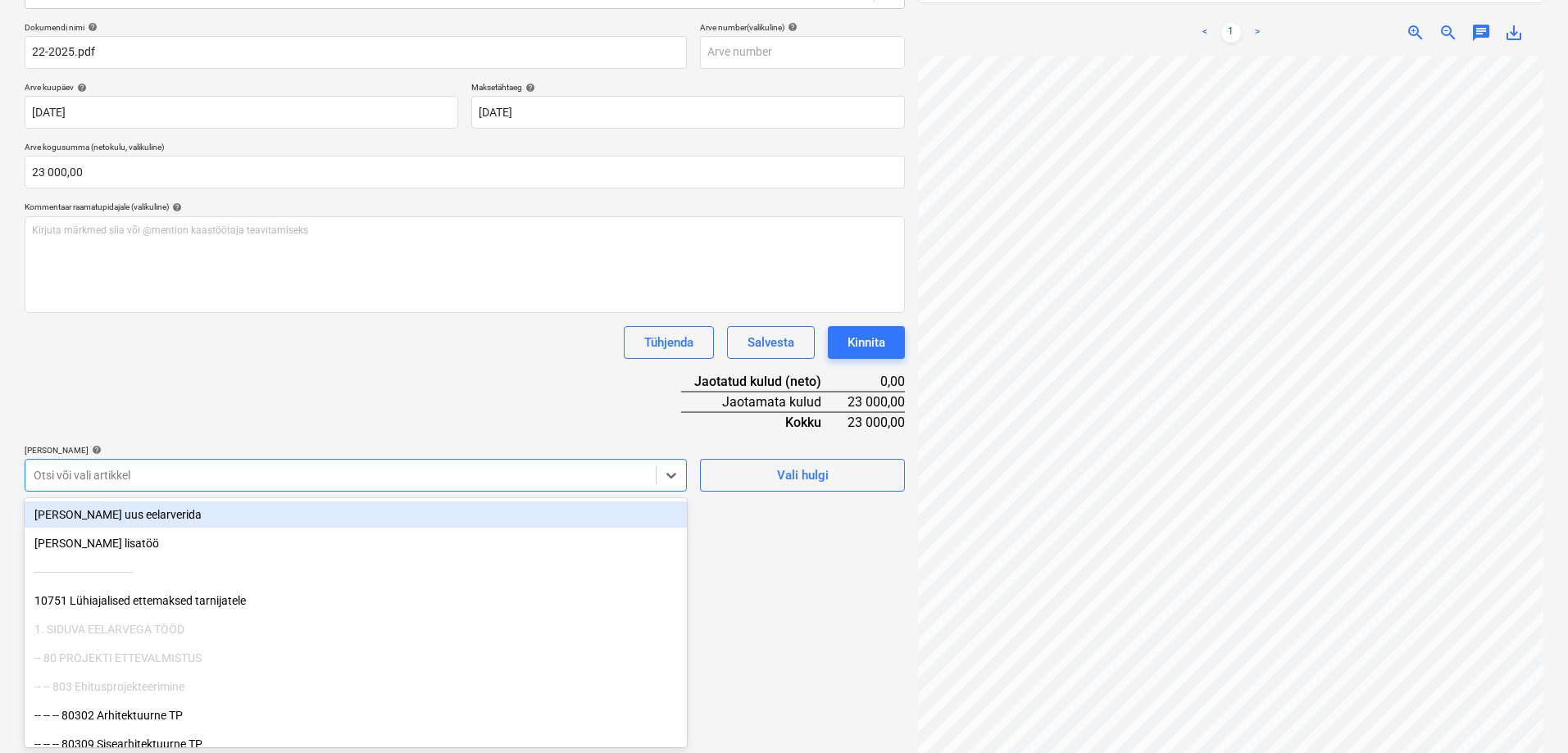
click at [292, 478] on div at bounding box center [340, 474] width 614 height 16
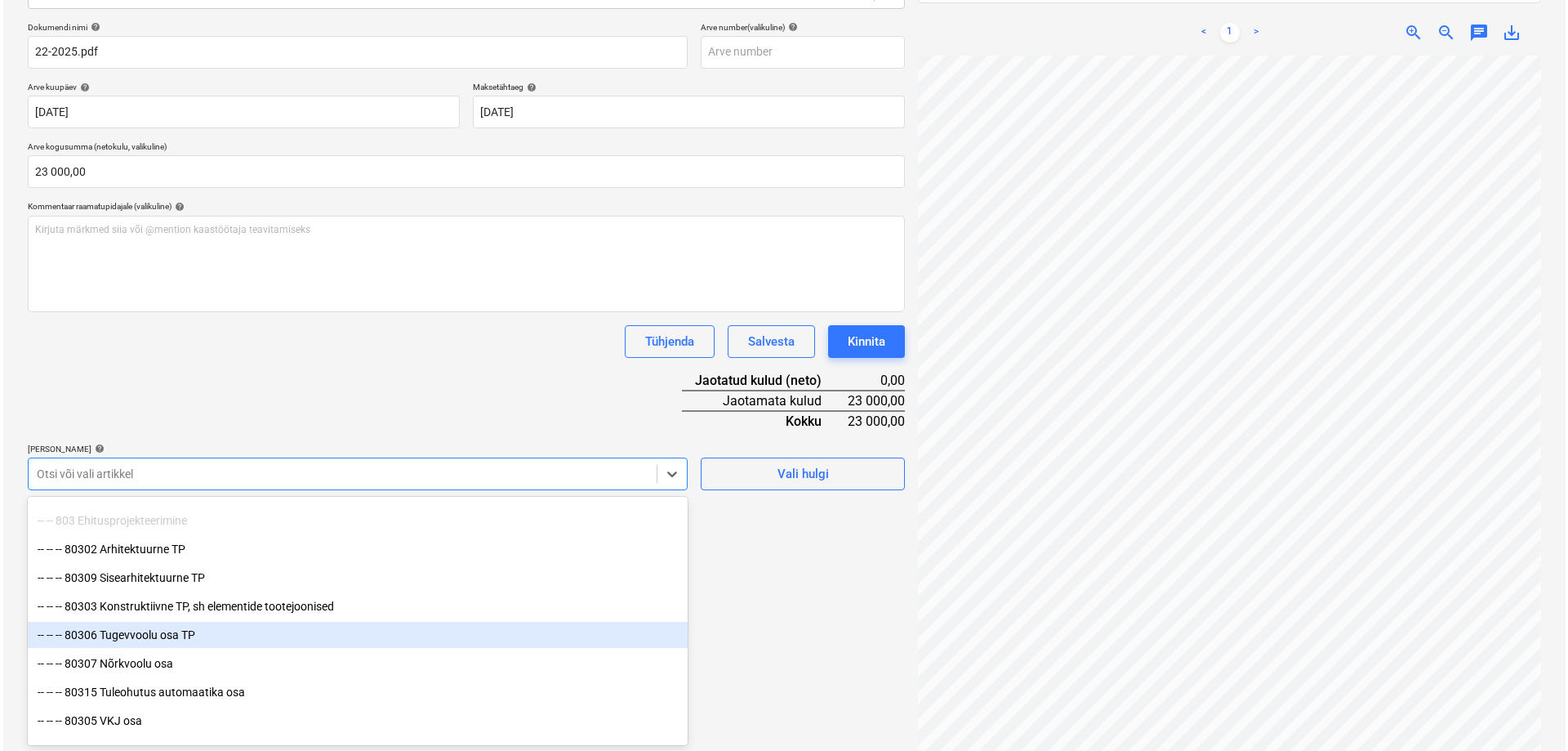
scroll to position [163, 0]
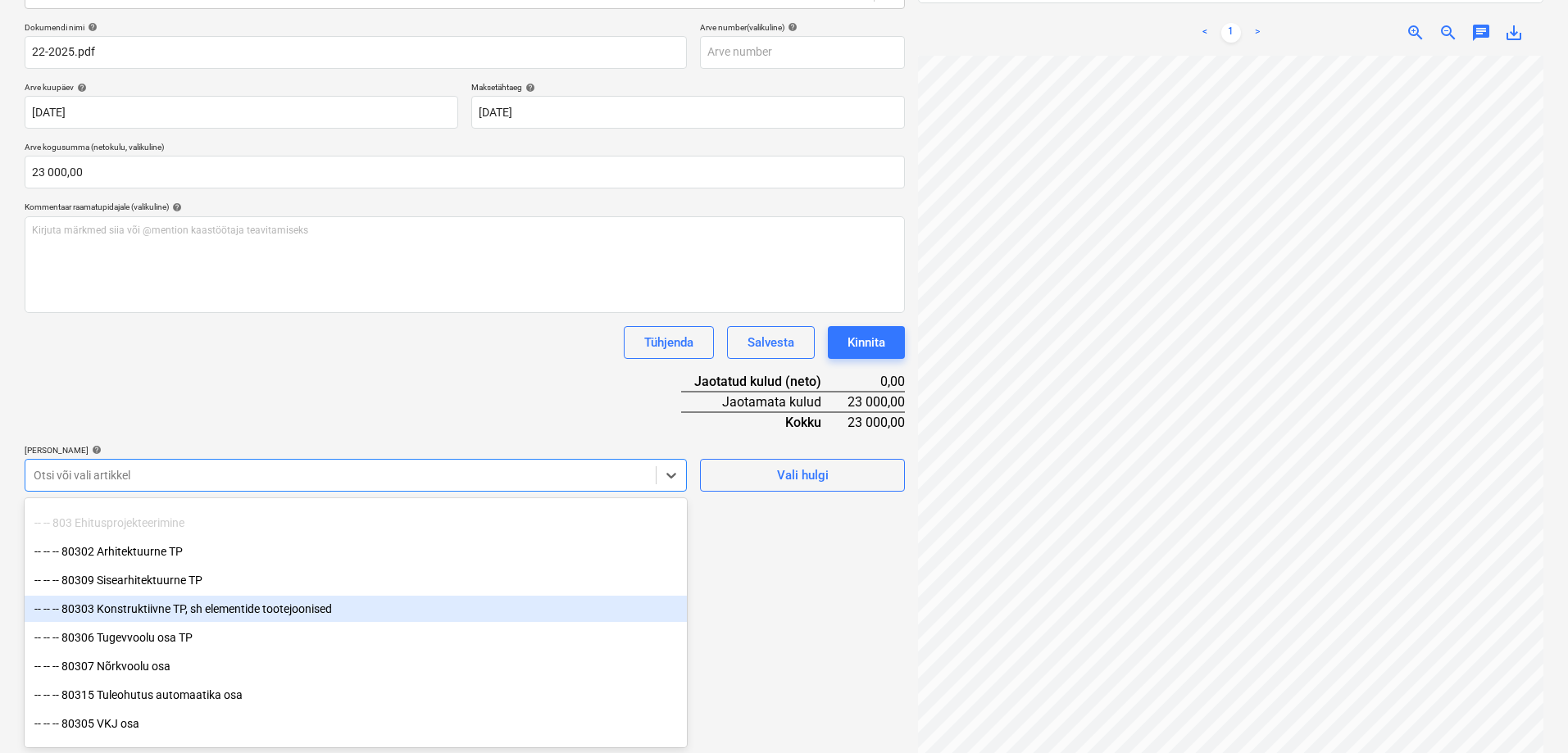
click at [174, 608] on div "-- -- -- 80303 Konstruktiivne TP, sh elementide tootejoonised" at bounding box center [356, 608] width 662 height 26
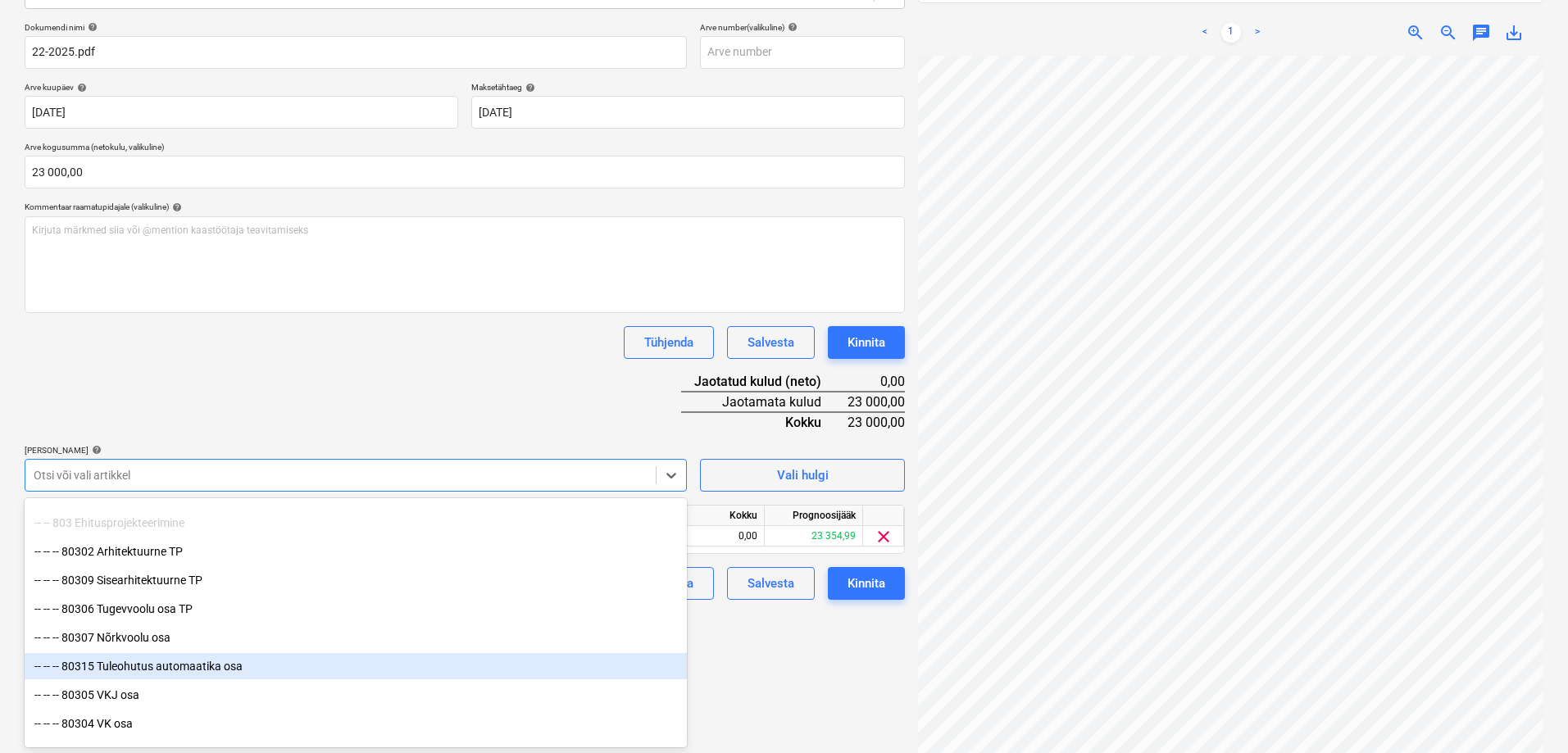
click at [790, 673] on div "Failide konteerimine Vali ettevõte Orange Cube Design OÜ (14532769) [PERSON_NAM…" at bounding box center [465, 309] width 893 height 920
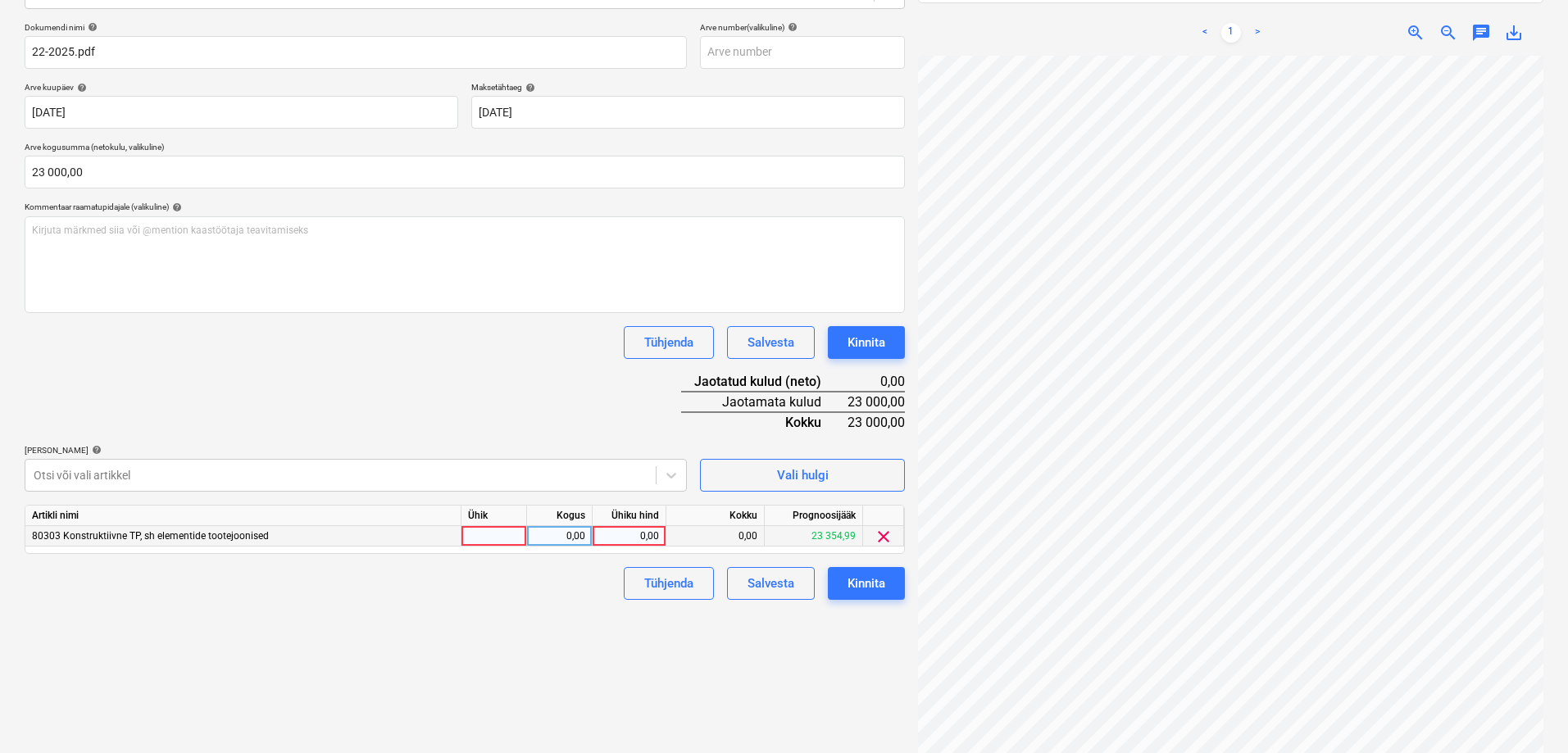
click at [632, 535] on div "0,00" at bounding box center [629, 536] width 59 height 20
type input "23000"
click at [546, 610] on div "Failide konteerimine Vali ettevõte Orange Cube Design OÜ (14532769) [PERSON_NAM…" at bounding box center [465, 309] width 893 height 920
click at [857, 581] on div "Kinnita" at bounding box center [865, 583] width 37 height 21
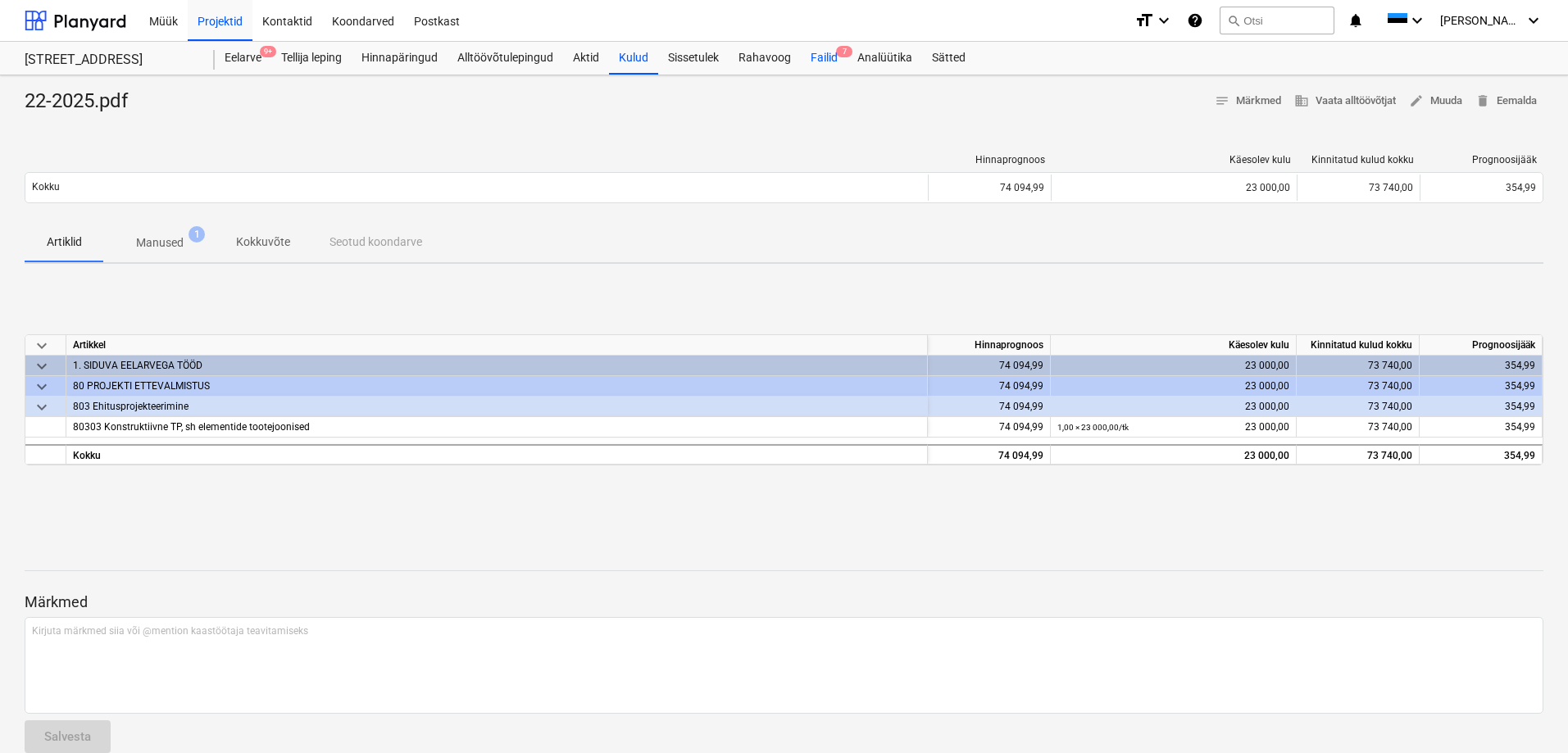
click at [831, 56] on div "Failid 7" at bounding box center [824, 58] width 47 height 33
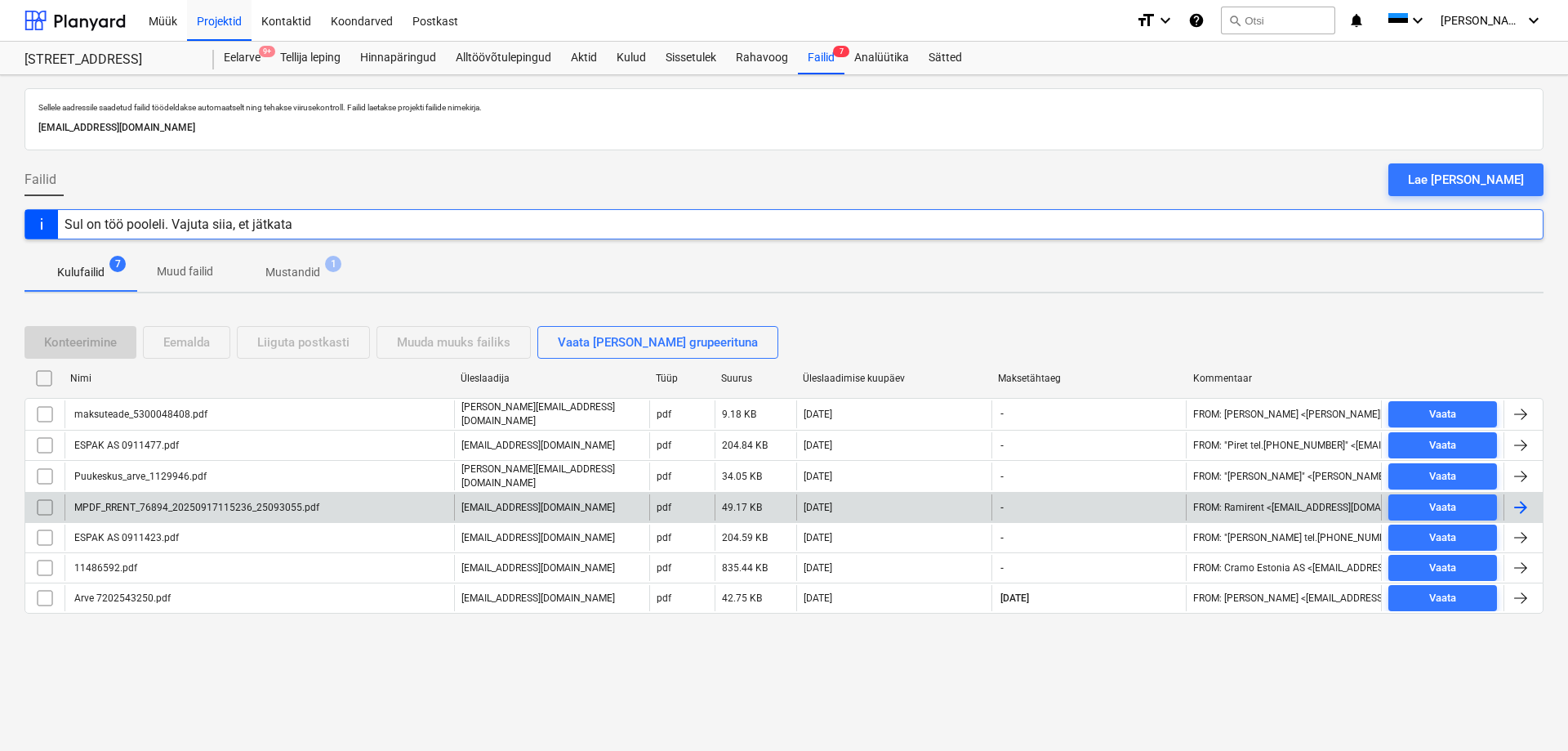
click at [178, 502] on div "MPDF_RRENT_76894_20250917115236_25093055.pdf" at bounding box center [195, 507] width 247 height 11
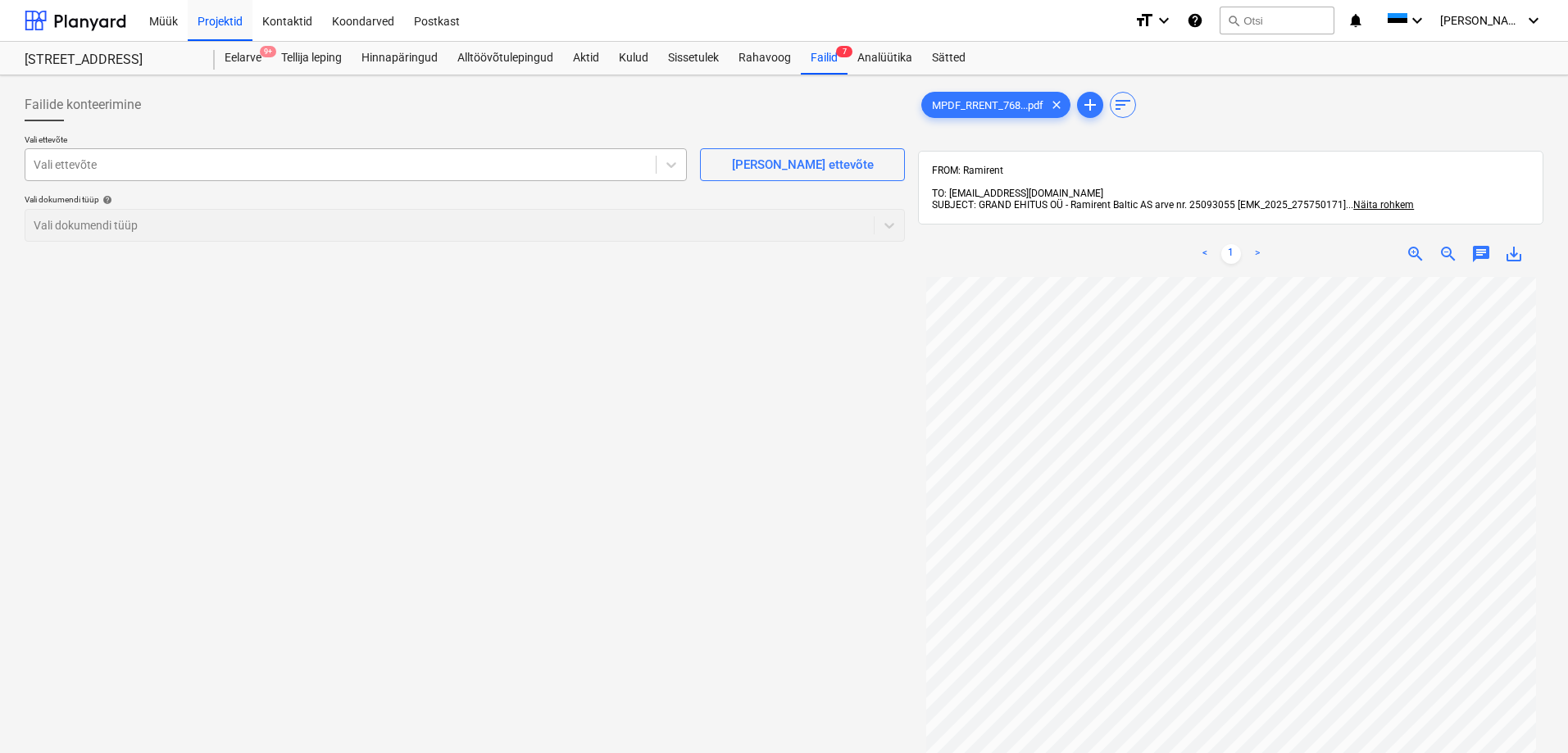
click at [271, 161] on div at bounding box center [340, 164] width 614 height 16
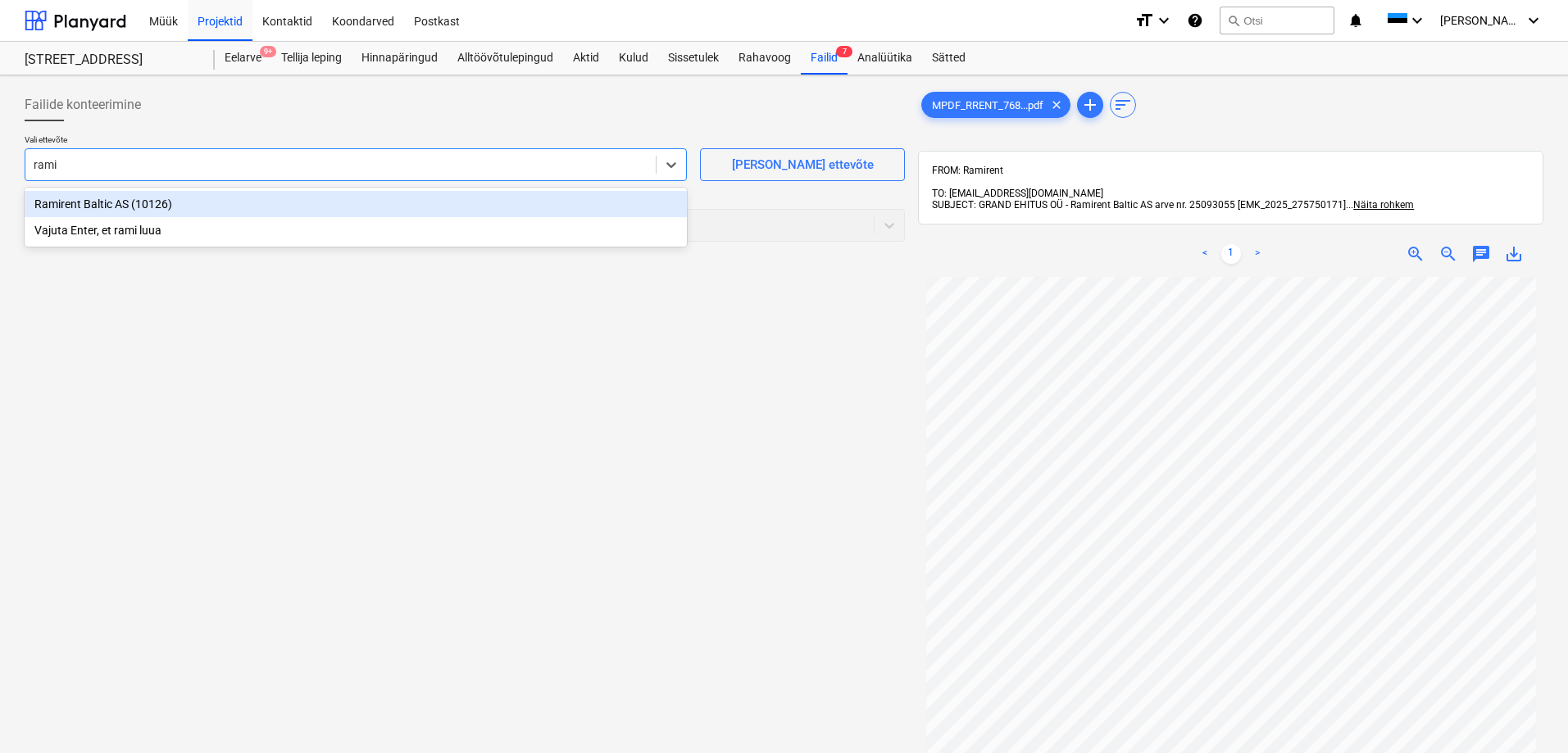
type input "ramir"
click at [94, 202] on div "Ramirent Baltic AS (10126)" at bounding box center [356, 203] width 662 height 26
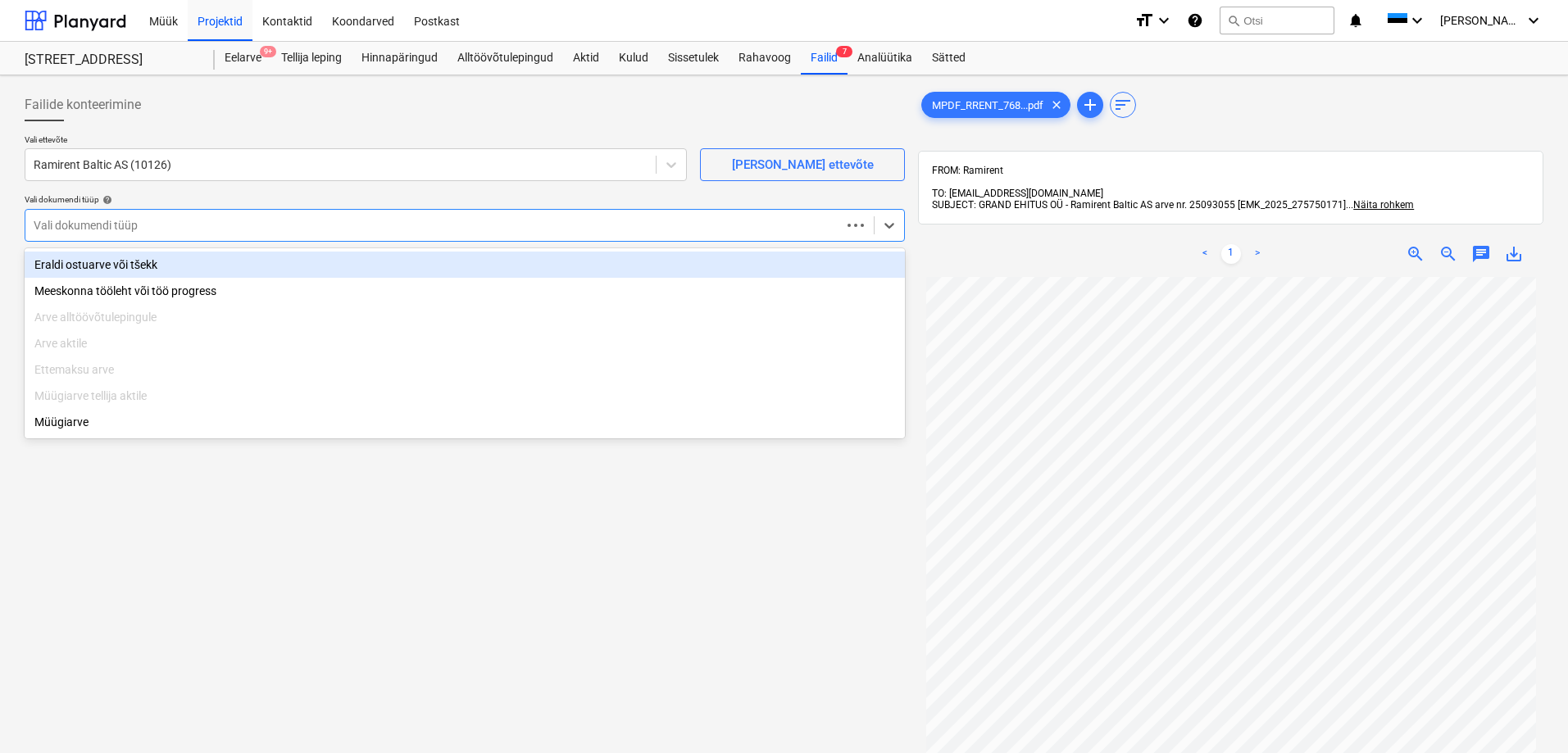
click at [97, 226] on div at bounding box center [433, 225] width 799 height 16
click at [115, 269] on div "Eraldi ostuarve või tšekk" at bounding box center [465, 264] width 881 height 26
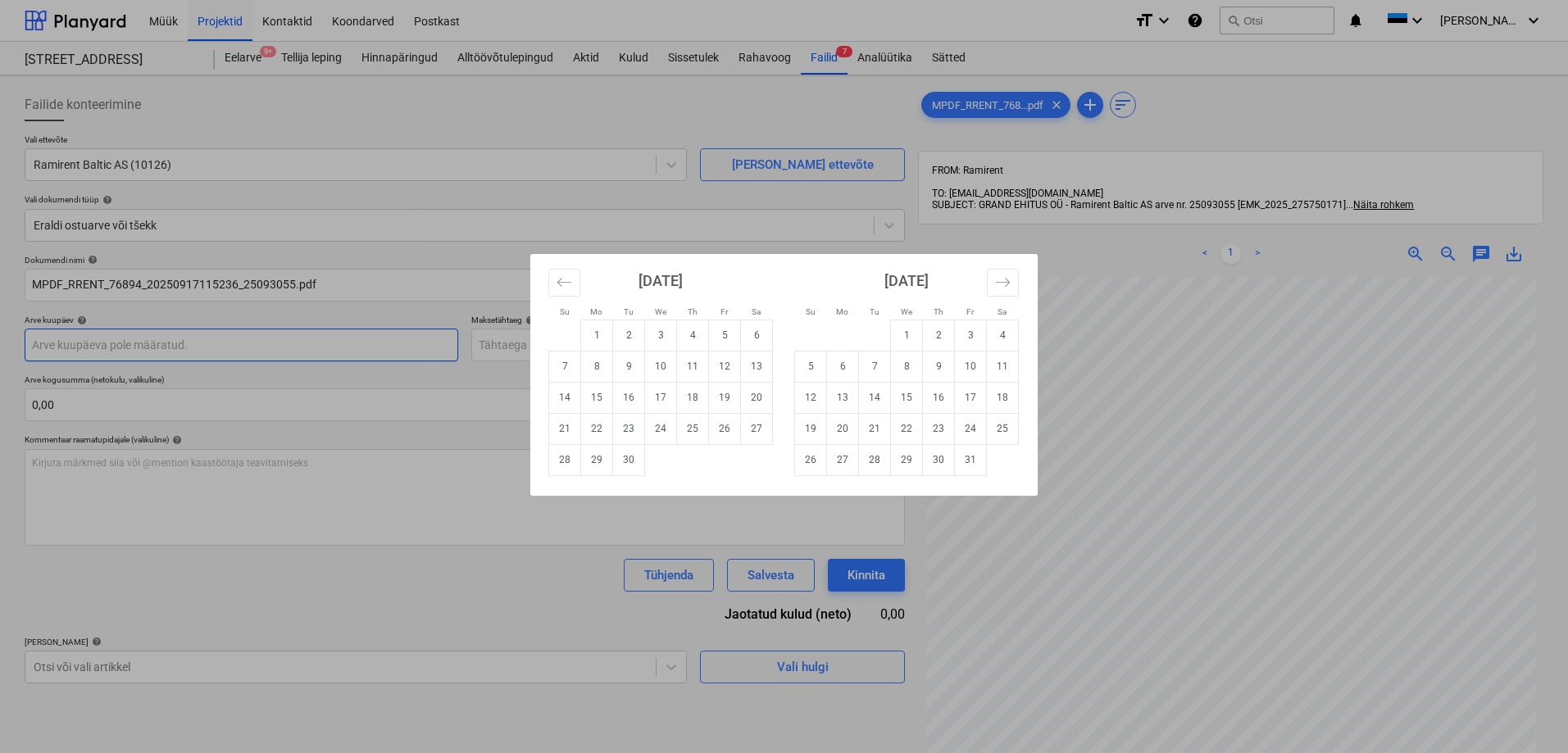
click at [116, 346] on body "Müük Projektid Kontaktid Koondarved Postkast format_size keyboard_arrow_down he…" at bounding box center [784, 376] width 1568 height 753
click at [591, 394] on td "15" at bounding box center [596, 398] width 32 height 31
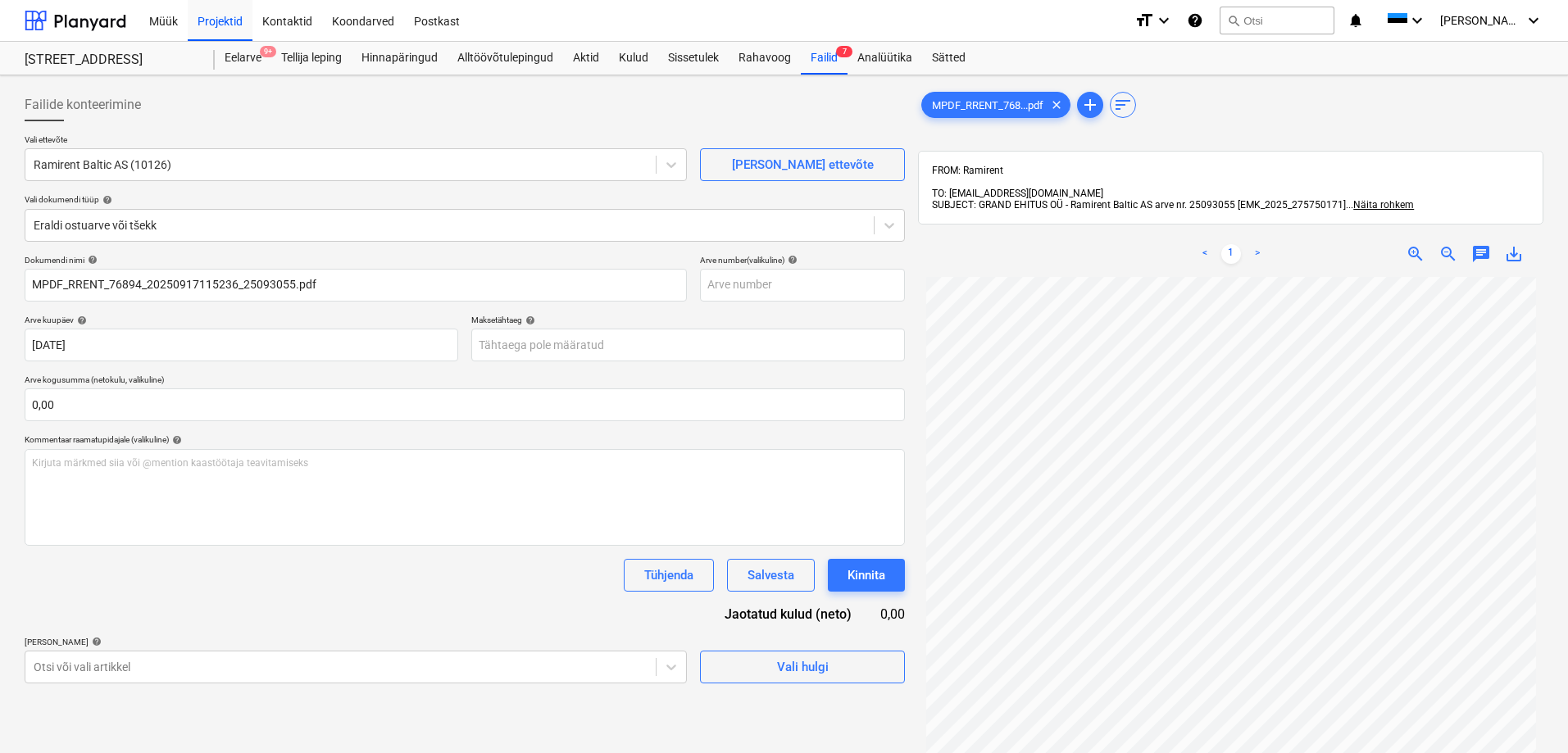
type input "[DATE]"
click at [542, 346] on body "Müük Projektid Kontaktid Koondarved Postkast format_size keyboard_arrow_down he…" at bounding box center [784, 376] width 1568 height 753
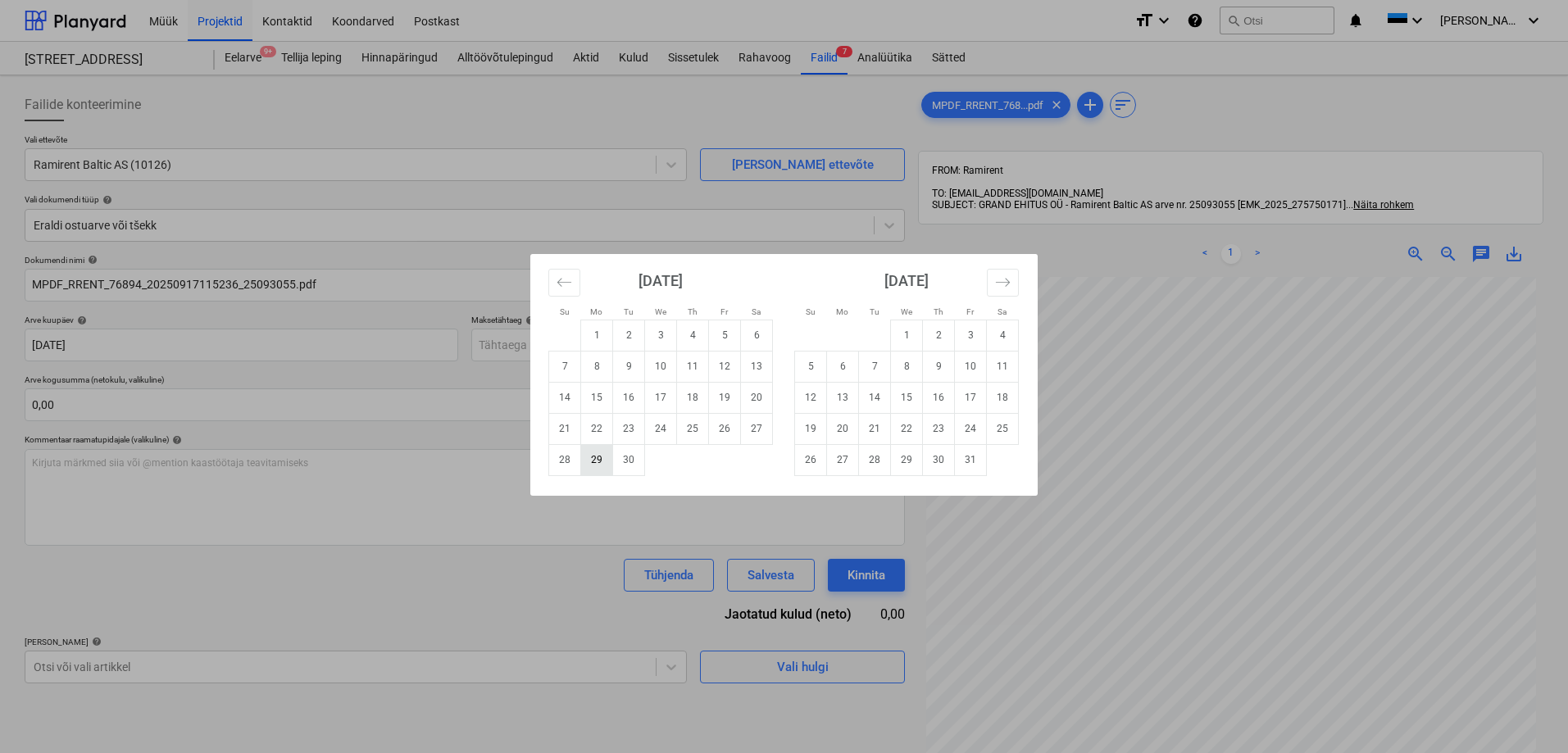
click at [597, 456] on td "29" at bounding box center [596, 460] width 32 height 31
type input "[DATE]"
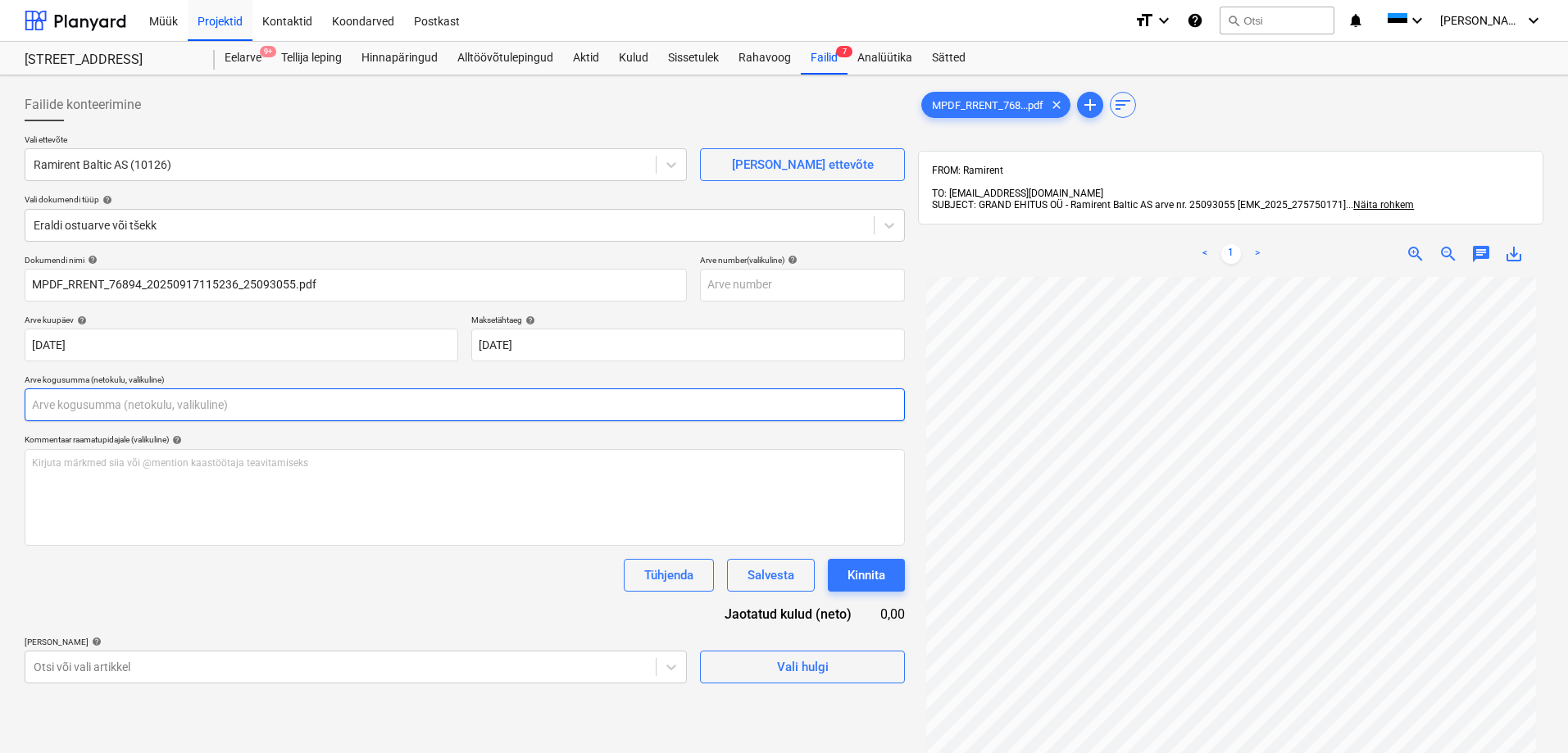
click at [392, 403] on input "text" at bounding box center [465, 404] width 881 height 33
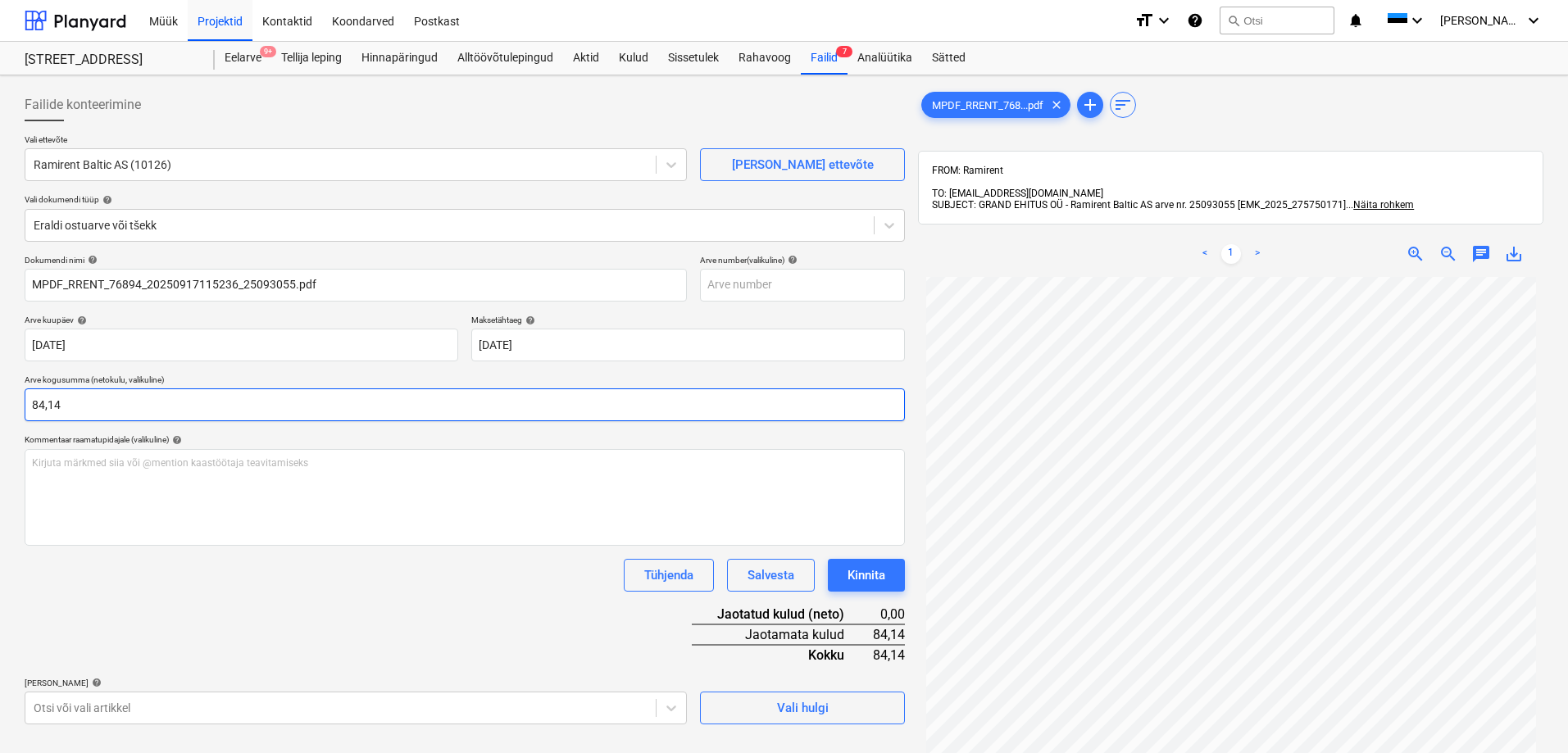
type input "84,14"
click at [408, 578] on div "Tühjenda Salvesta Kinnita" at bounding box center [465, 575] width 881 height 33
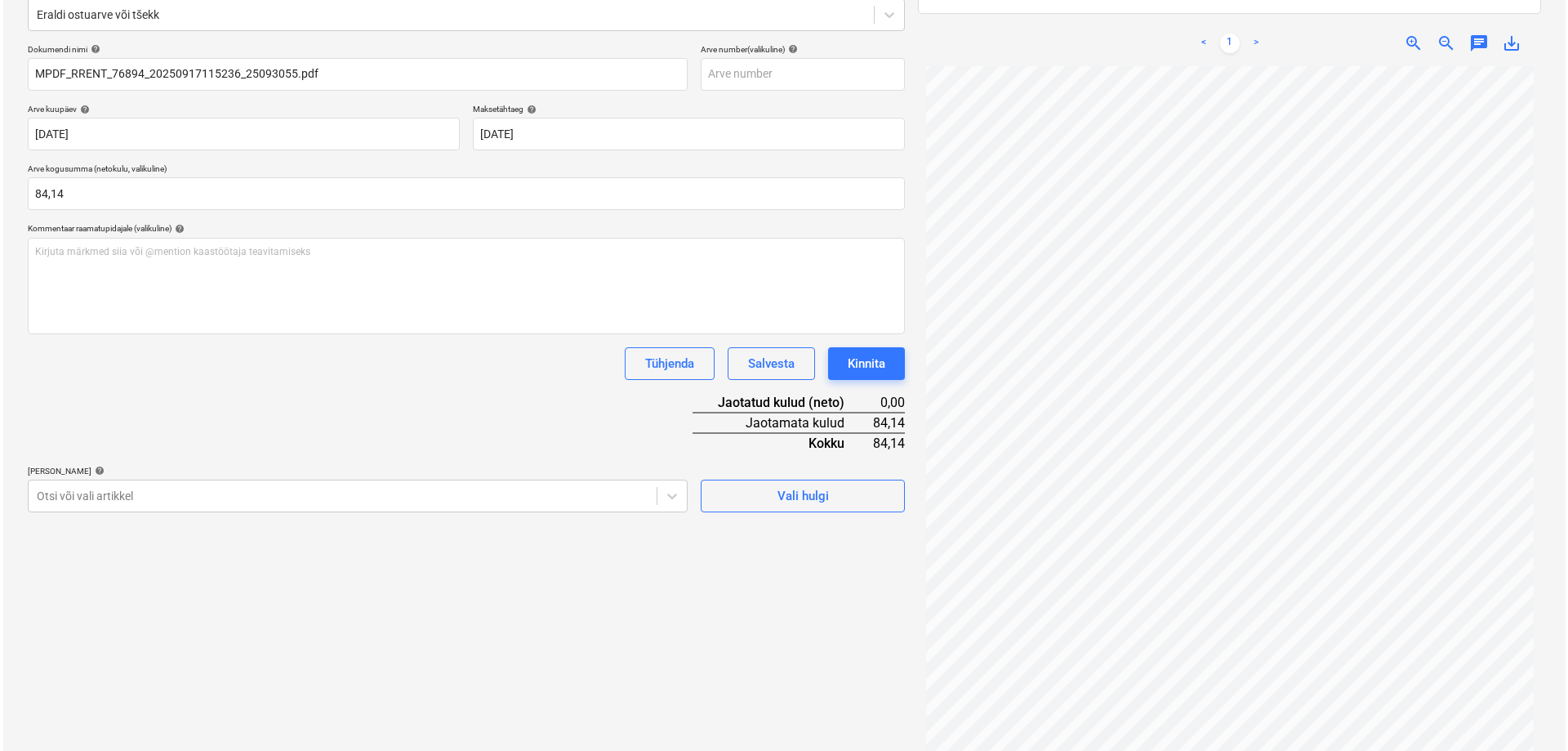
scroll to position [232, 0]
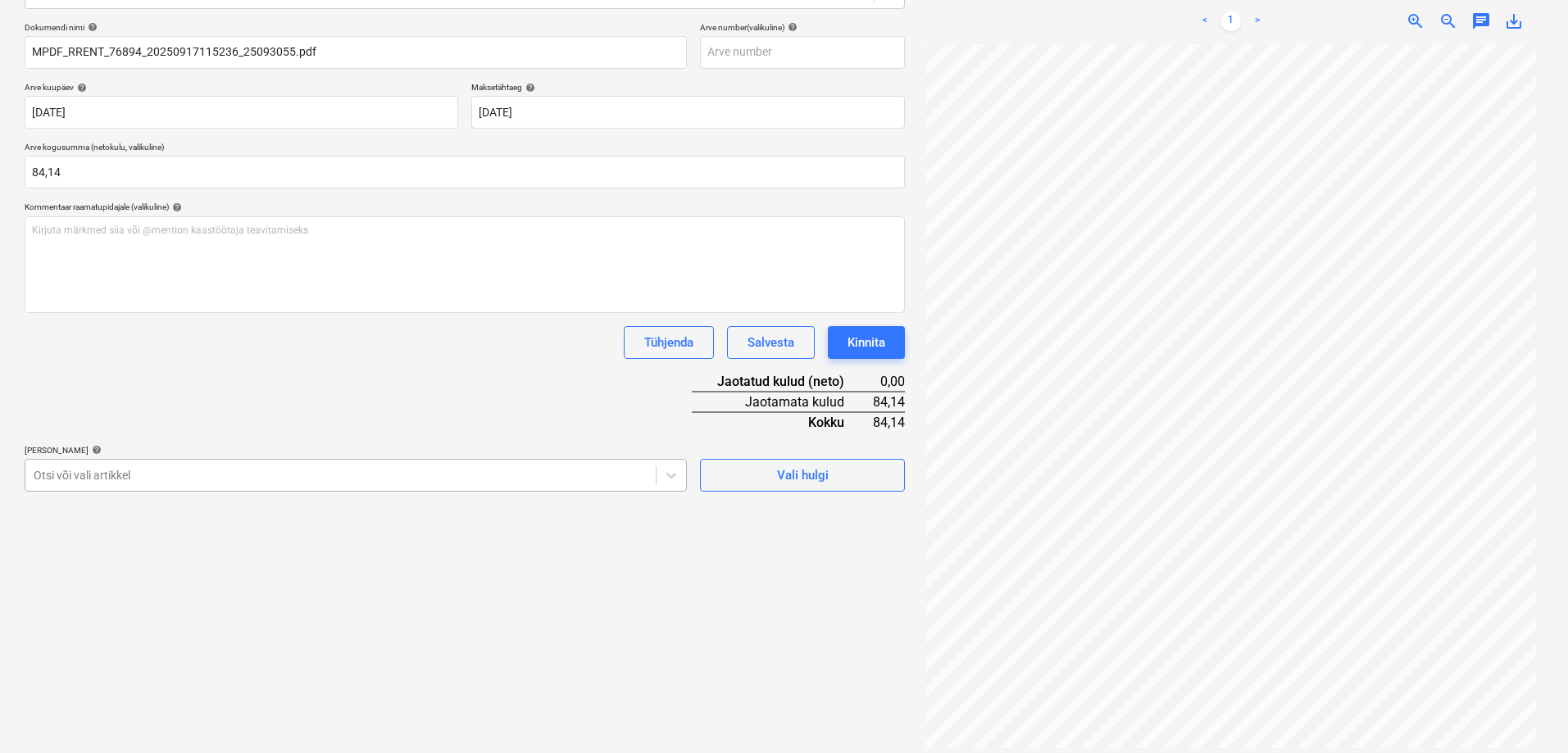
click at [121, 475] on div at bounding box center [340, 474] width 614 height 16
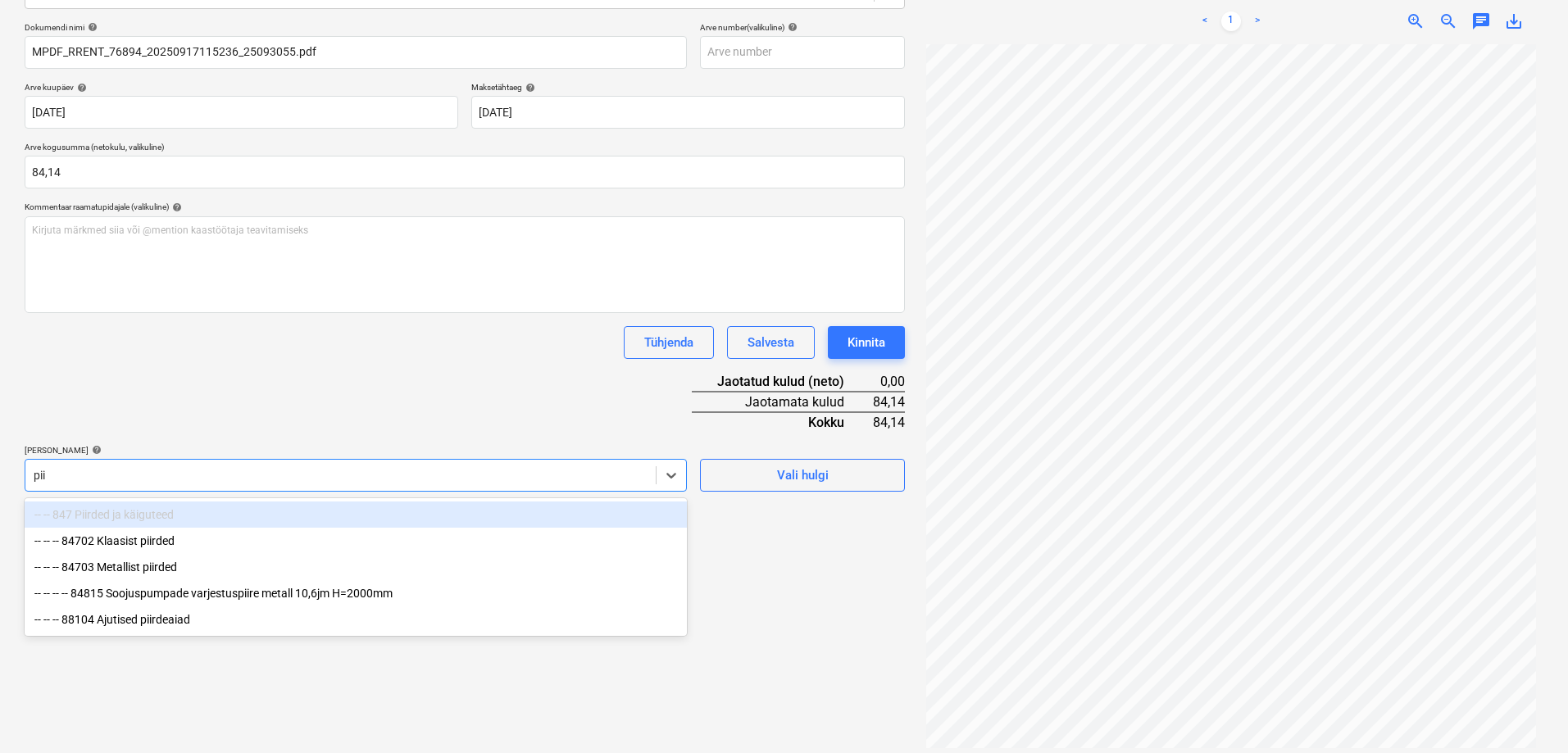
type input "piir"
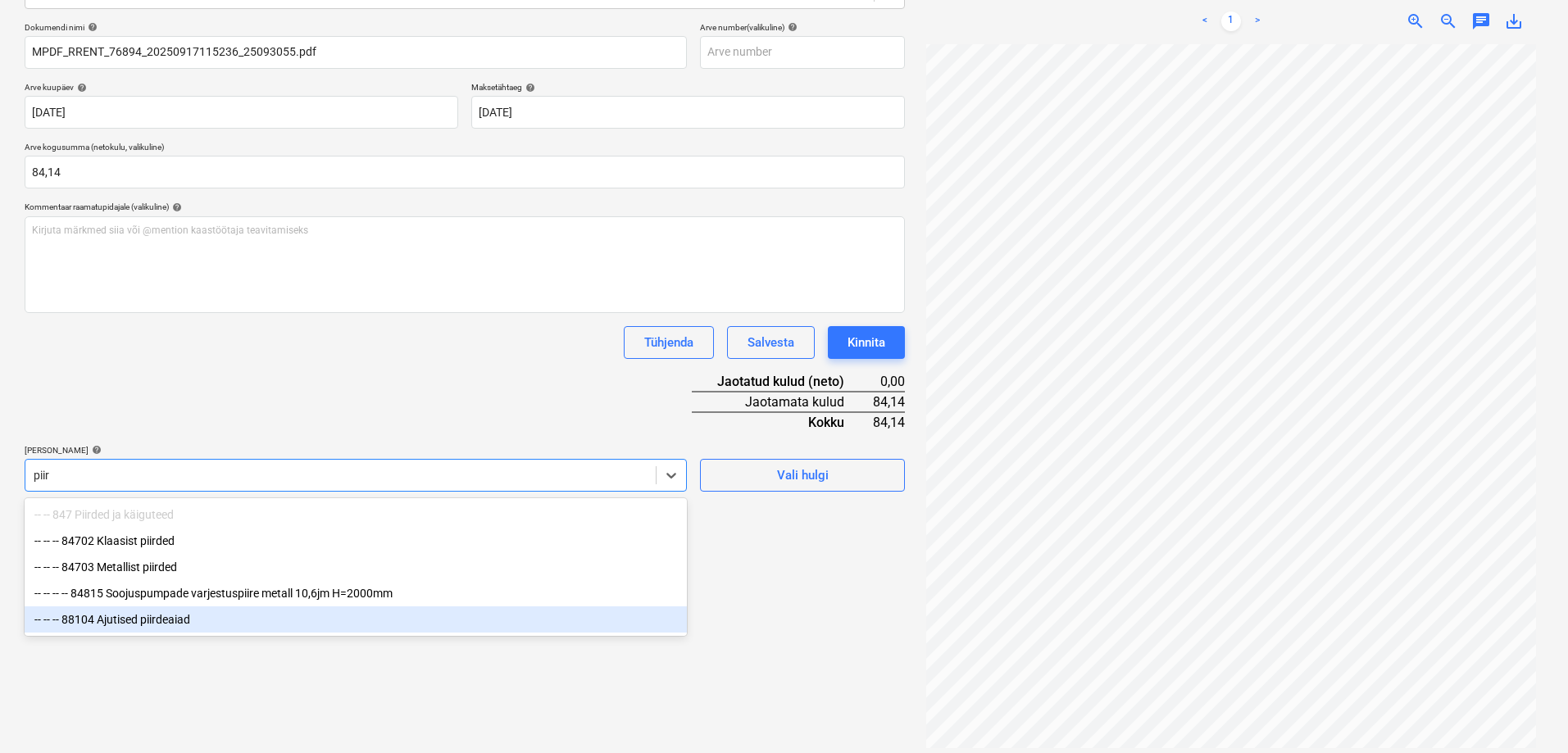
click at [140, 621] on div "-- -- -- 88104 Ajutised piirdeaiad" at bounding box center [356, 619] width 662 height 26
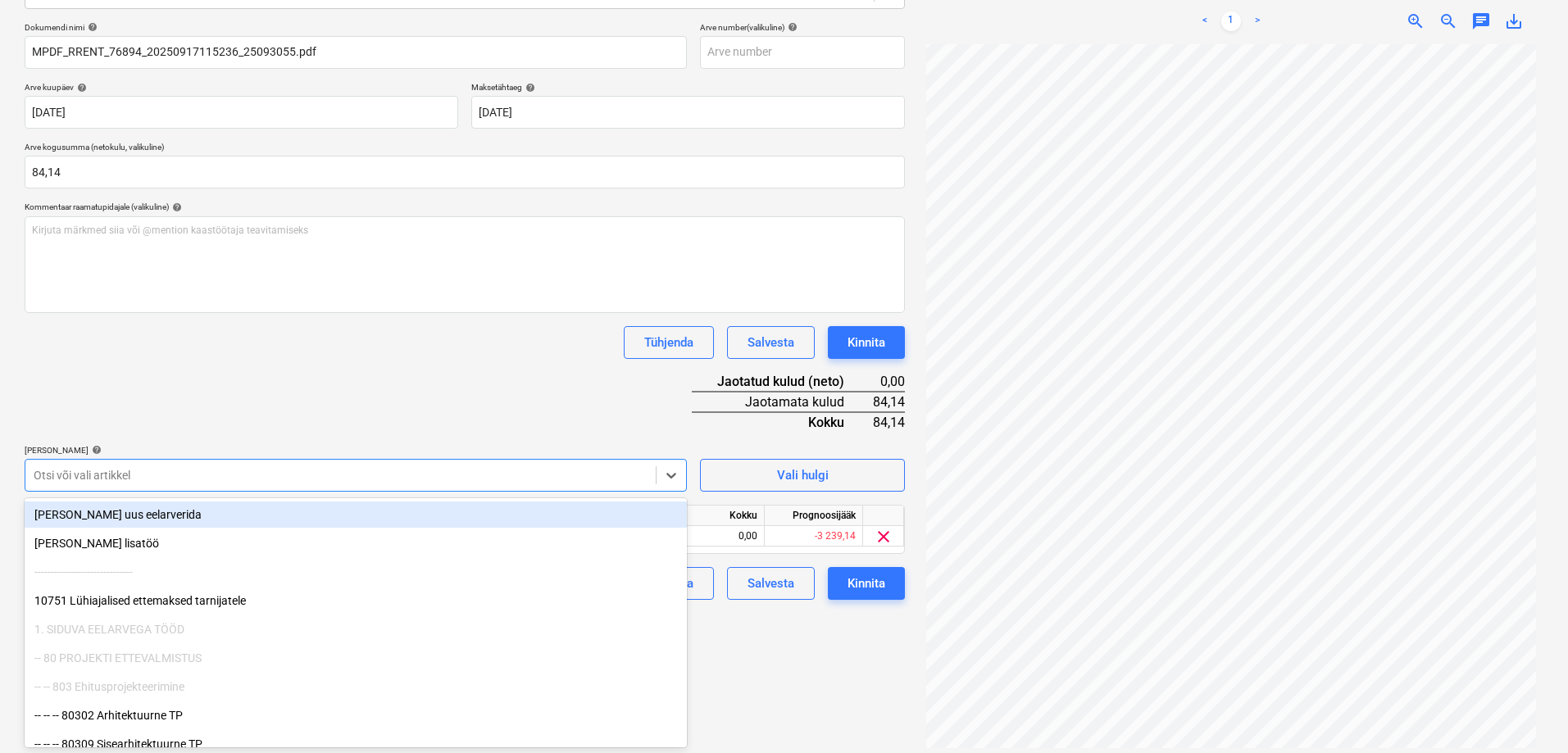
click at [804, 666] on div "Failide konteerimine Vali ettevõte Ramirent Baltic AS (10126) [PERSON_NAME] uus…" at bounding box center [465, 304] width 893 height 908
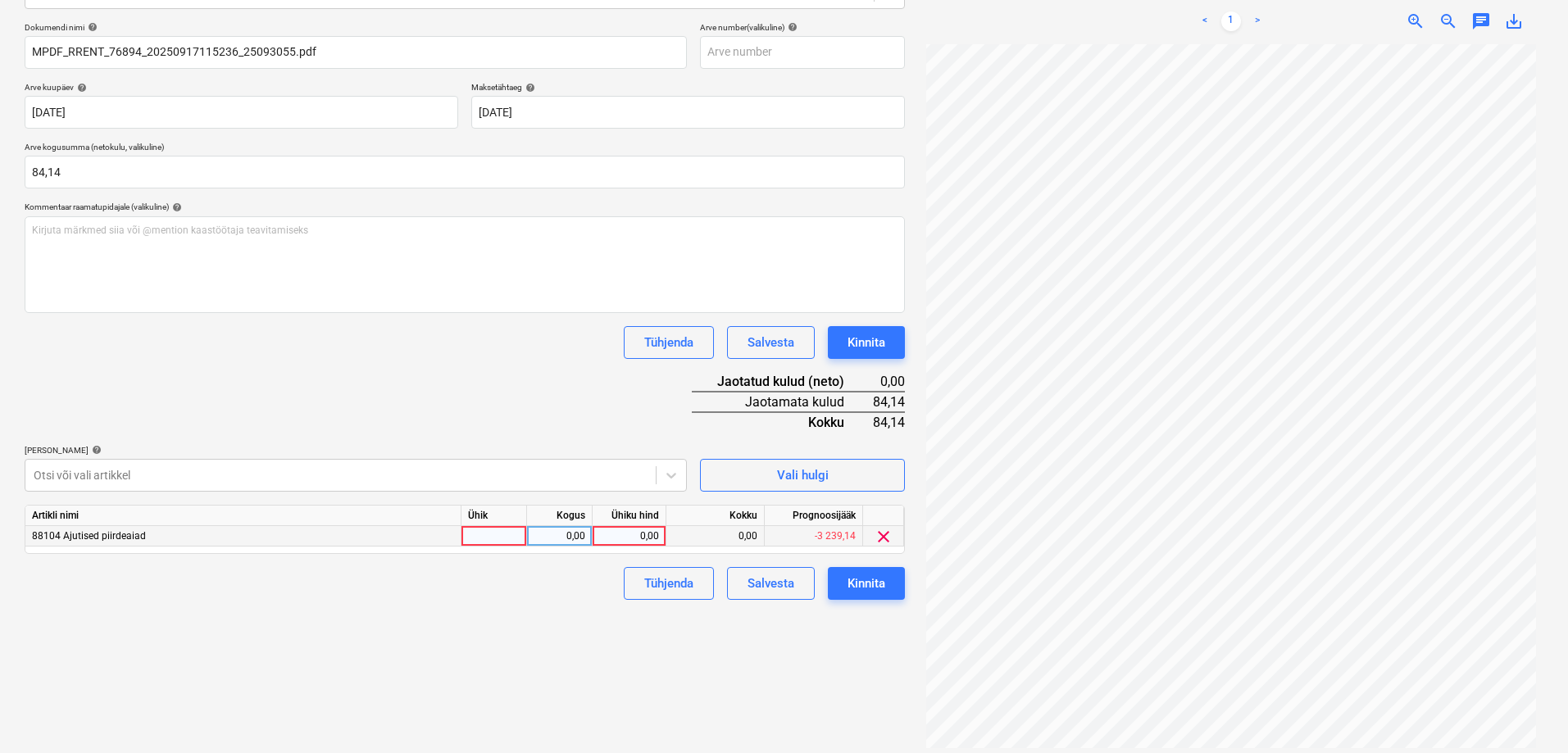
click at [639, 533] on div "0,00" at bounding box center [629, 536] width 59 height 20
type input "84,14"
click at [589, 624] on div "Failide konteerimine Vali ettevõte Ramirent Baltic AS (10126) [PERSON_NAME] uus…" at bounding box center [465, 304] width 893 height 908
click at [854, 585] on div "Kinnita" at bounding box center [865, 583] width 37 height 21
